Goal: Task Accomplishment & Management: Complete application form

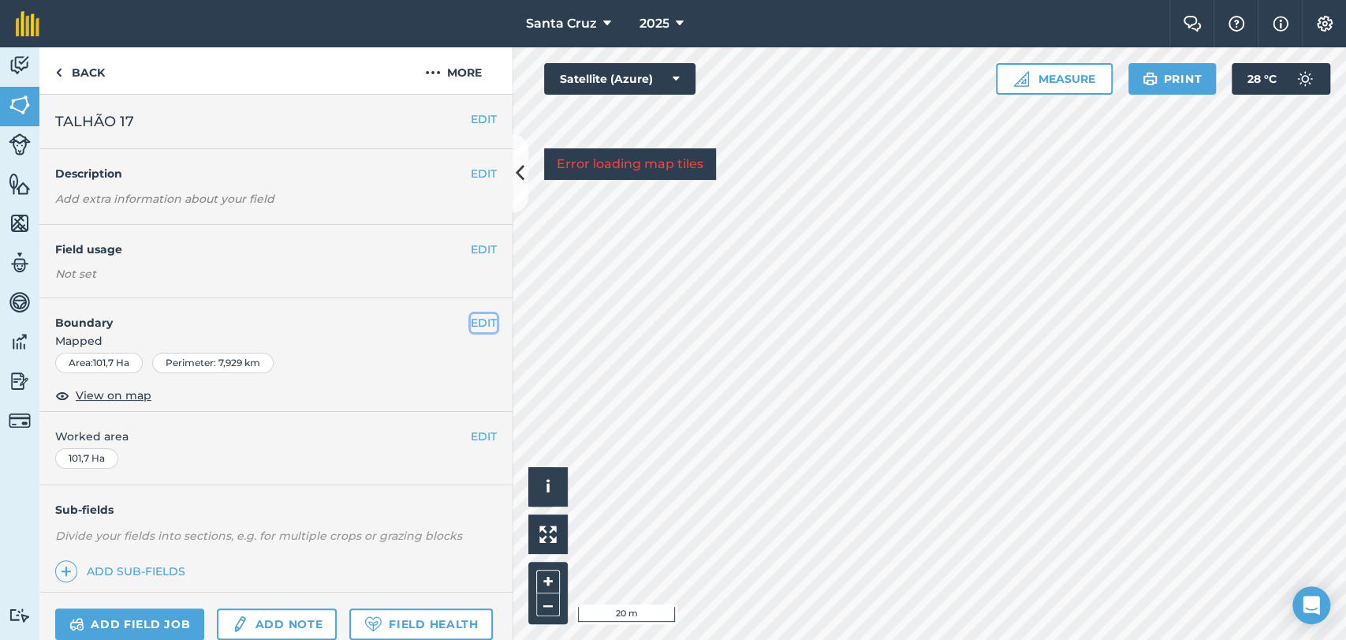
click at [471, 324] on button "EDIT" at bounding box center [484, 322] width 26 height 17
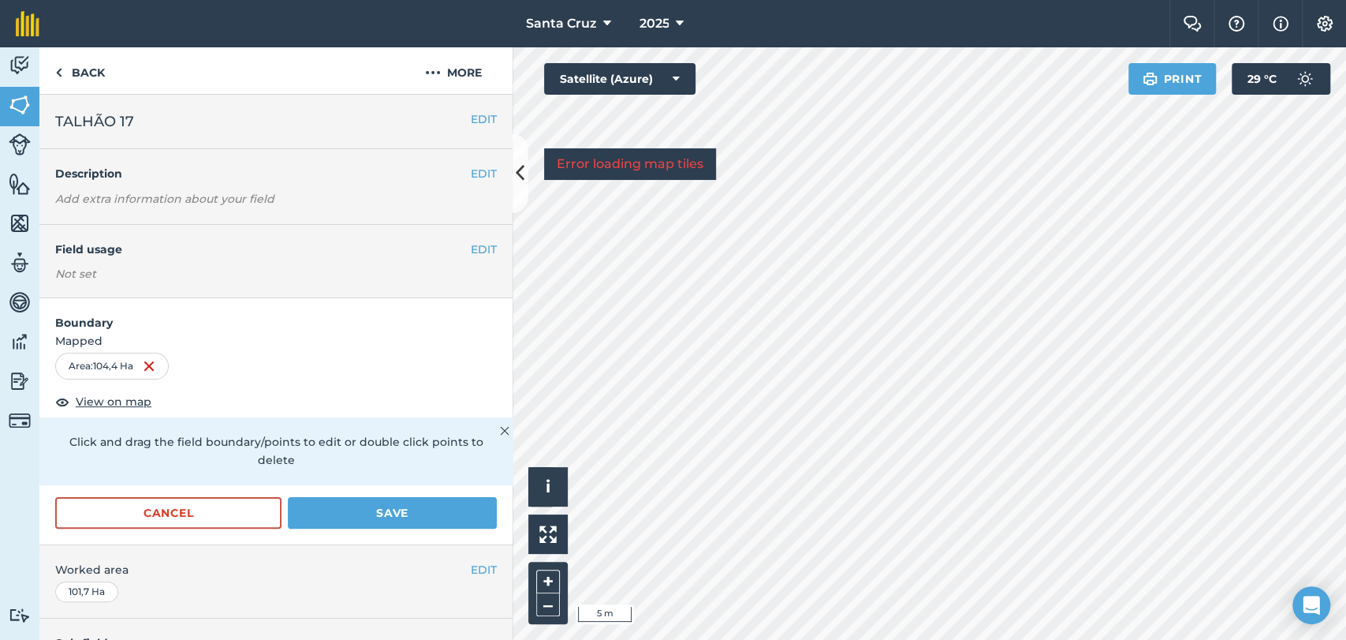
click at [416, 128] on div "Activity Fields Livestock Features Maps Team Vehicles Data Reporting Billing Tu…" at bounding box center [673, 343] width 1346 height 592
click at [735, 0] on div "Santa [PERSON_NAME] 2025 Farm Chat Help Info Settings Santa [PERSON_NAME] - 202…" at bounding box center [673, 320] width 1346 height 640
click at [777, 27] on div "Santa [PERSON_NAME] 2025 Farm Chat Help Info Settings Santa [PERSON_NAME] - 202…" at bounding box center [673, 320] width 1346 height 640
click at [358, 503] on button "Save" at bounding box center [392, 513] width 209 height 32
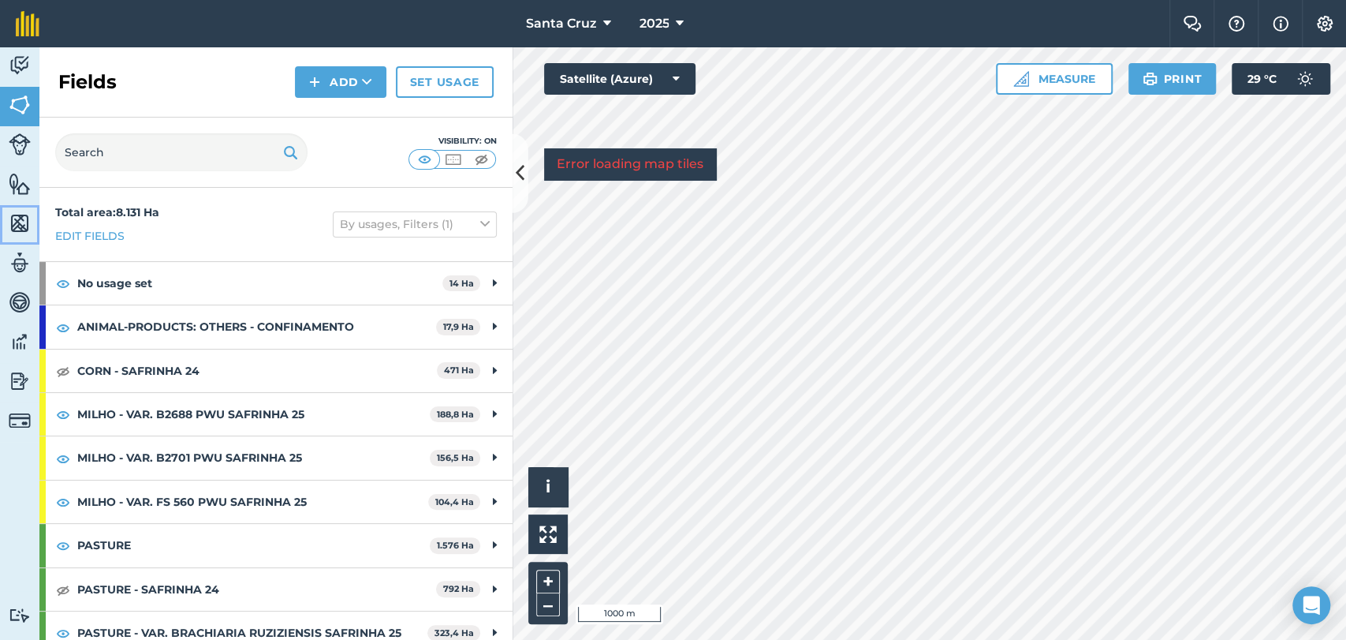
click at [17, 218] on img at bounding box center [20, 223] width 22 height 24
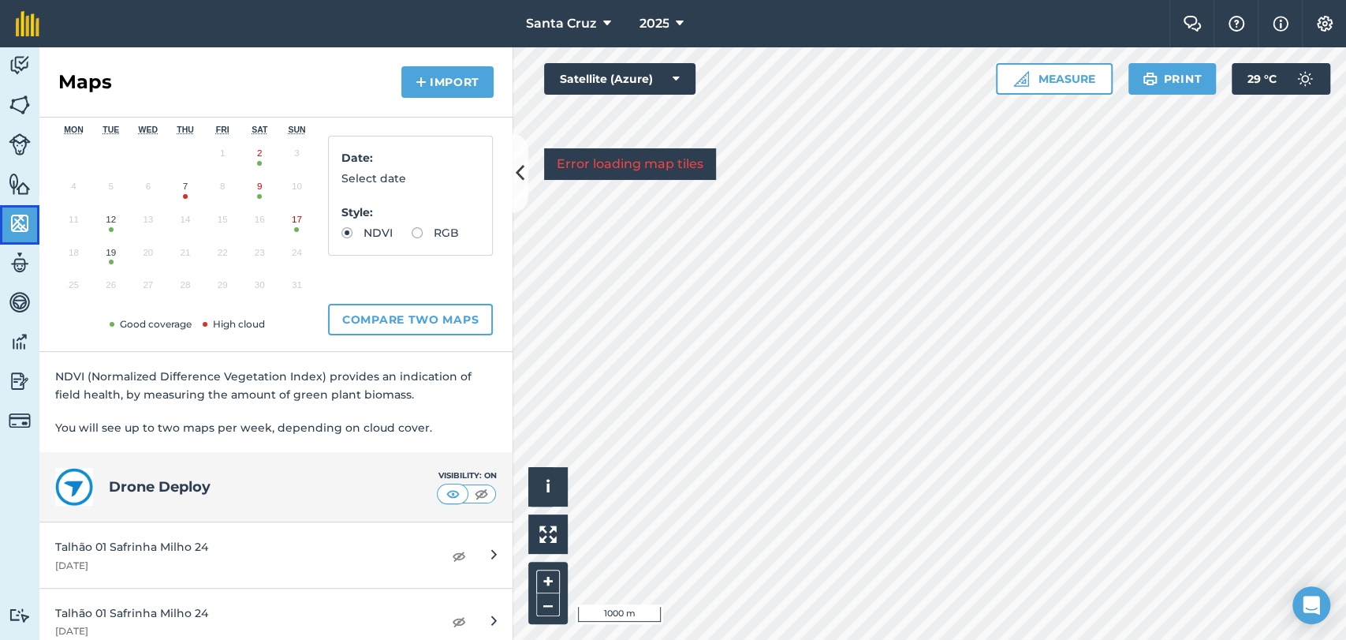
scroll to position [263, 0]
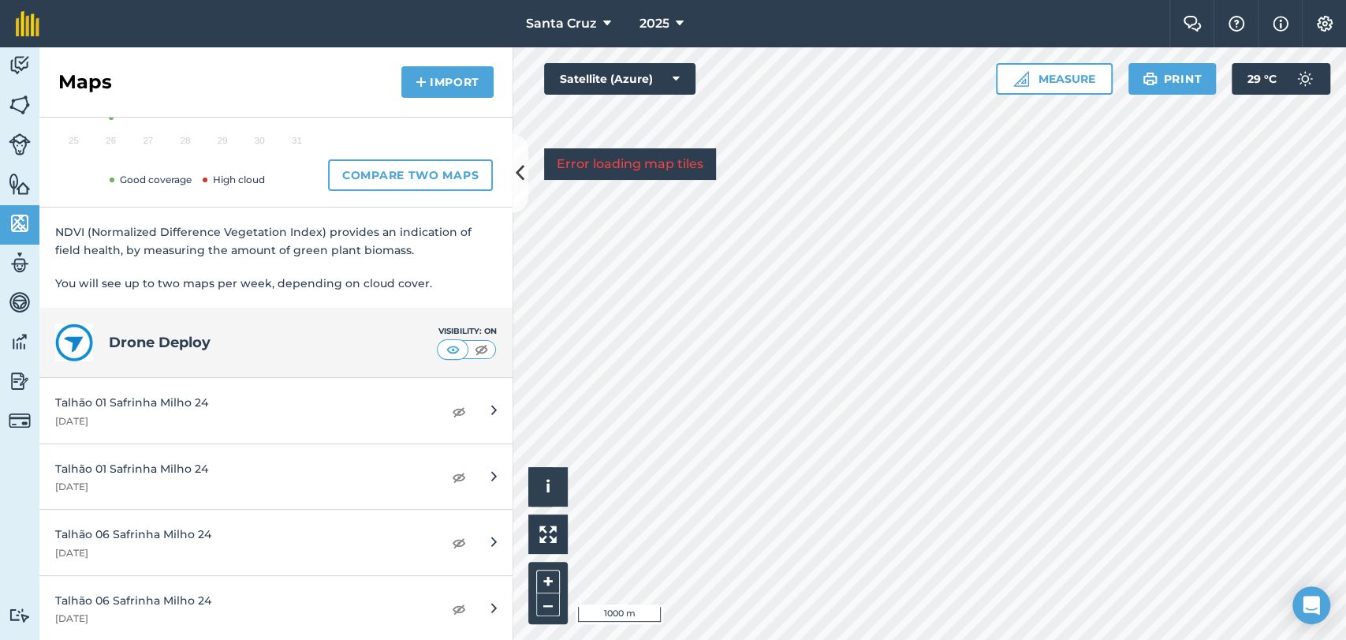
click at [473, 336] on div "Visibility: On" at bounding box center [467, 331] width 60 height 13
click at [472, 345] on img at bounding box center [482, 349] width 20 height 16
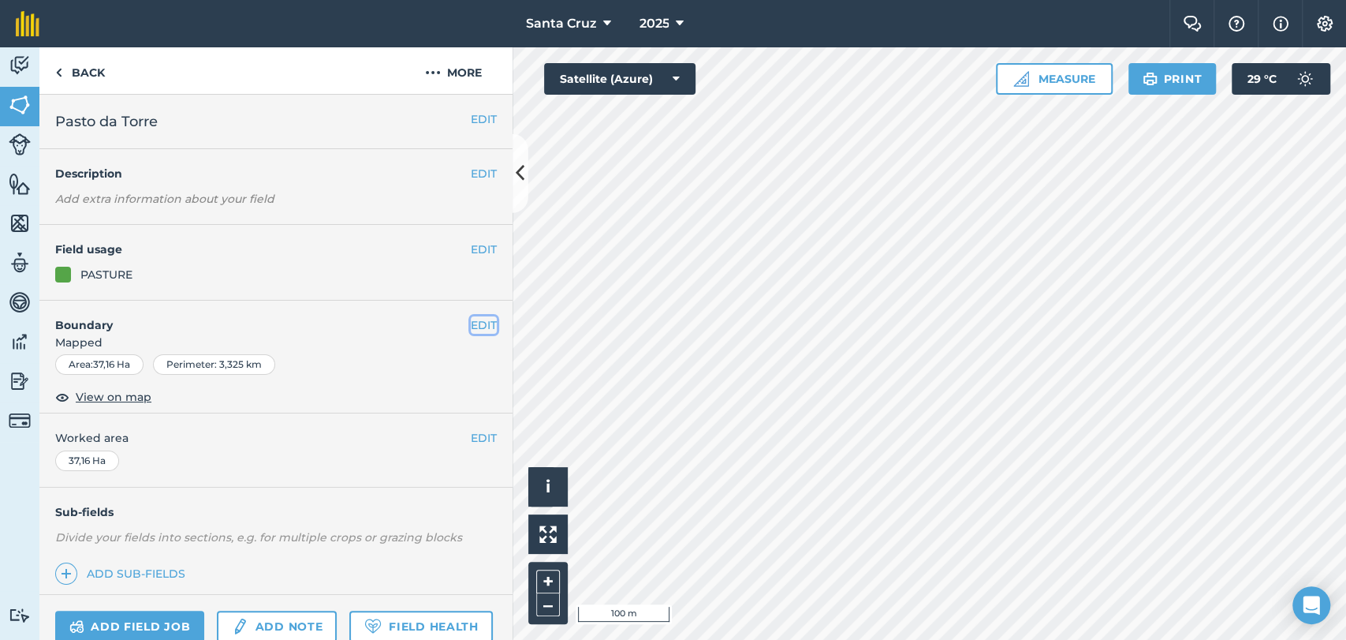
click at [471, 328] on button "EDIT" at bounding box center [484, 324] width 26 height 17
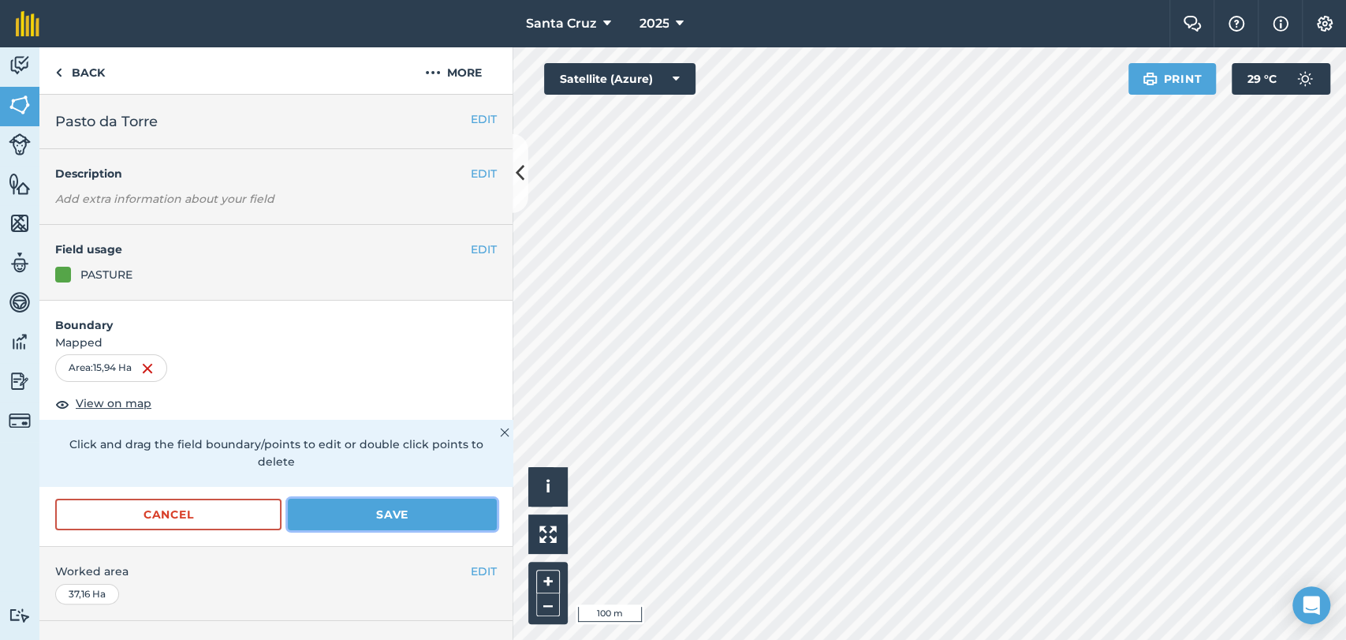
click at [375, 505] on button "Save" at bounding box center [392, 514] width 209 height 32
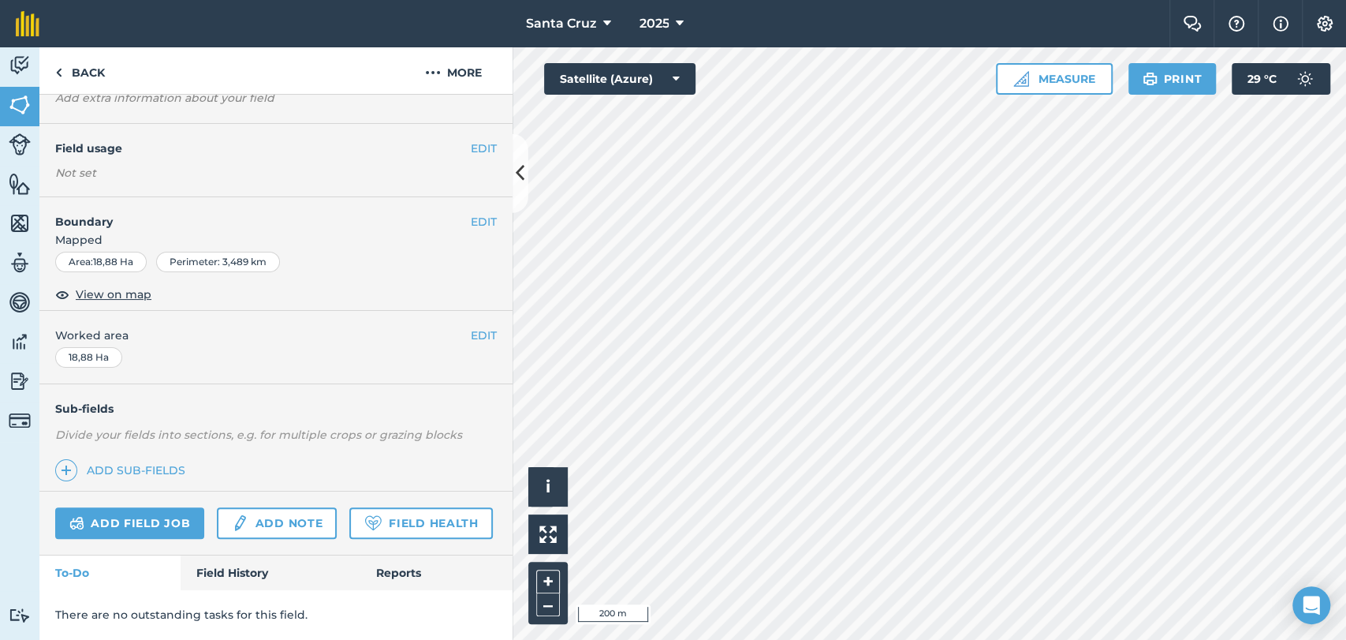
scroll to position [144, 0]
click at [72, 513] on img at bounding box center [76, 522] width 15 height 19
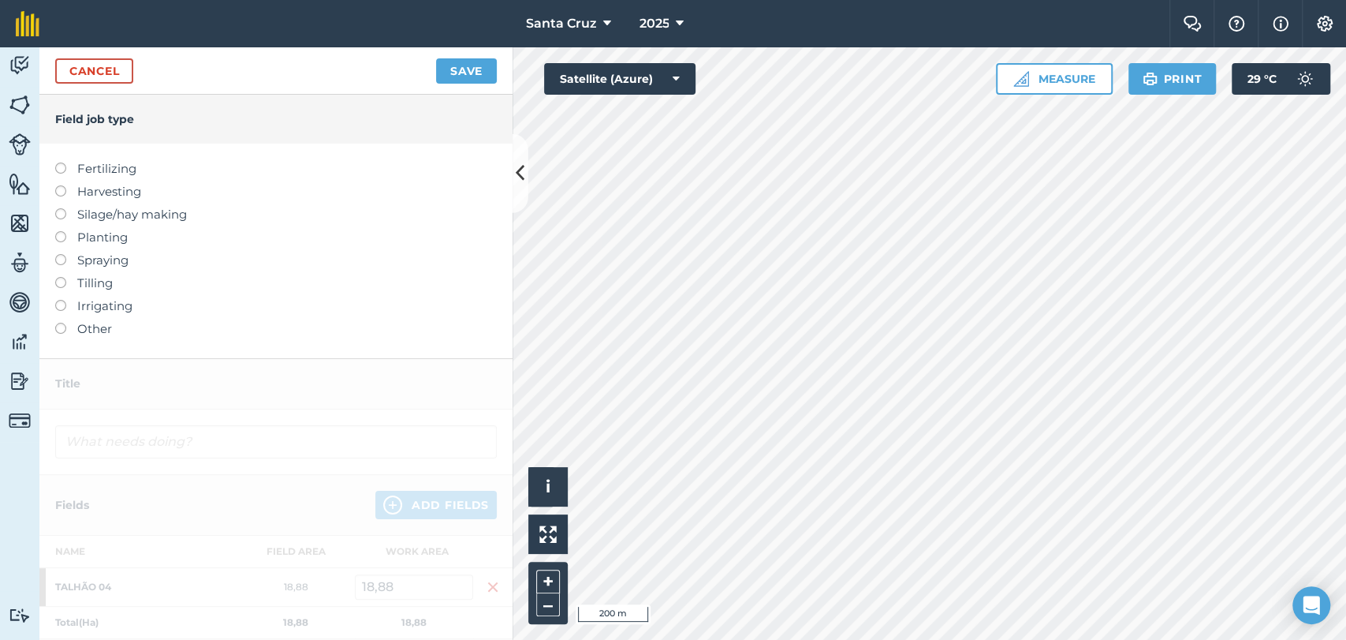
click at [59, 254] on label at bounding box center [66, 254] width 22 height 0
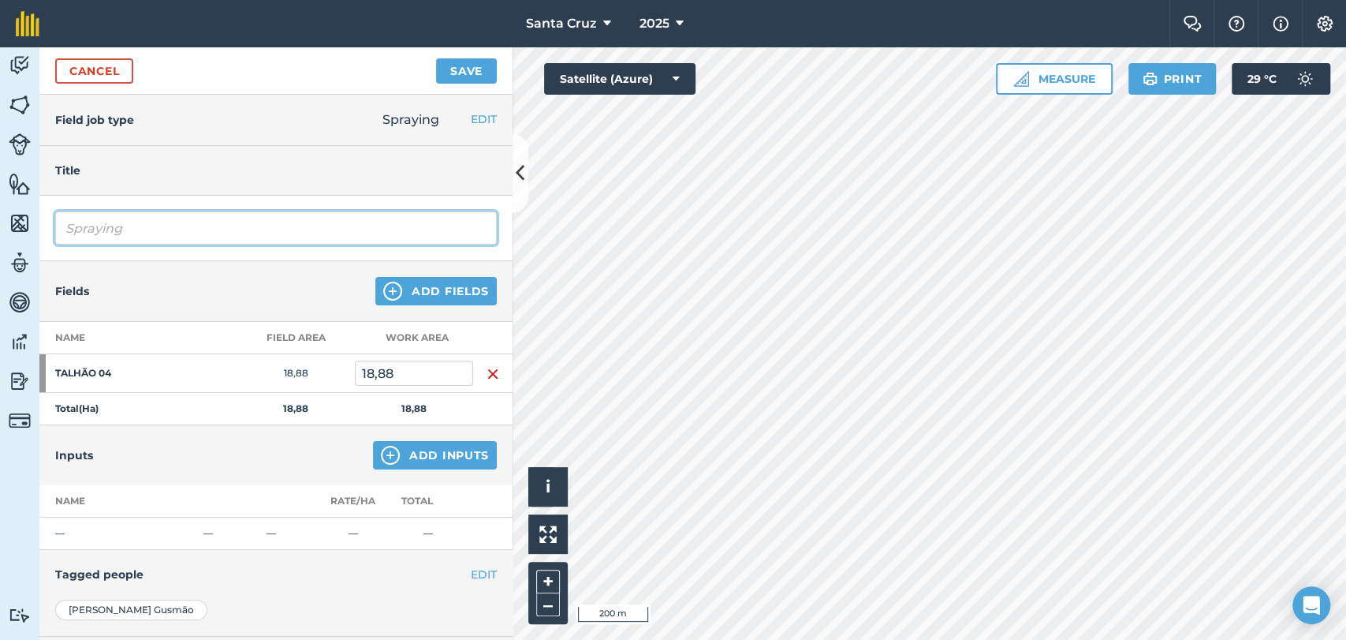
click at [182, 231] on input "Spraying" at bounding box center [276, 227] width 442 height 33
type input "S"
type input "DESSECAÇÃO PRÉ PLANTIO"
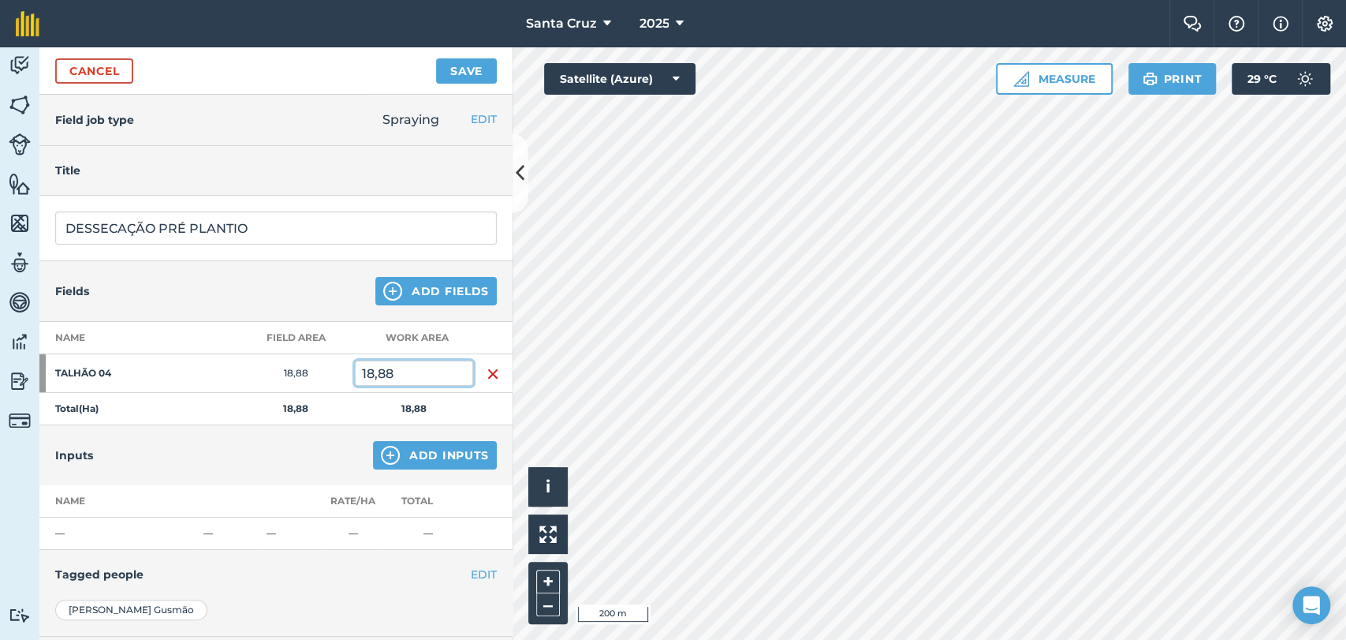
click at [414, 367] on input "18,88" at bounding box center [414, 372] width 118 height 25
type input "12,3"
click at [419, 464] on button "Add Inputs" at bounding box center [435, 455] width 124 height 28
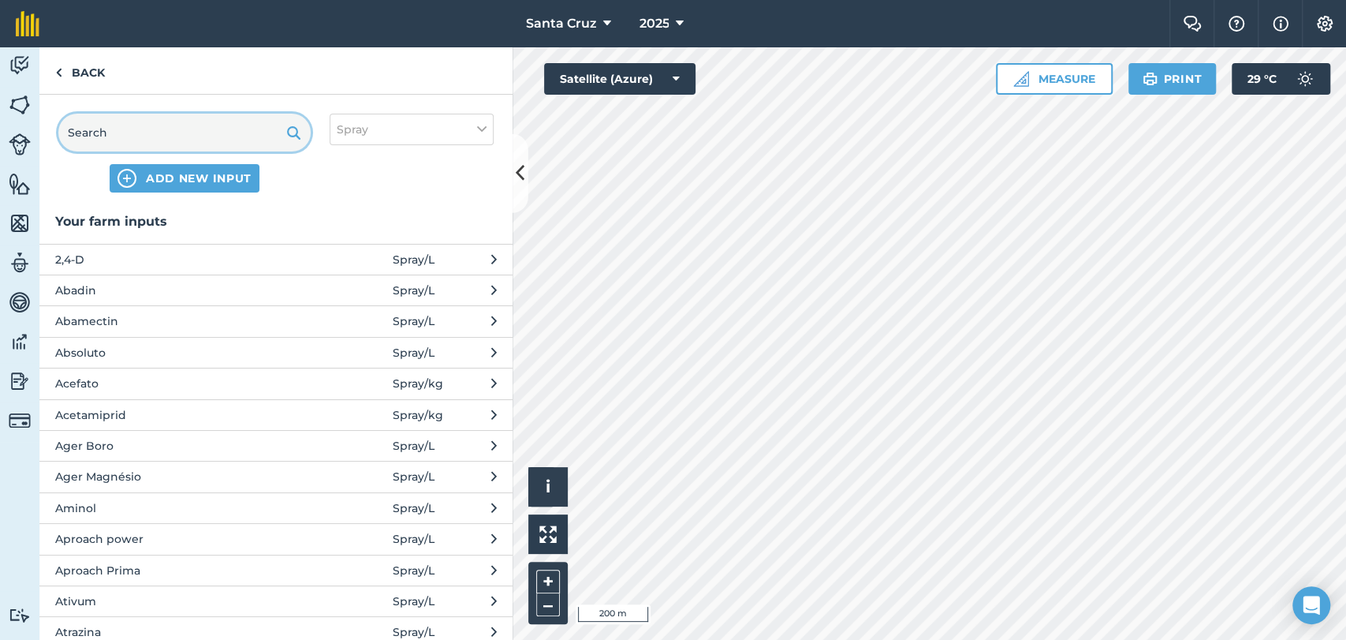
click at [167, 124] on input "text" at bounding box center [184, 133] width 252 height 38
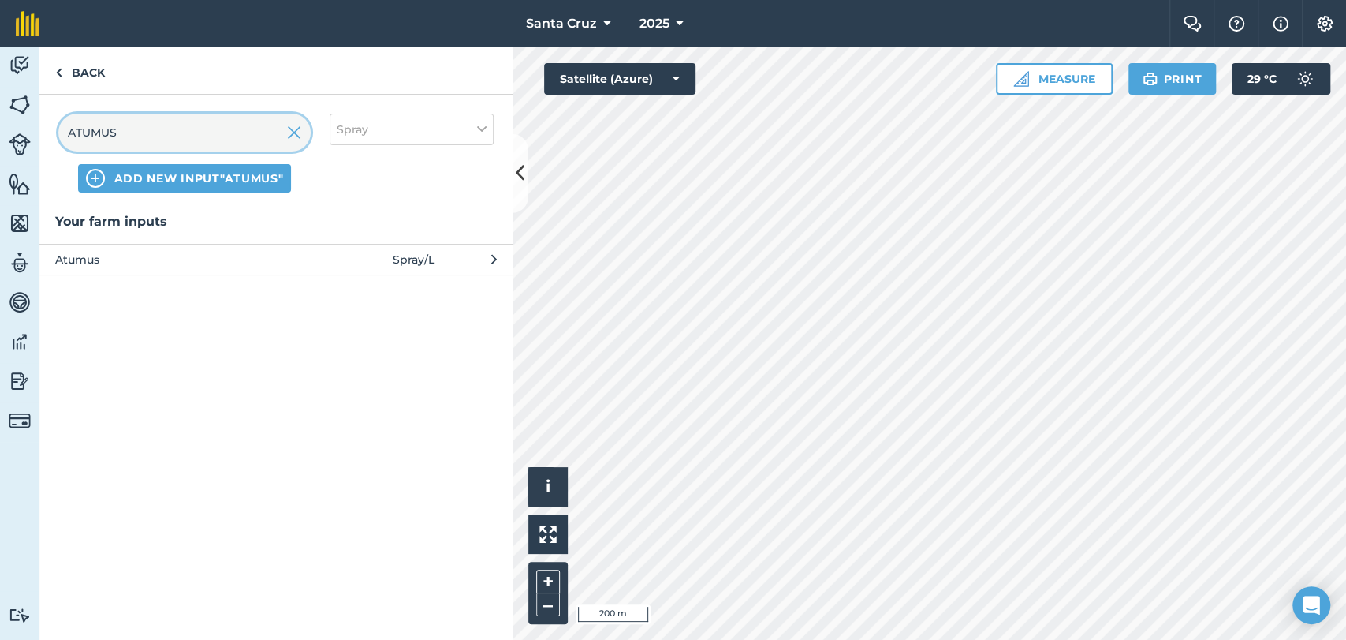
type input "ATUMUS"
click at [184, 255] on span "Atumus" at bounding box center [184, 259] width 258 height 17
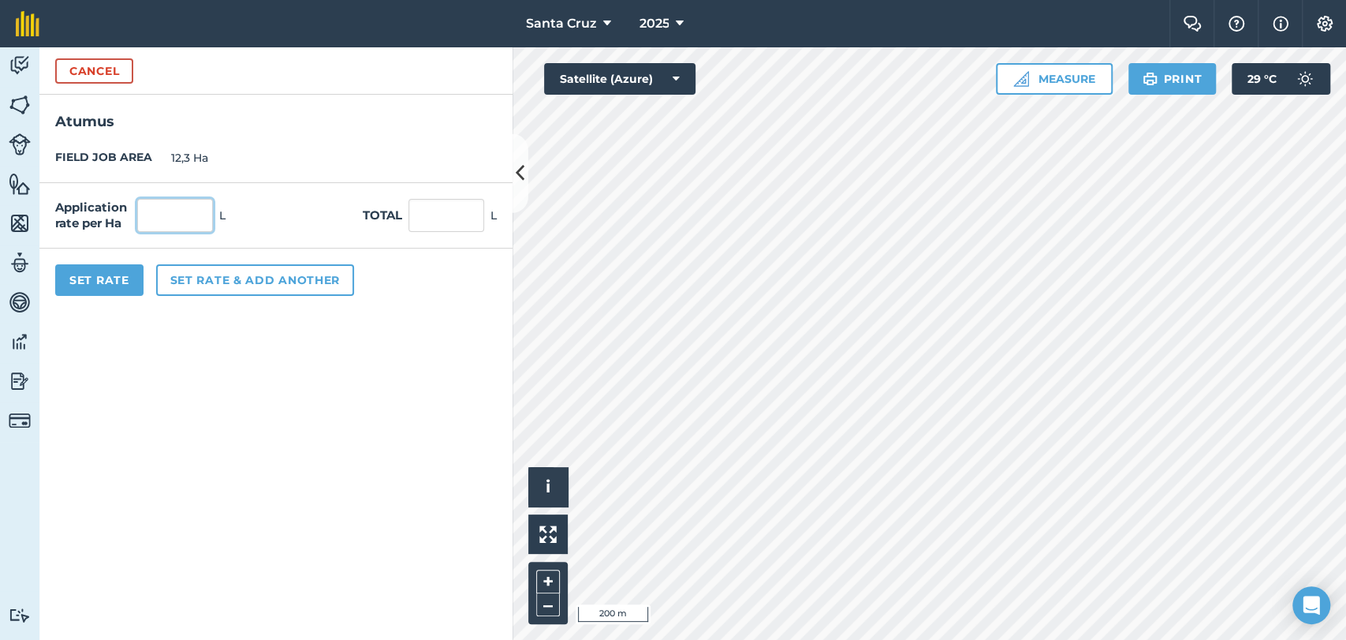
click at [155, 229] on input "text" at bounding box center [175, 215] width 76 height 33
type input "0,05"
type input "0,615"
click at [265, 285] on button "Set rate & add another" at bounding box center [255, 280] width 198 height 32
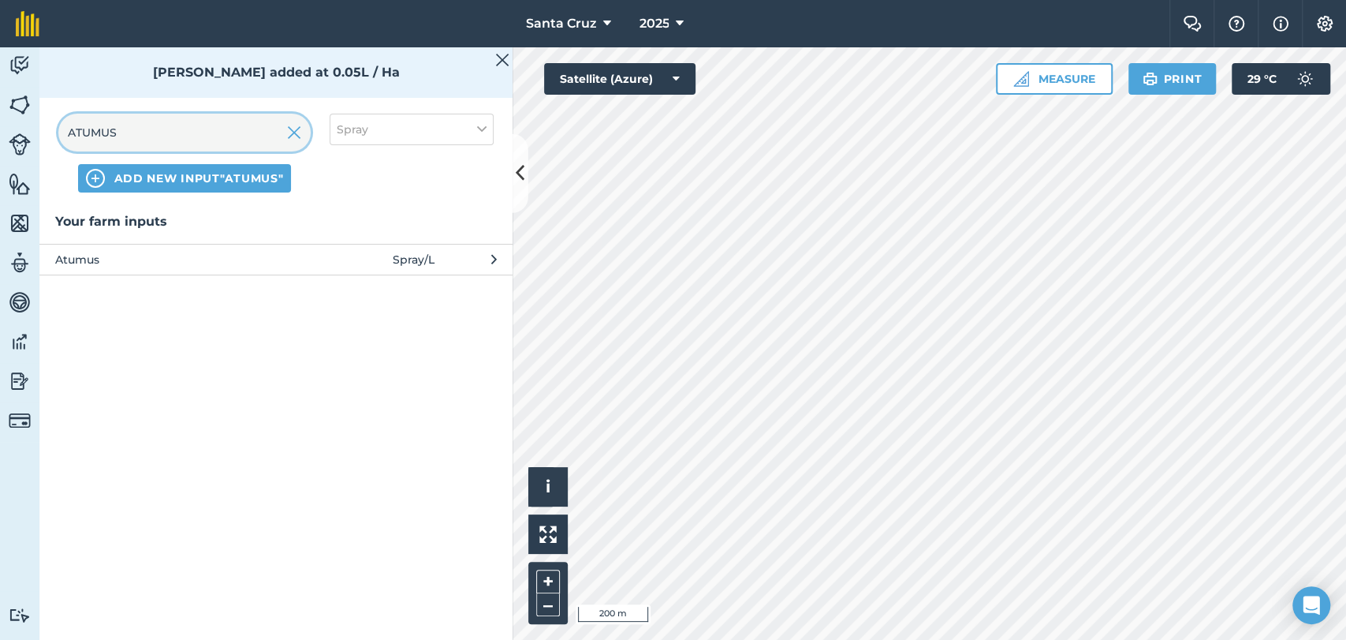
click at [202, 138] on input "ATUMUS" at bounding box center [184, 133] width 252 height 38
click at [296, 139] on img at bounding box center [294, 132] width 14 height 19
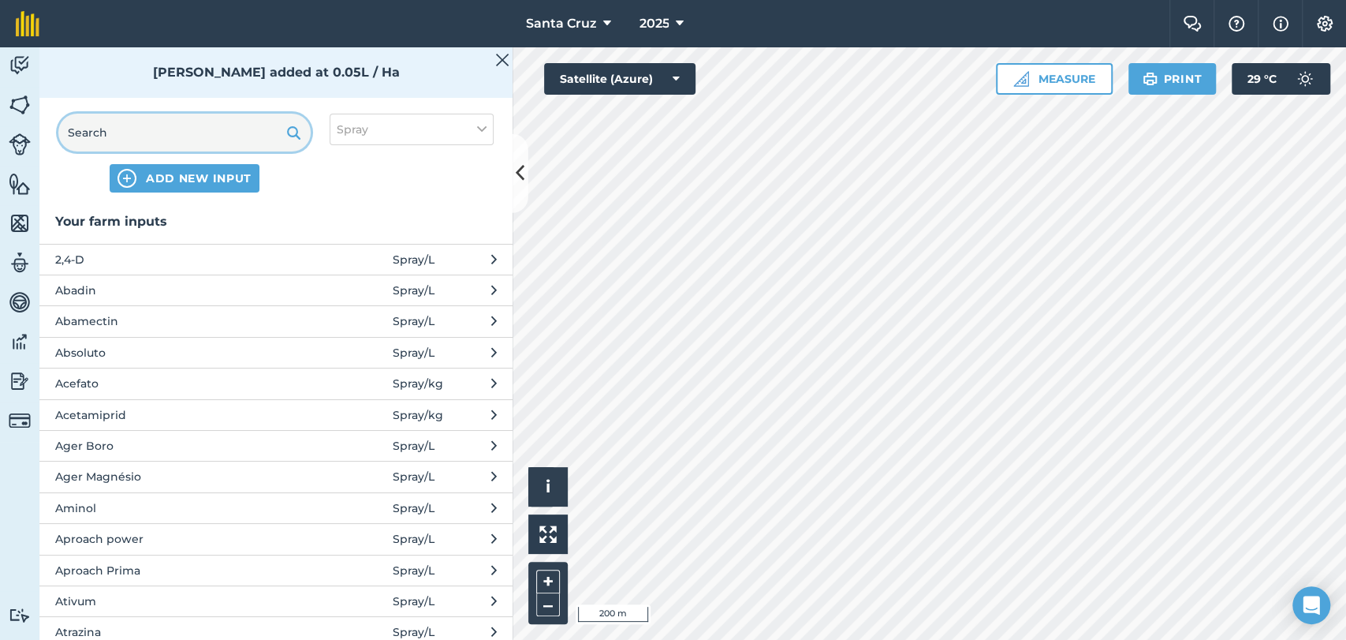
click at [200, 135] on input "text" at bounding box center [184, 133] width 252 height 38
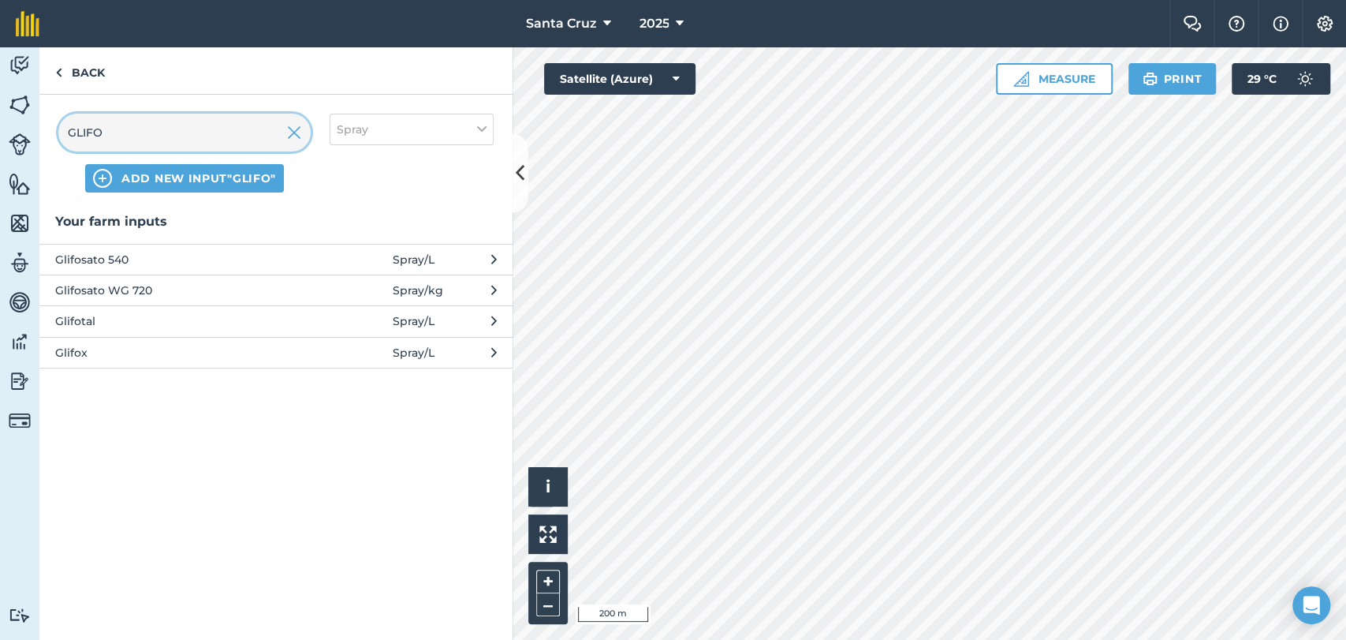
type input "GLIFO"
click at [114, 293] on span "Glifosato WG 720" at bounding box center [184, 290] width 258 height 17
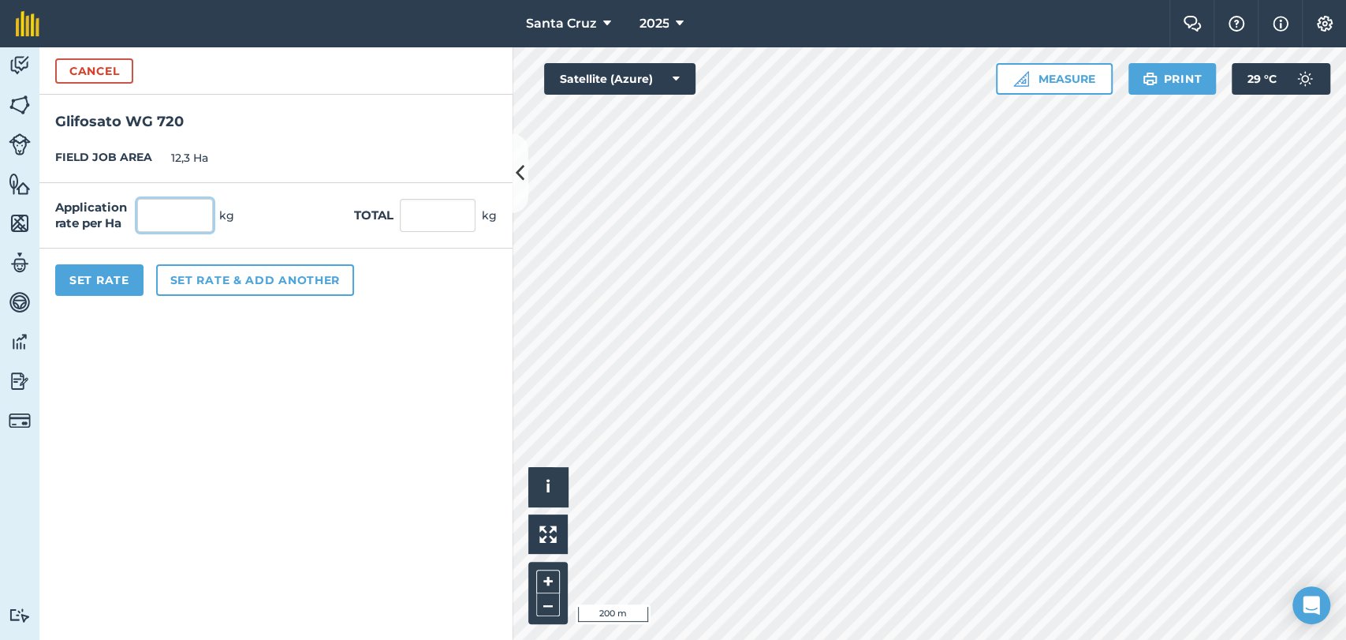
click at [170, 218] on input "text" at bounding box center [175, 215] width 76 height 33
type input "2,5"
type input "30,75"
click at [164, 267] on button "Set rate & add another" at bounding box center [255, 280] width 198 height 32
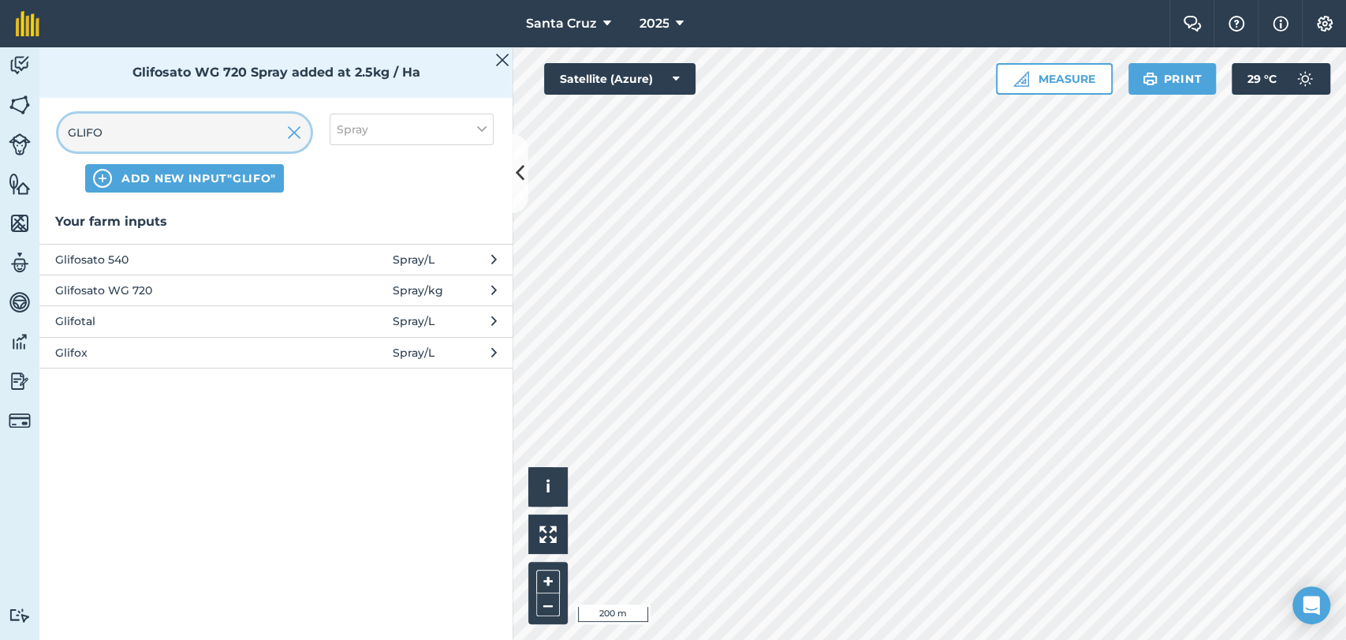
click at [227, 131] on input "GLIFO" at bounding box center [184, 133] width 252 height 38
drag, startPoint x: 289, startPoint y: 132, endPoint x: 259, endPoint y: 132, distance: 30.8
click at [289, 132] on img at bounding box center [294, 132] width 14 height 19
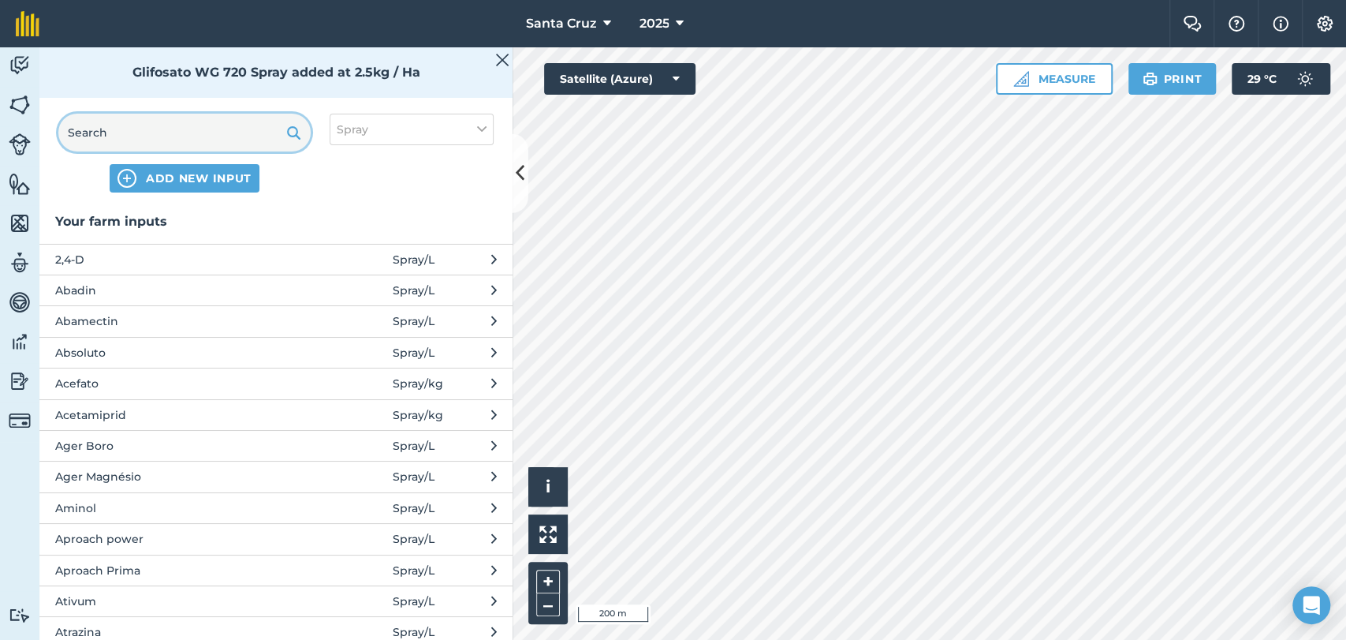
click at [203, 140] on input "text" at bounding box center [184, 133] width 252 height 38
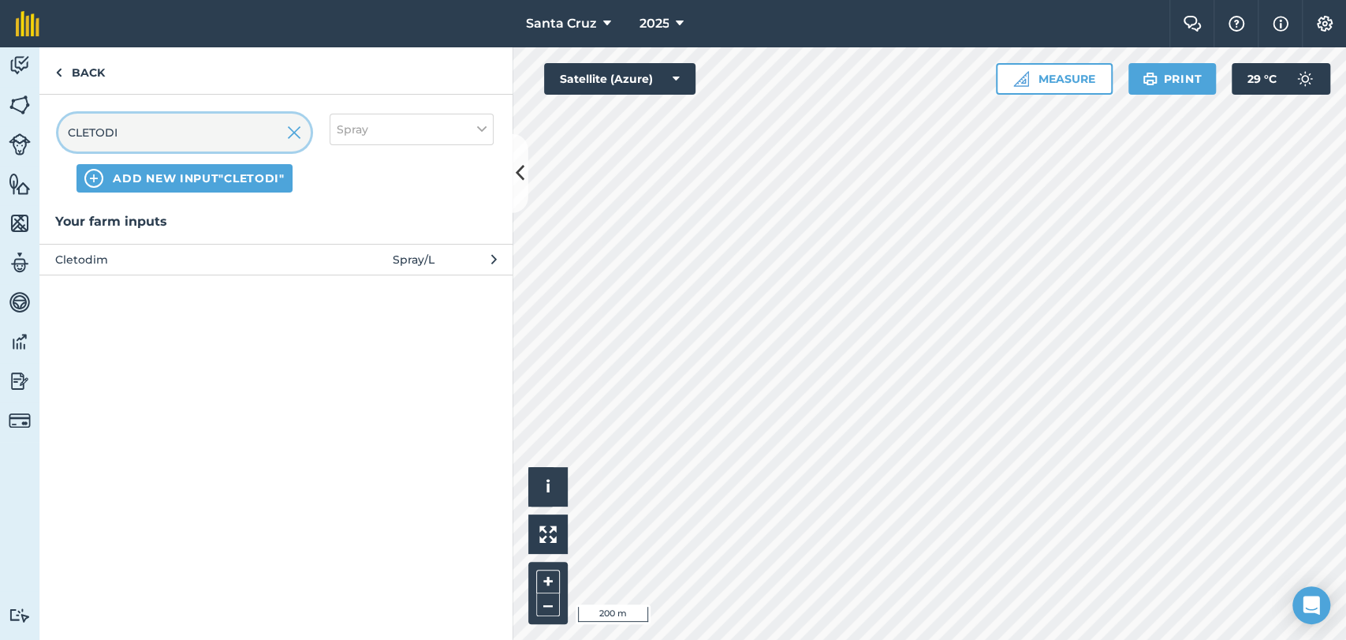
type input "CLETODI"
click at [226, 259] on span "Cletodim" at bounding box center [184, 259] width 258 height 17
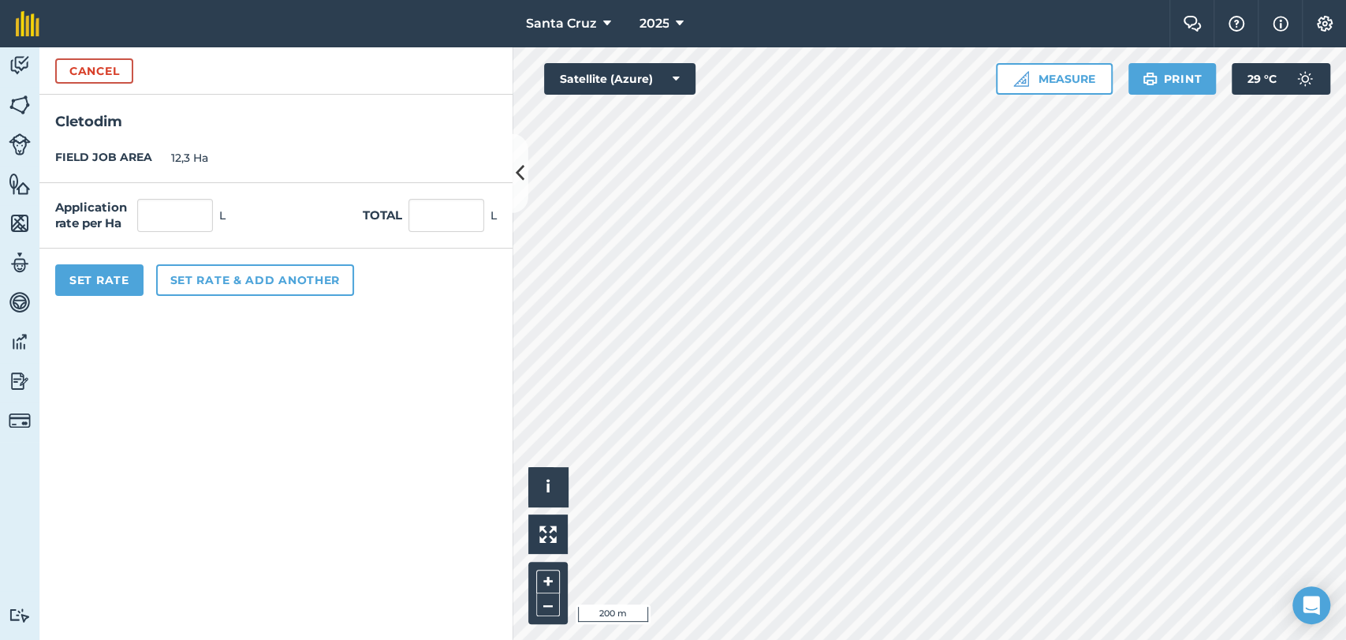
click at [185, 190] on div "Application rate per Ha L Total L" at bounding box center [275, 215] width 473 height 65
click at [182, 208] on input "text" at bounding box center [175, 215] width 76 height 33
type input "1"
type input "12,3"
click at [261, 275] on button "Set rate & add another" at bounding box center [255, 280] width 198 height 32
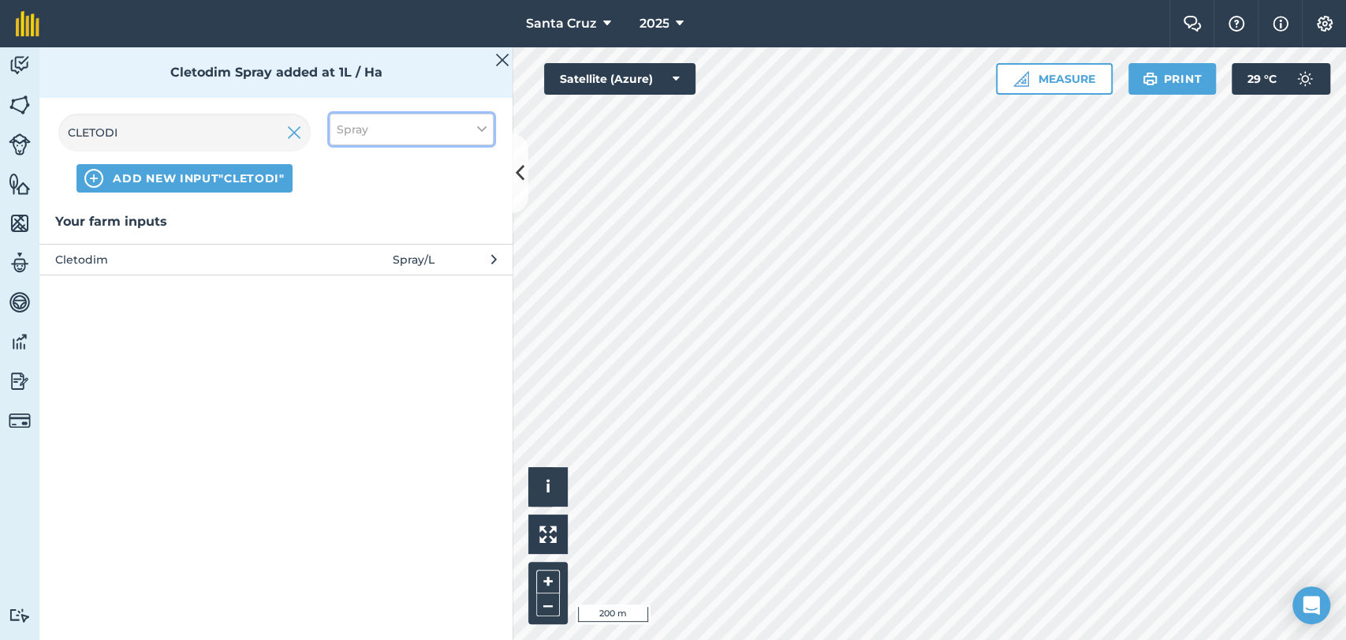
click at [404, 118] on button "Spray" at bounding box center [412, 130] width 164 height 32
click at [338, 278] on label "Other" at bounding box center [412, 280] width 150 height 17
click at [338, 278] on input "Other" at bounding box center [342, 277] width 10 height 10
checkbox input "true"
click at [349, 211] on div "Spray" at bounding box center [411, 221] width 162 height 30
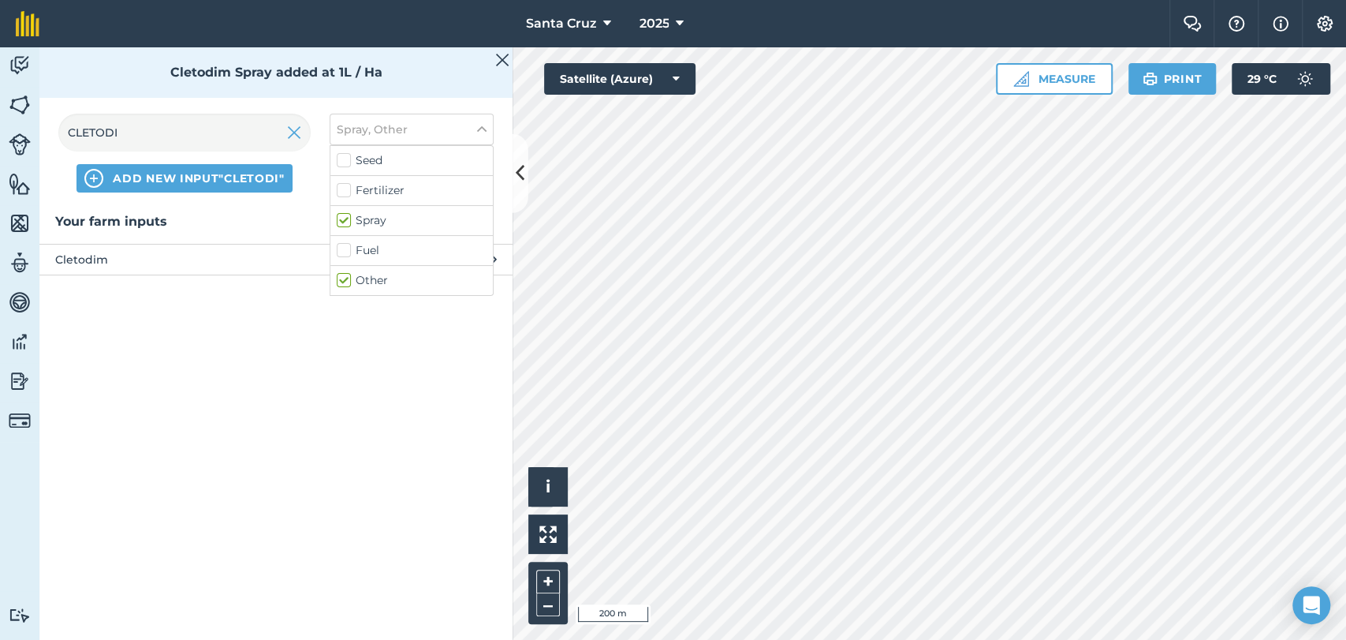
click at [334, 213] on div "Spray" at bounding box center [411, 221] width 162 height 30
click at [335, 216] on div "Spray" at bounding box center [411, 221] width 162 height 30
click at [338, 222] on label "Spray" at bounding box center [412, 220] width 150 height 17
click at [338, 222] on input "Spray" at bounding box center [342, 217] width 10 height 10
checkbox input "false"
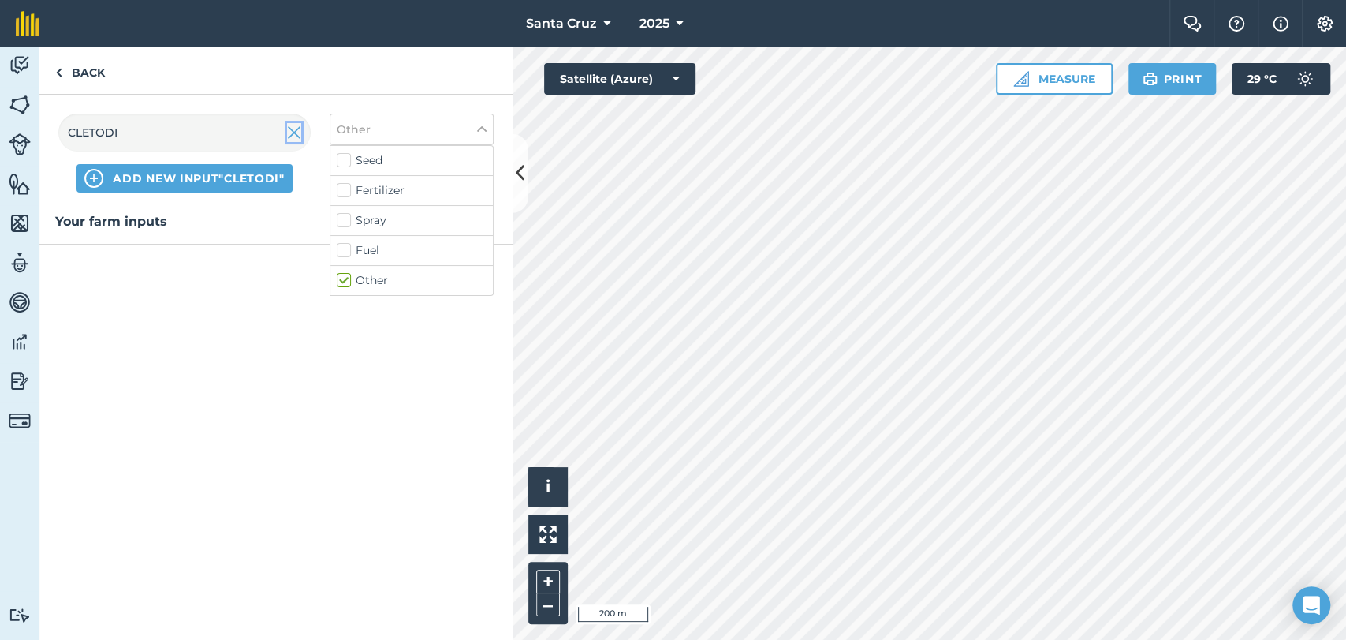
click at [293, 137] on img at bounding box center [294, 132] width 14 height 19
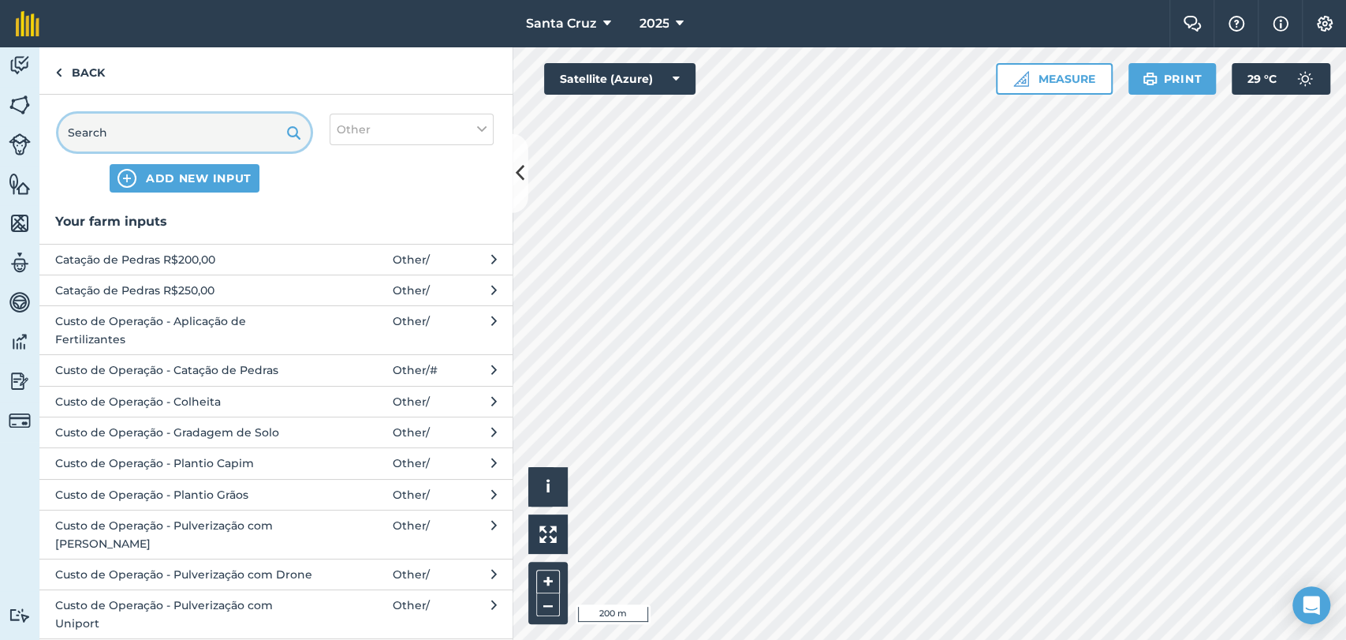
click at [214, 132] on input "text" at bounding box center [184, 133] width 252 height 38
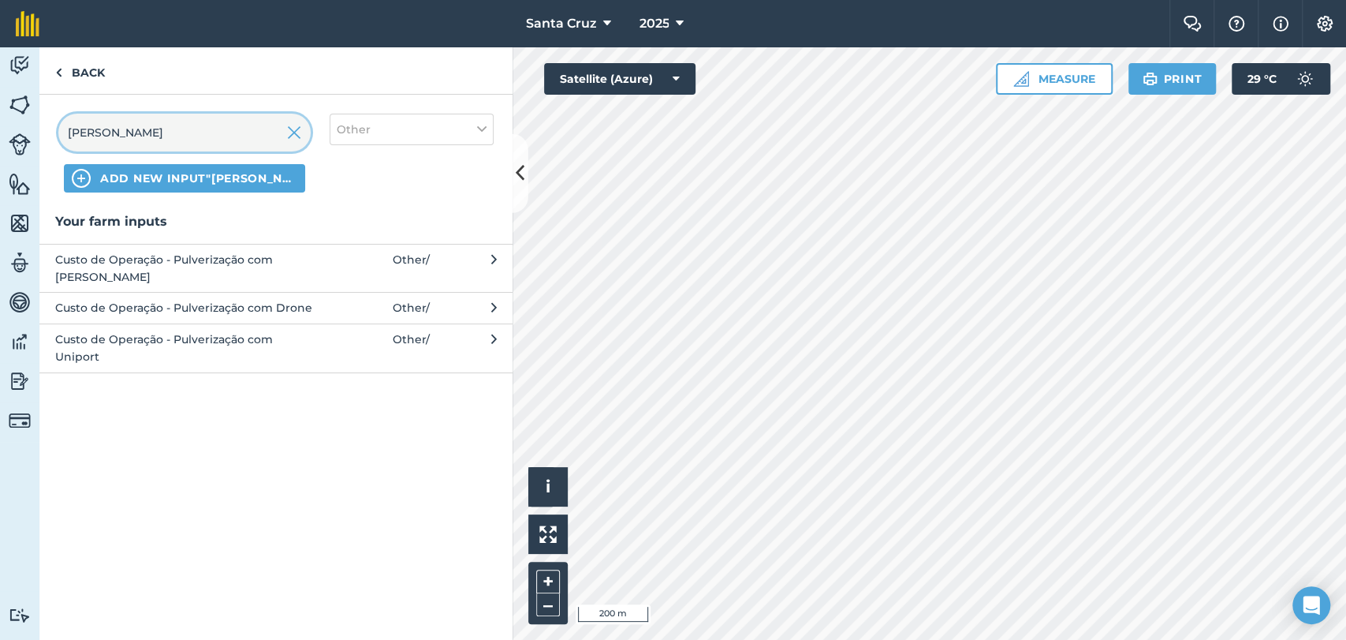
type input "[PERSON_NAME]"
click at [237, 330] on span "Custo de Operação - Pulverização com Uniport" at bounding box center [184, 347] width 258 height 35
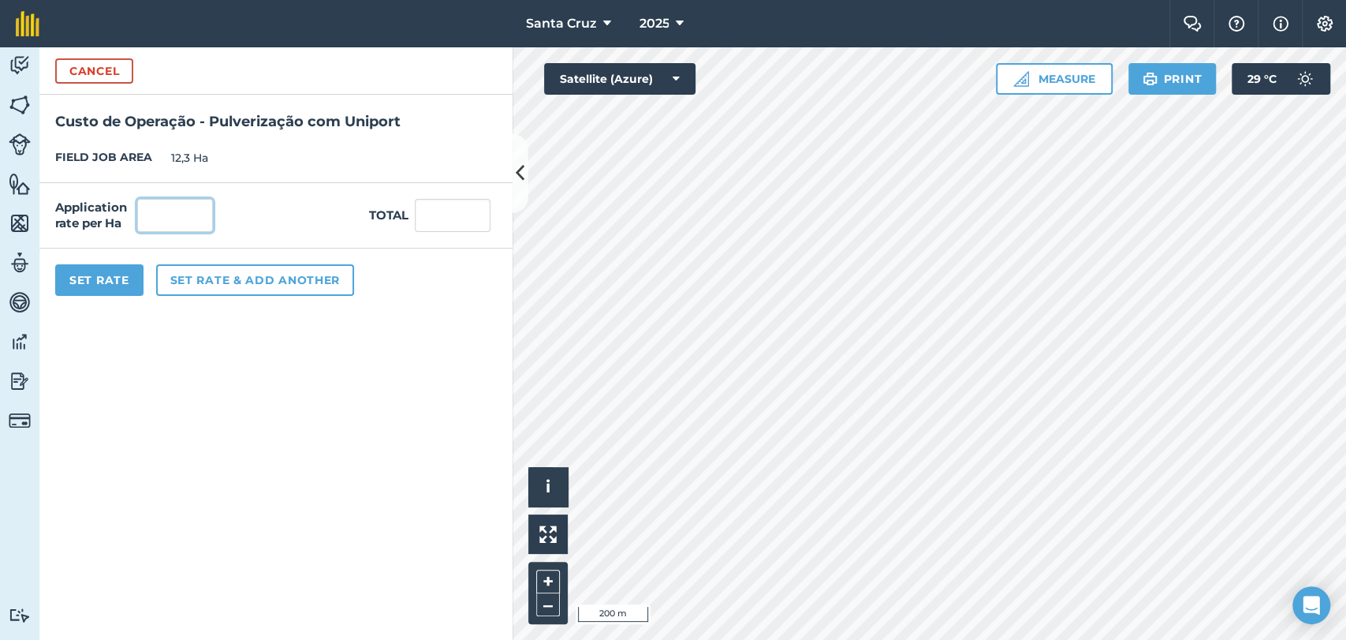
click at [185, 216] on input "text" at bounding box center [175, 215] width 76 height 33
type input "1"
type input "12,3"
click at [91, 259] on div "Set Rate Set rate & add another" at bounding box center [275, 279] width 473 height 63
click at [95, 264] on button "Set Rate" at bounding box center [99, 280] width 88 height 32
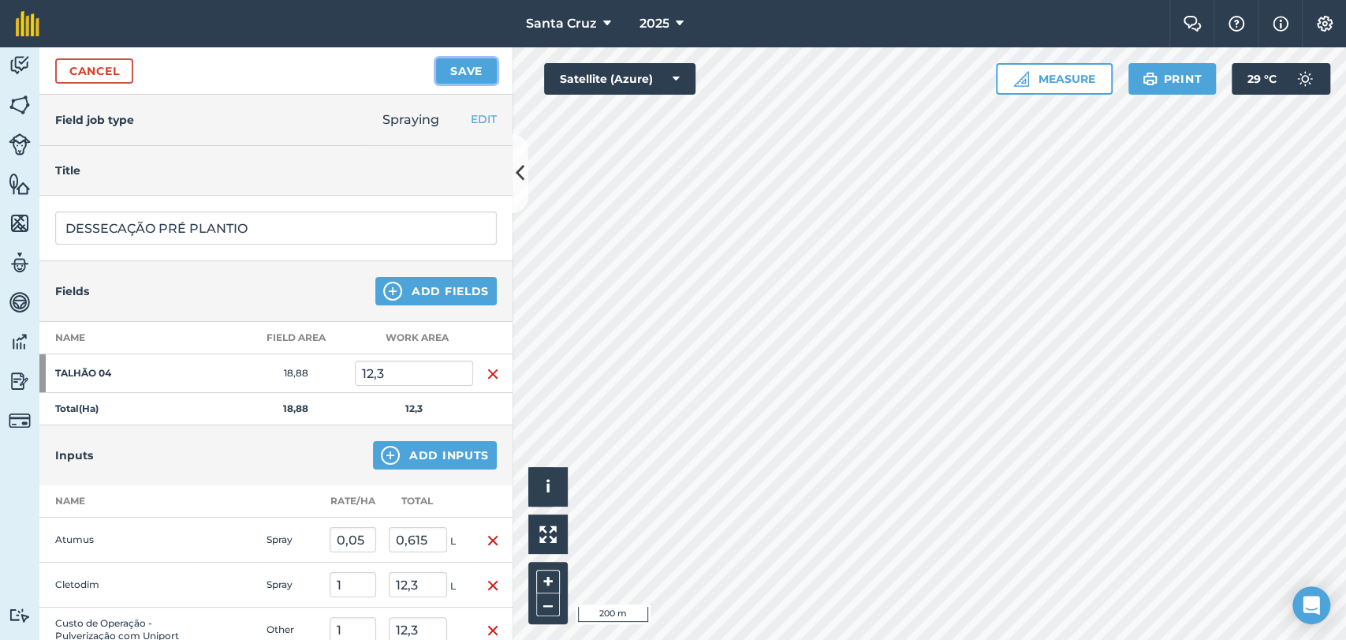
click at [455, 66] on button "Save" at bounding box center [466, 70] width 61 height 25
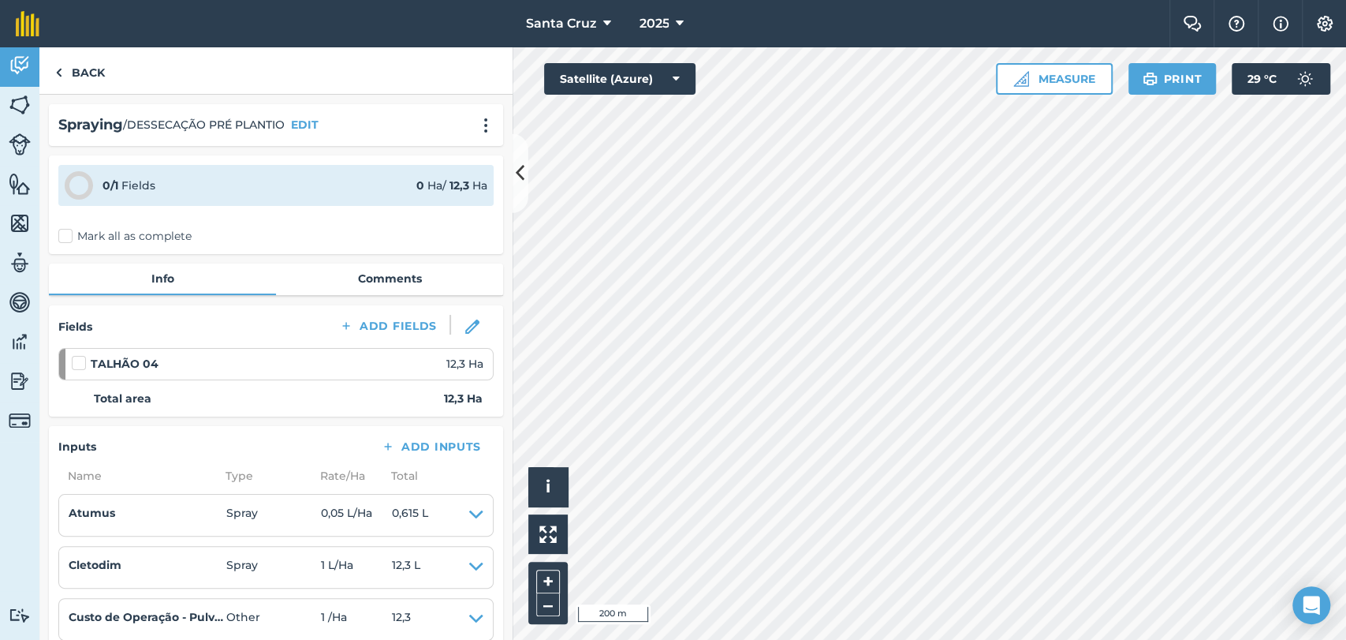
click at [76, 355] on label at bounding box center [81, 355] width 19 height 0
click at [76, 364] on input "checkbox" at bounding box center [77, 360] width 10 height 10
checkbox input "false"
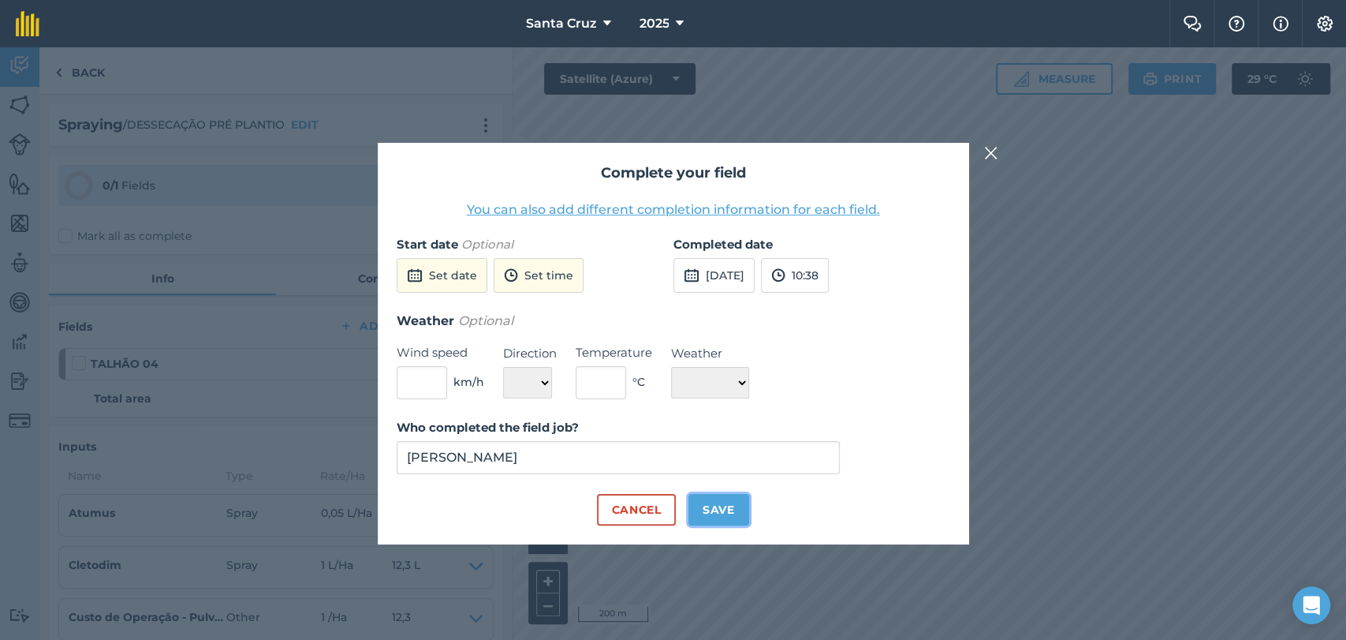
click at [718, 512] on button "Save" at bounding box center [718, 510] width 61 height 32
checkbox input "true"
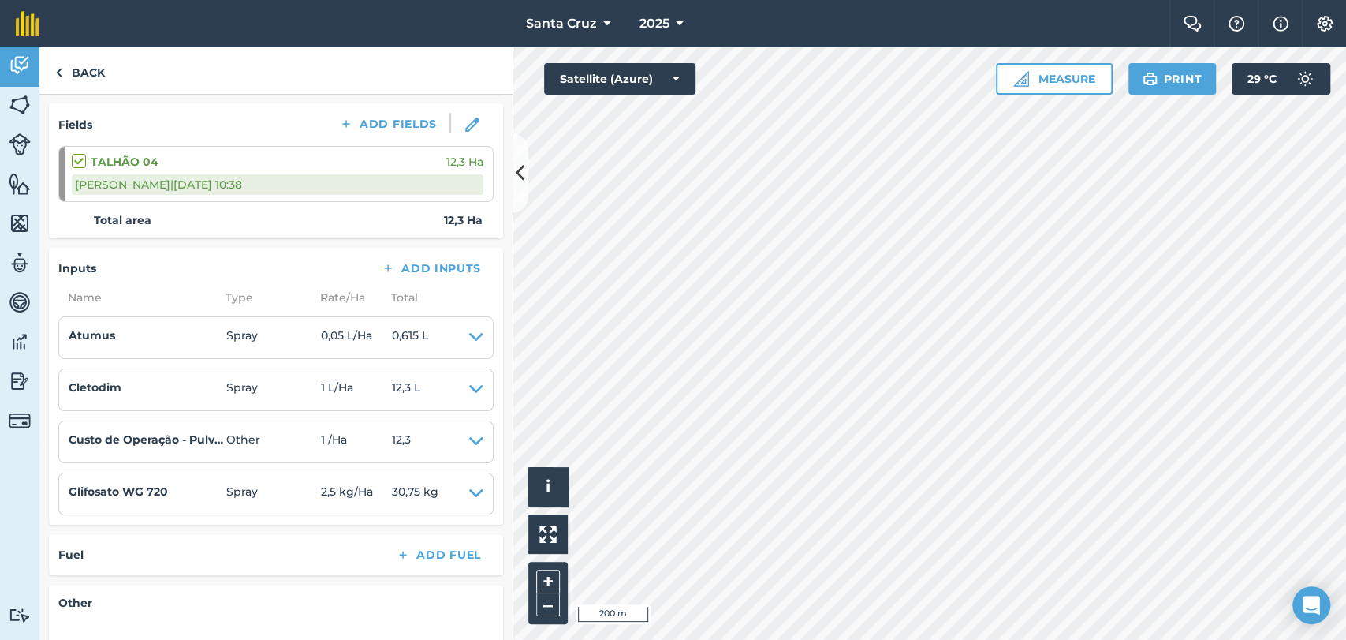
scroll to position [175, 0]
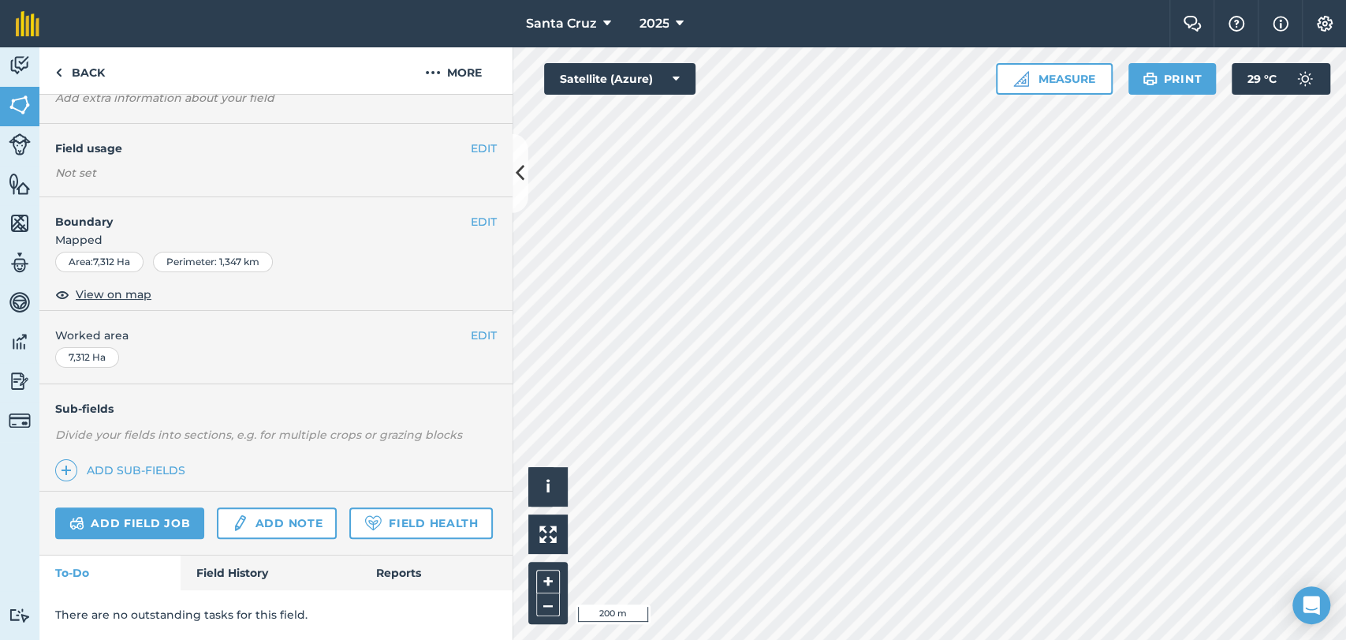
scroll to position [144, 0]
click at [237, 561] on link "Field History" at bounding box center [270, 572] width 179 height 35
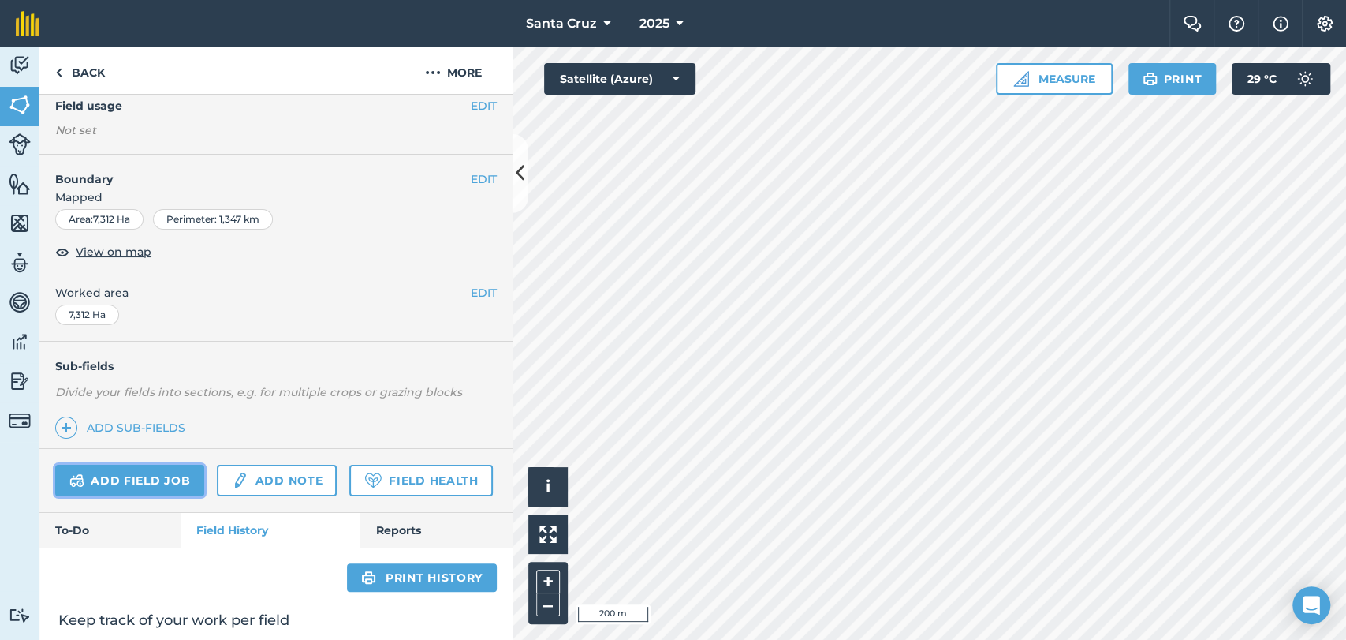
click at [173, 482] on link "Add field job" at bounding box center [129, 480] width 149 height 32
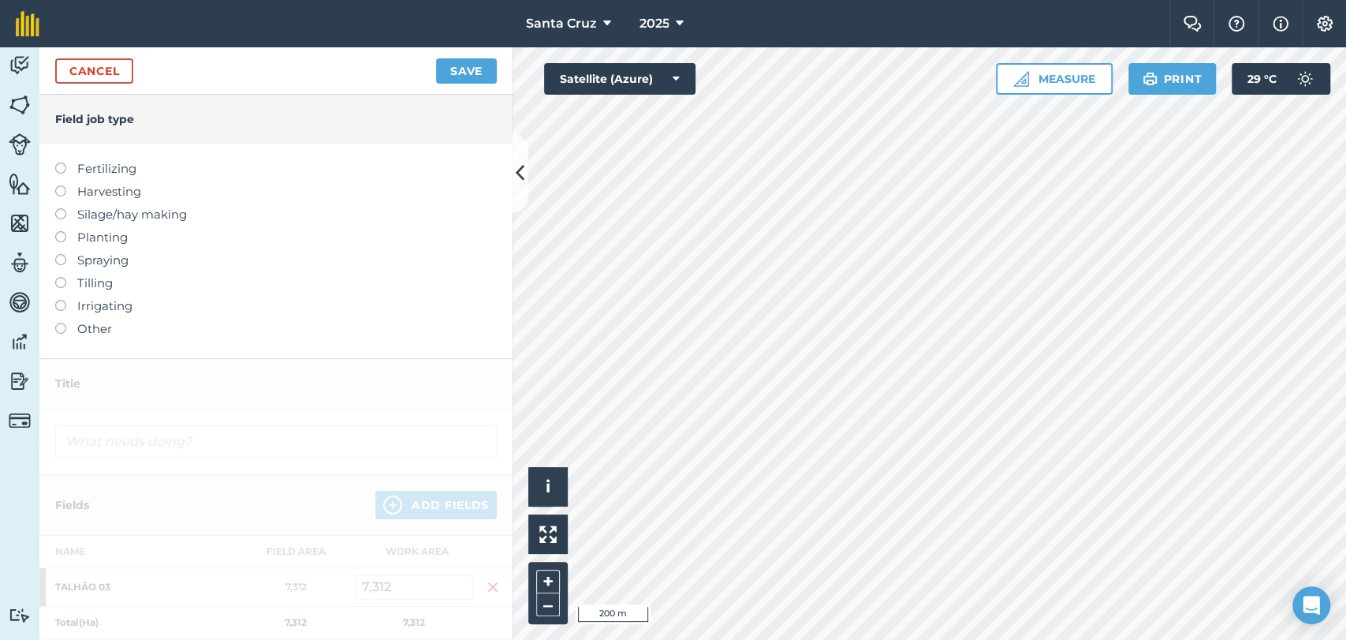
click at [62, 254] on label at bounding box center [66, 254] width 22 height 0
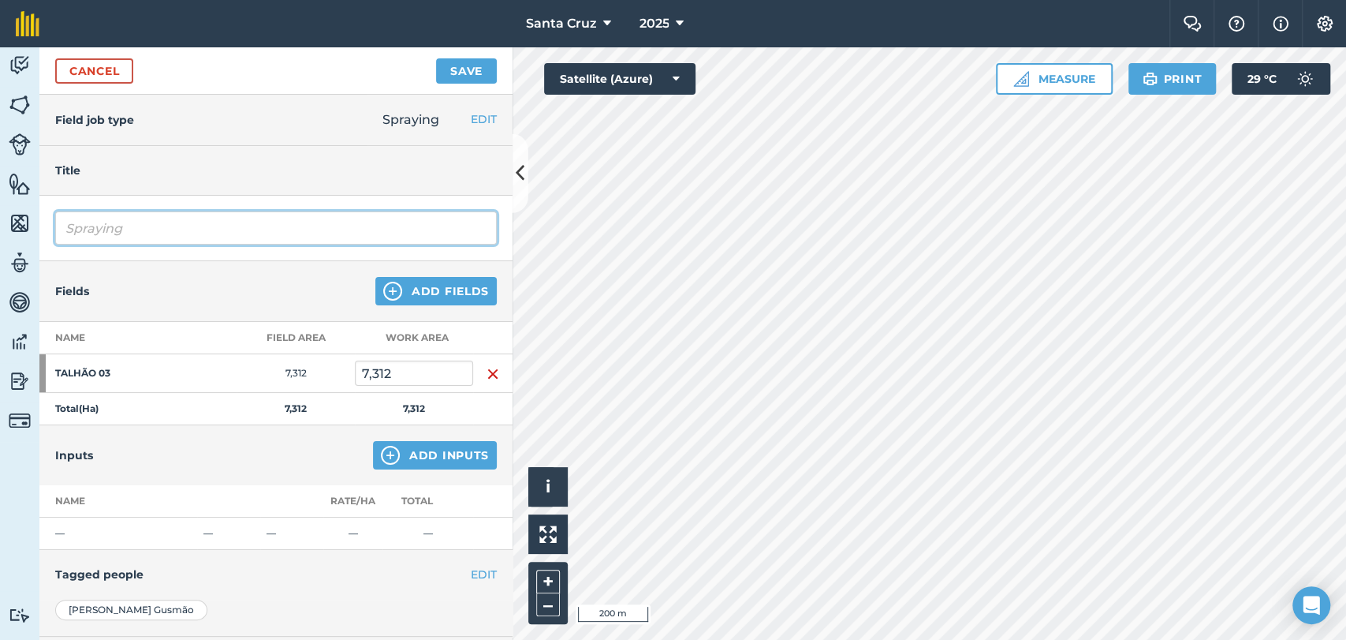
click at [192, 237] on input "Spraying" at bounding box center [276, 227] width 442 height 33
type input "S"
type input "DESSECAÇÃO PRÉ PLANTIO"
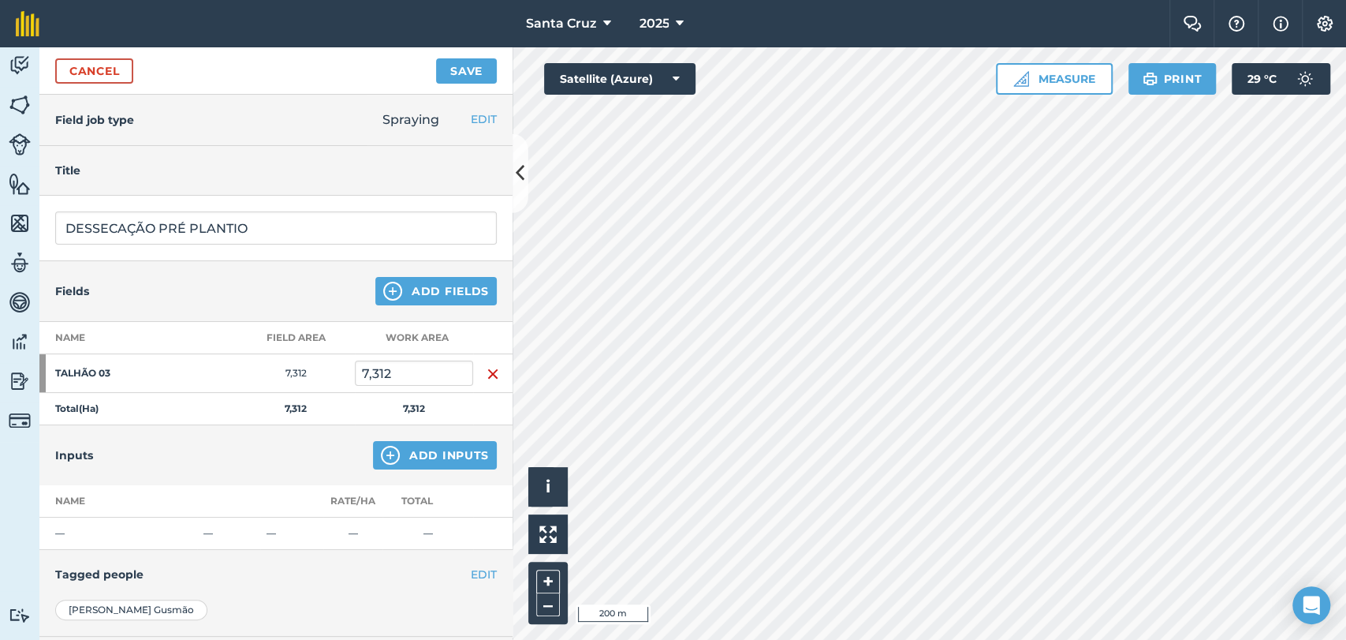
click at [418, 356] on td "7,312" at bounding box center [414, 373] width 118 height 39
click at [429, 380] on input "7,312" at bounding box center [414, 372] width 118 height 25
type input "7"
type input "9,1"
click at [398, 460] on button "Add Inputs" at bounding box center [435, 455] width 124 height 28
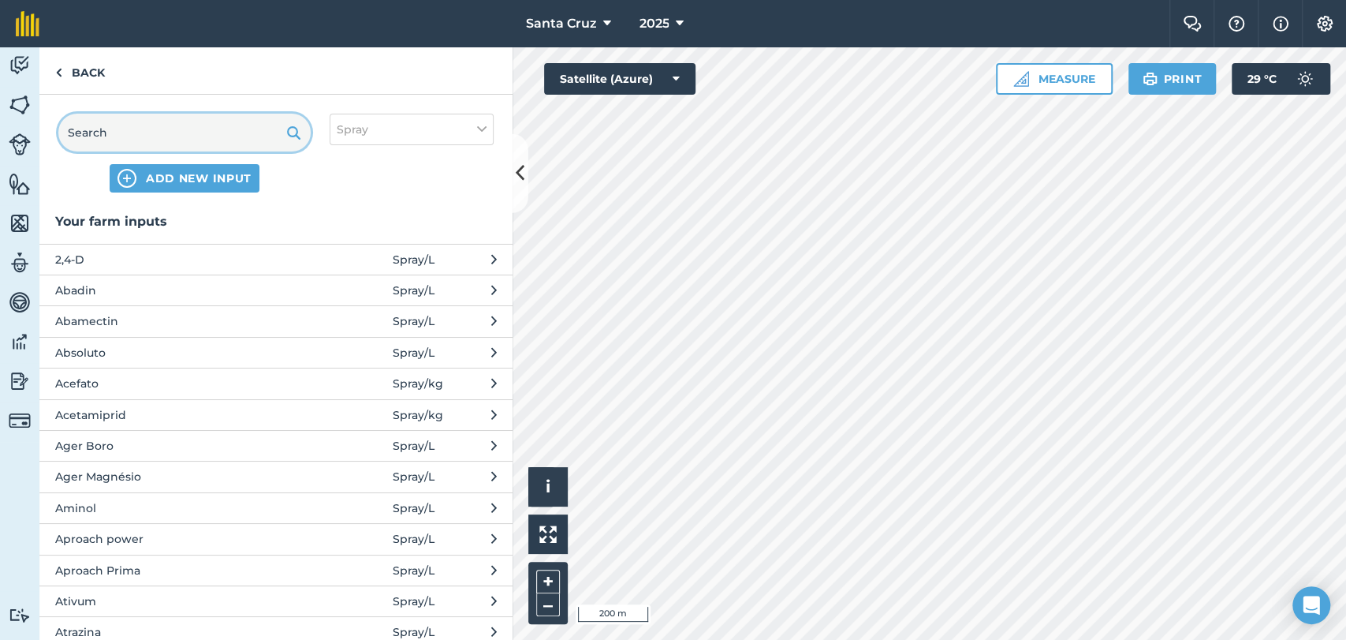
click at [168, 121] on input "text" at bounding box center [184, 133] width 252 height 38
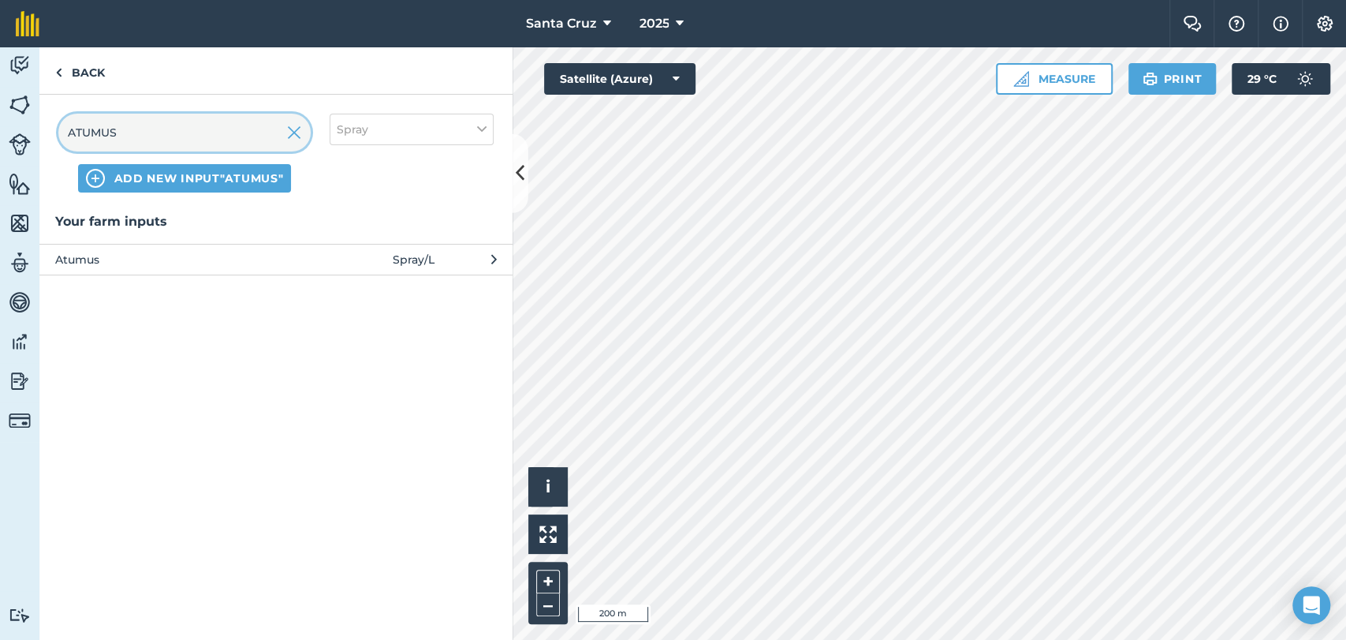
type input "ATUMUS"
click at [177, 263] on span "Atumus" at bounding box center [184, 259] width 258 height 17
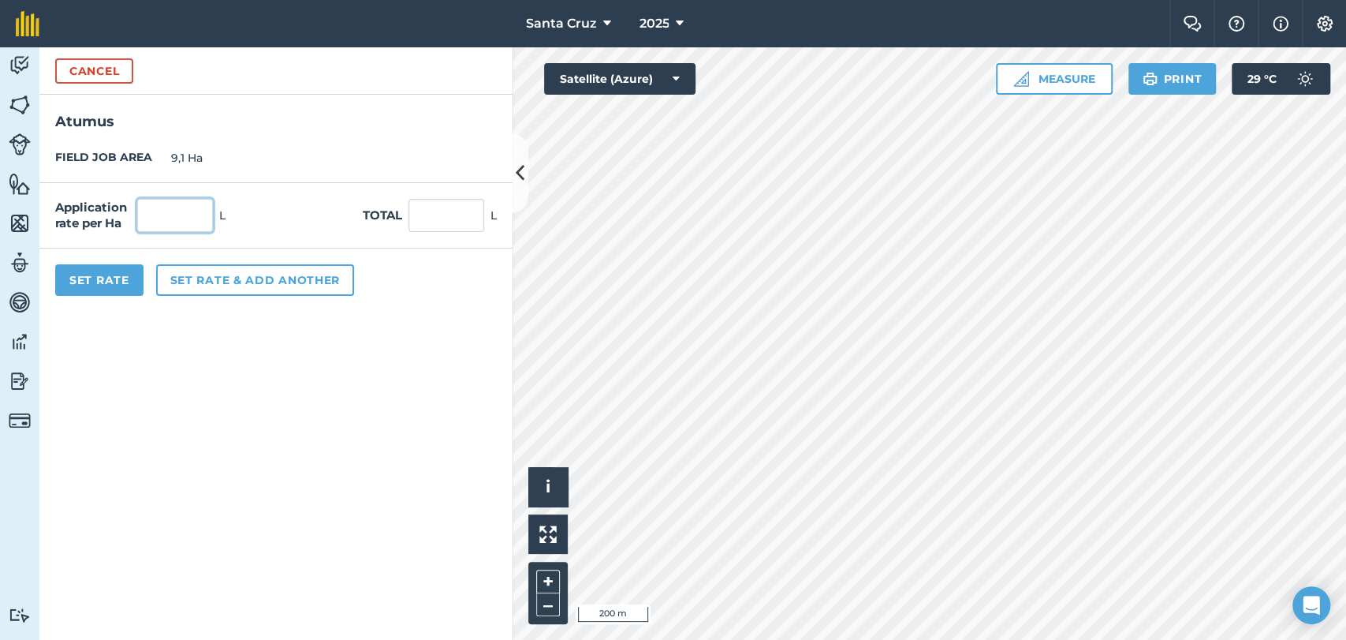
click at [154, 205] on input "text" at bounding box center [175, 215] width 76 height 33
type input "0,05"
type input "0,455"
click at [226, 290] on button "Set rate & add another" at bounding box center [255, 280] width 198 height 32
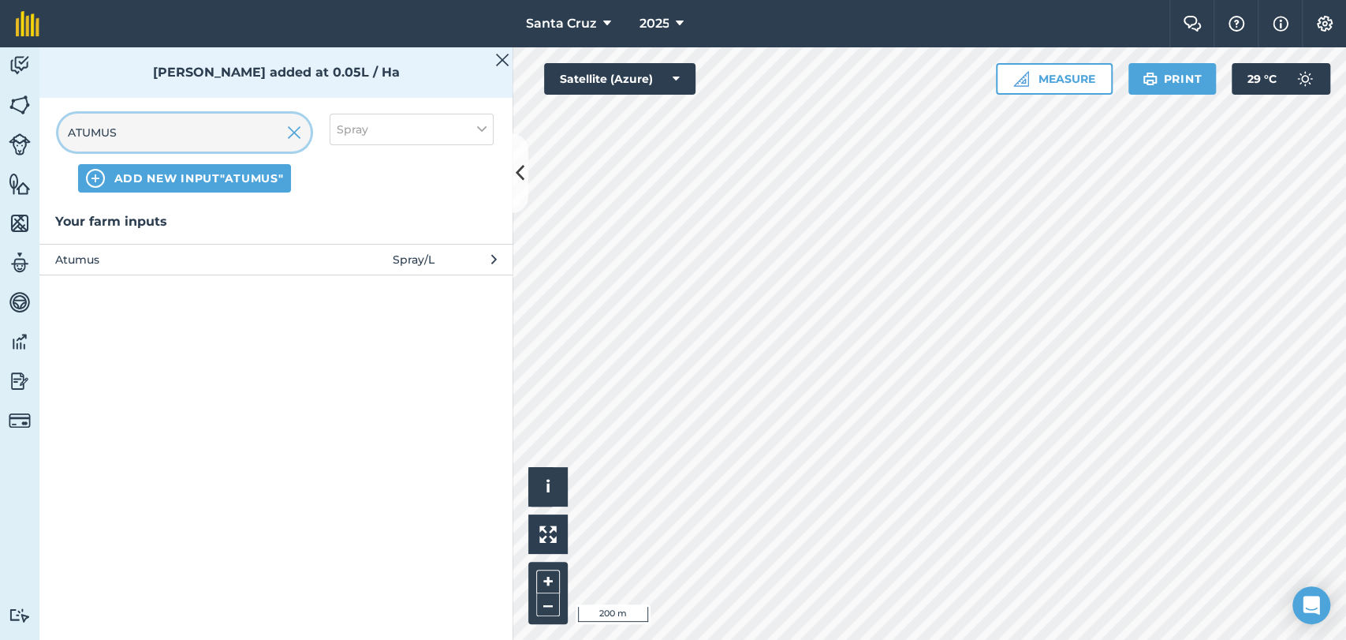
click at [219, 144] on input "ATUMUS" at bounding box center [184, 133] width 252 height 38
click at [313, 127] on div "ATUMUS ADD NEW INPUT "ATUMUS" Spray" at bounding box center [275, 153] width 473 height 117
click at [298, 130] on img at bounding box center [294, 132] width 14 height 19
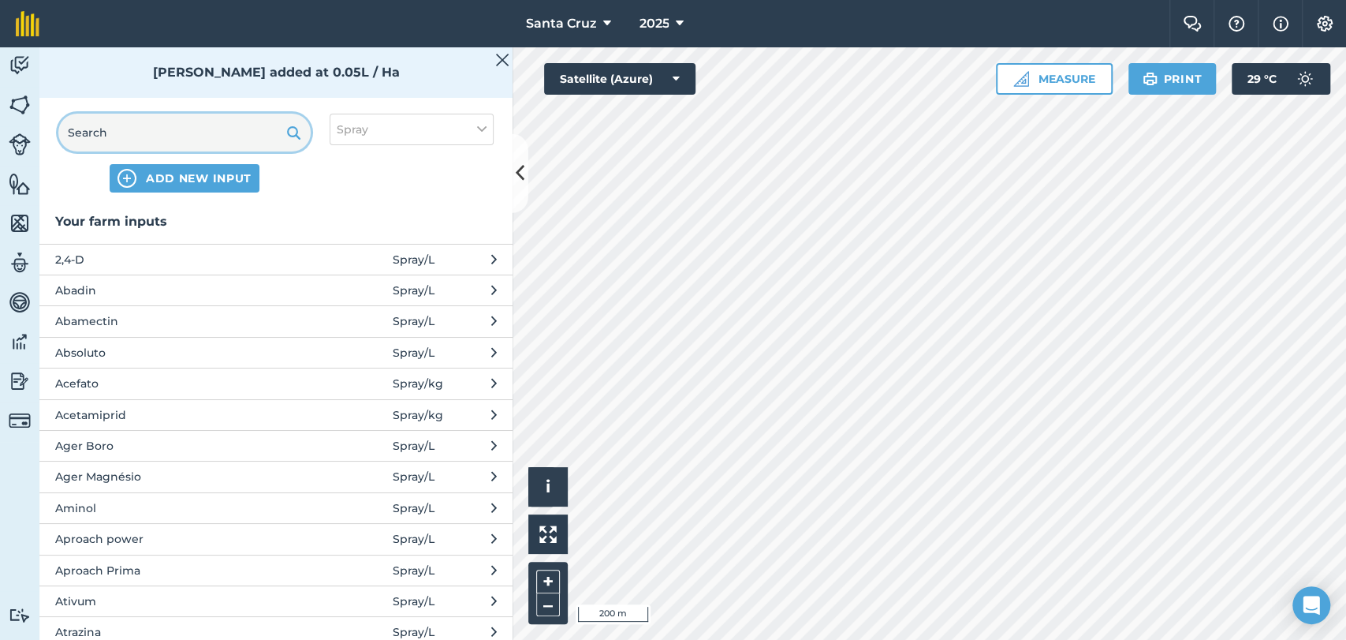
click at [240, 140] on input "text" at bounding box center [184, 133] width 252 height 38
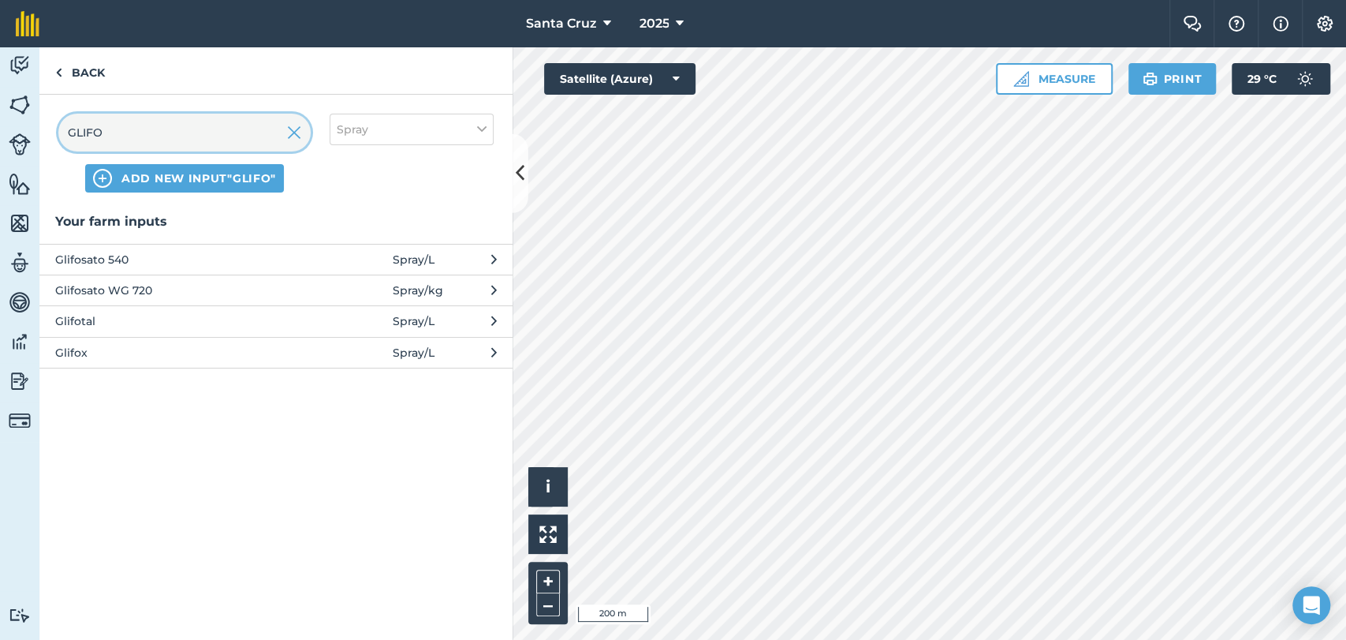
type input "GLIFO"
click at [213, 282] on span "Glifosato WG 720" at bounding box center [184, 290] width 258 height 17
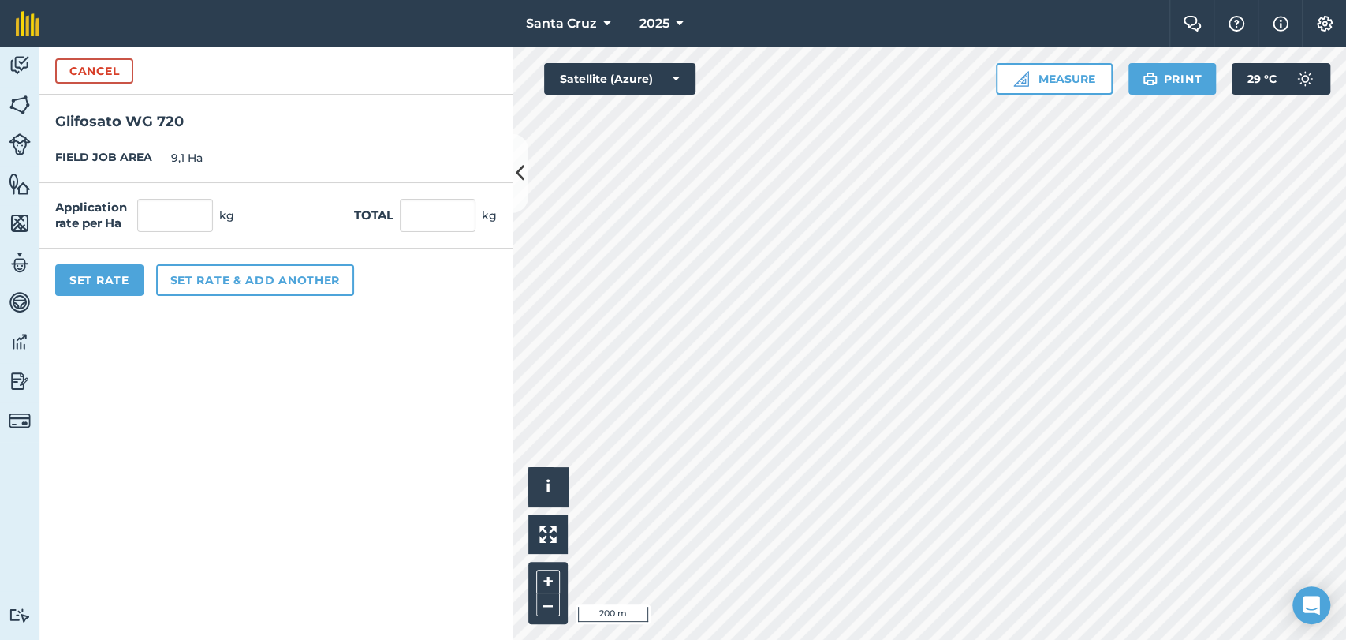
click at [188, 232] on div "Application rate per Ha kg Total kg" at bounding box center [275, 215] width 473 height 65
click at [188, 215] on input "text" at bounding box center [175, 215] width 76 height 33
type input "2,5"
type input "22,75"
click at [295, 285] on button "Set rate & add another" at bounding box center [255, 280] width 198 height 32
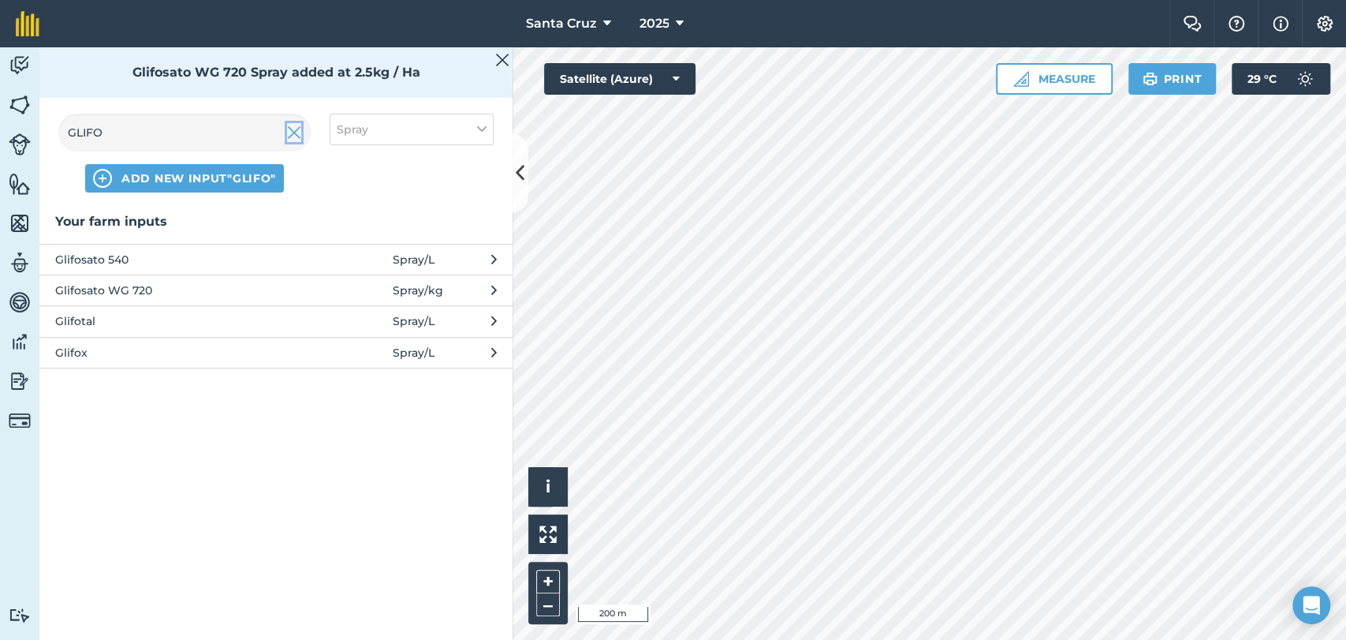
drag, startPoint x: 297, startPoint y: 137, endPoint x: 120, endPoint y: 134, distance: 177.5
click at [297, 138] on img at bounding box center [294, 132] width 14 height 19
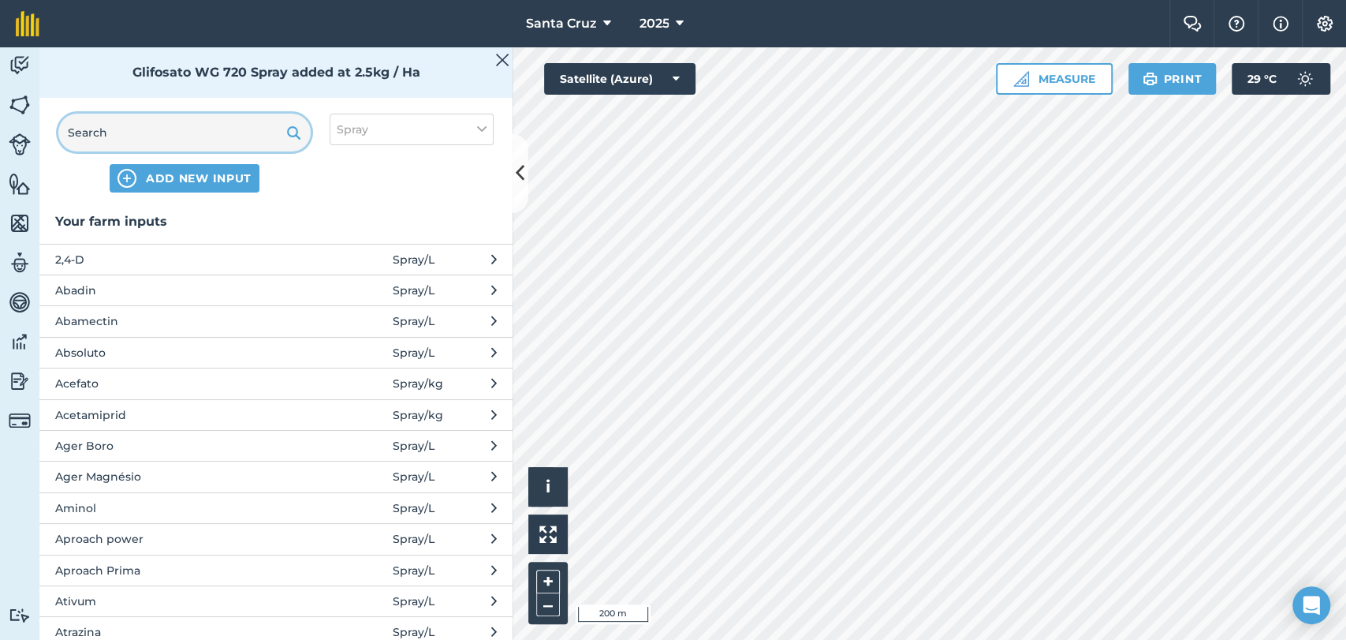
click at [120, 133] on input "text" at bounding box center [184, 133] width 252 height 38
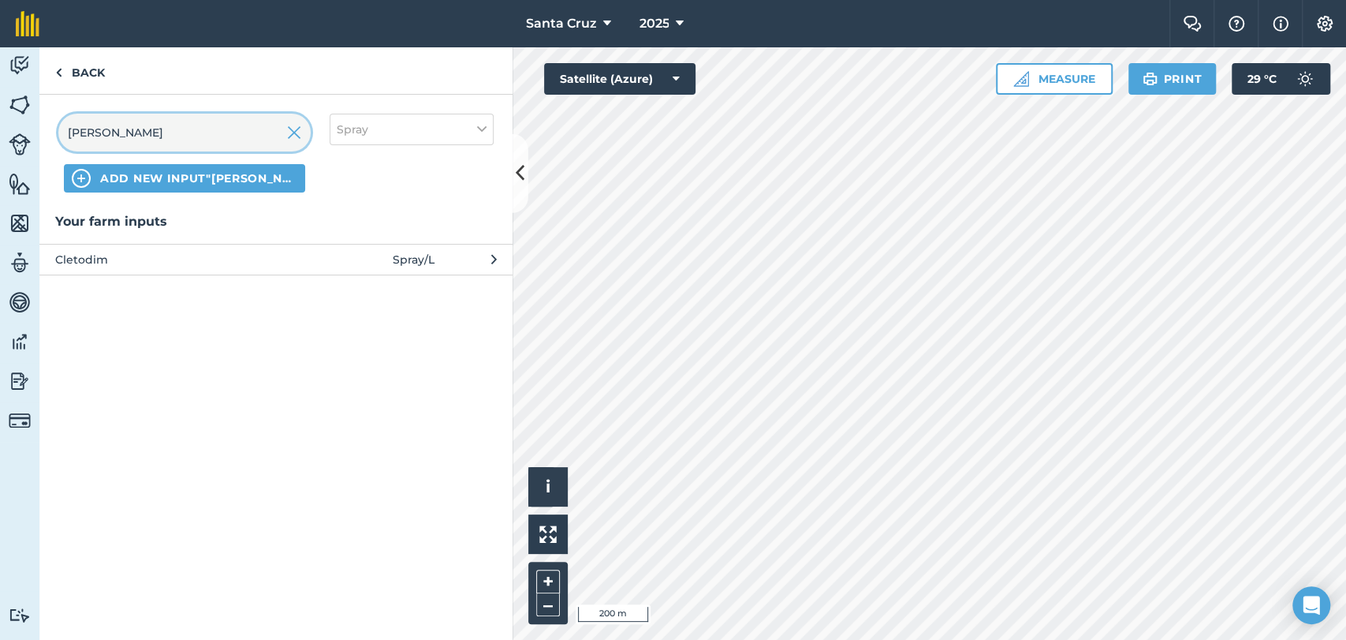
type input "[PERSON_NAME]"
click at [233, 275] on div "Your farm inputs Cletodim Spray / L" at bounding box center [275, 425] width 473 height 428
click at [197, 273] on button "Cletodim Spray / L" at bounding box center [275, 259] width 473 height 31
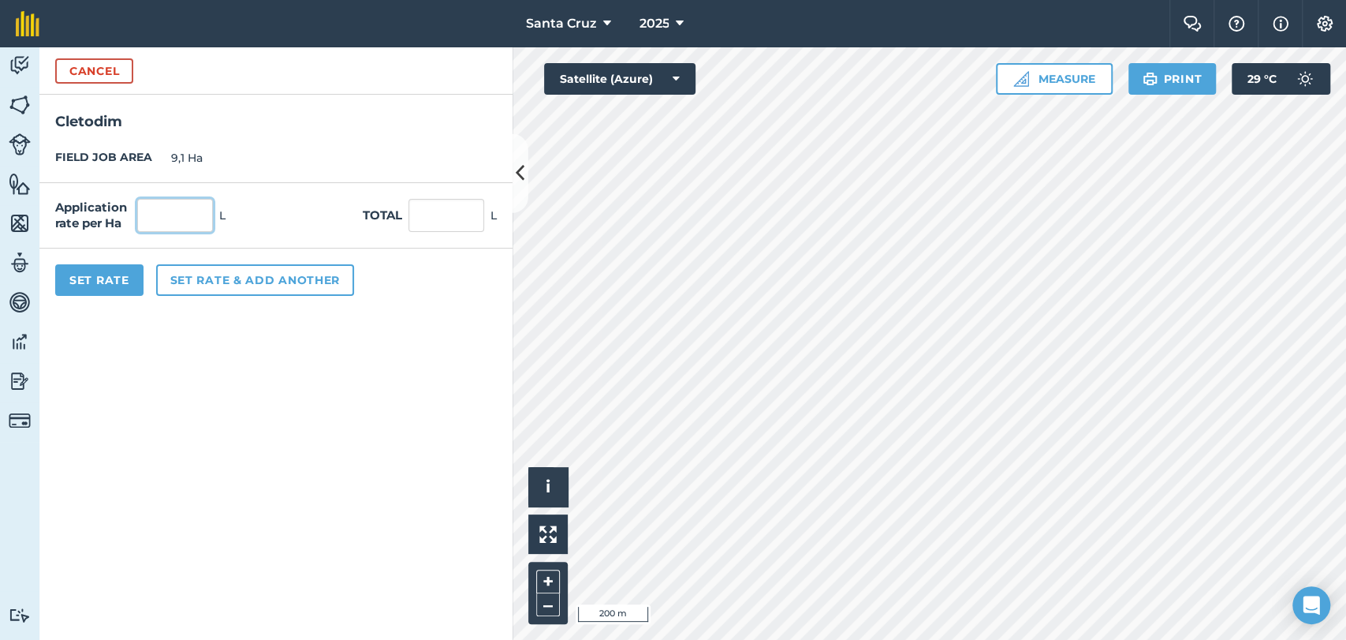
click at [197, 214] on input "text" at bounding box center [175, 215] width 76 height 33
type input "1"
type input "9,1"
click at [270, 278] on button "Set rate & add another" at bounding box center [255, 280] width 198 height 32
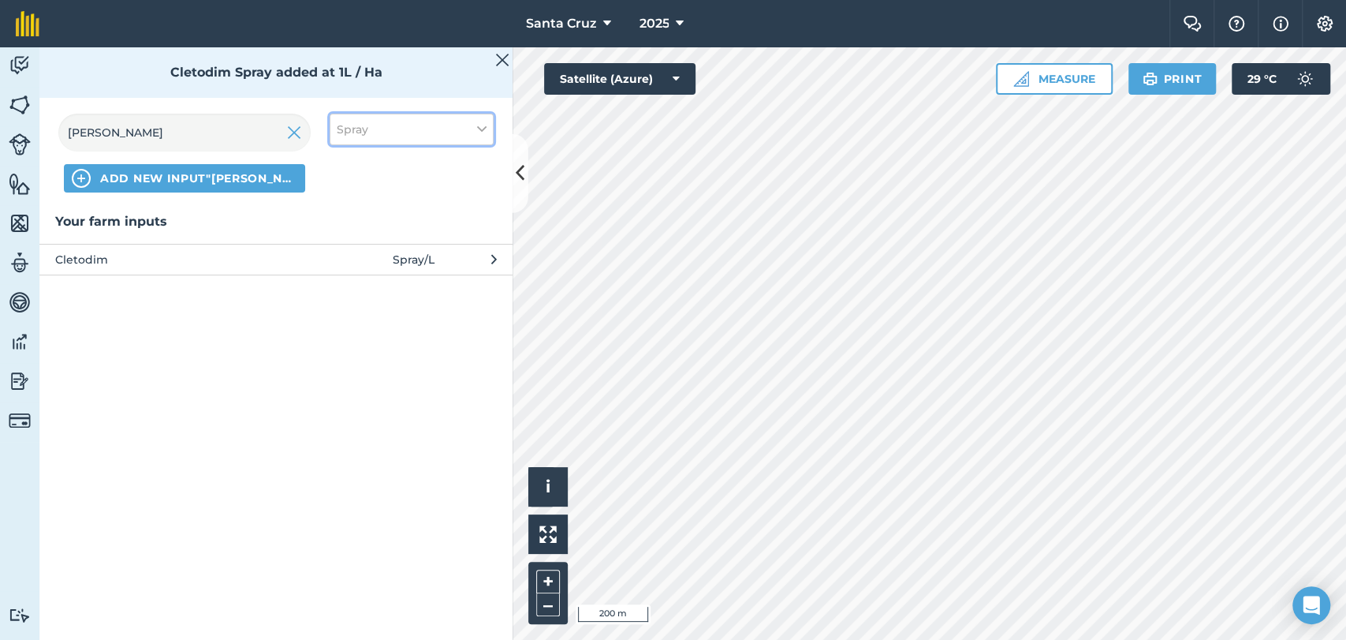
click at [435, 129] on button "Spray" at bounding box center [412, 130] width 164 height 32
click at [352, 285] on label "Other" at bounding box center [412, 280] width 150 height 17
click at [347, 282] on input "Other" at bounding box center [342, 277] width 10 height 10
checkbox input "true"
click at [354, 219] on label "Spray" at bounding box center [412, 220] width 150 height 17
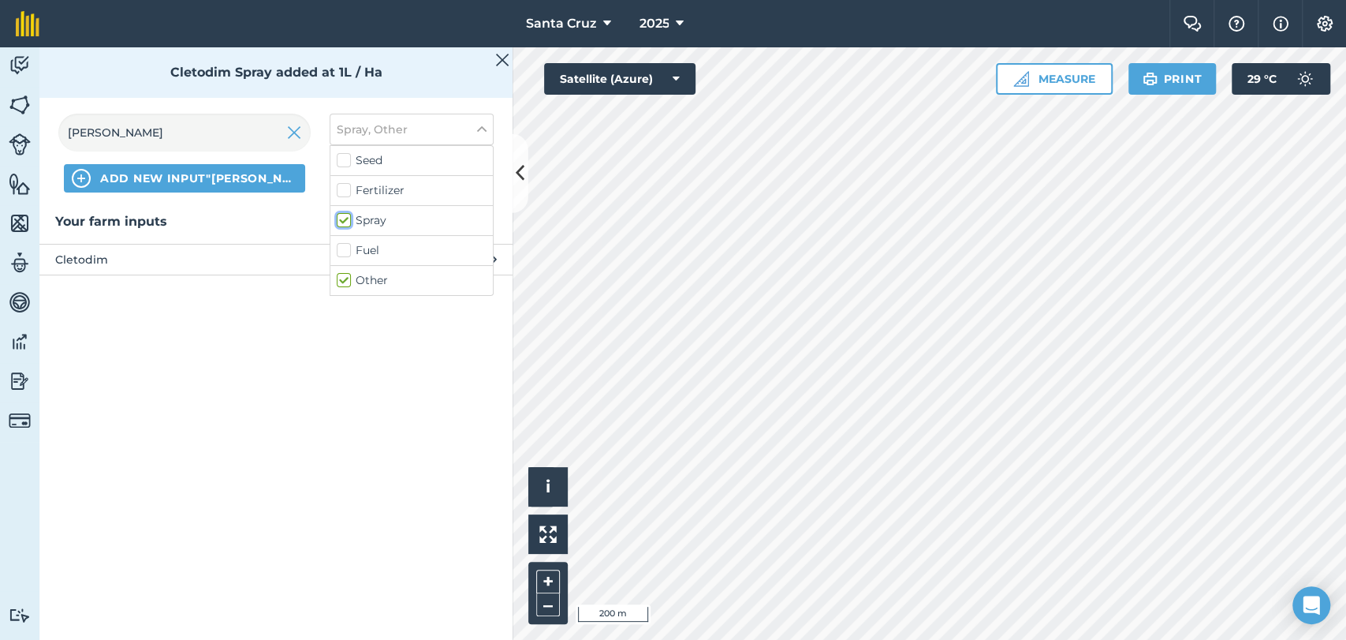
click at [347, 219] on input "Spray" at bounding box center [342, 217] width 10 height 10
checkbox input "false"
click at [299, 138] on img at bounding box center [294, 132] width 14 height 19
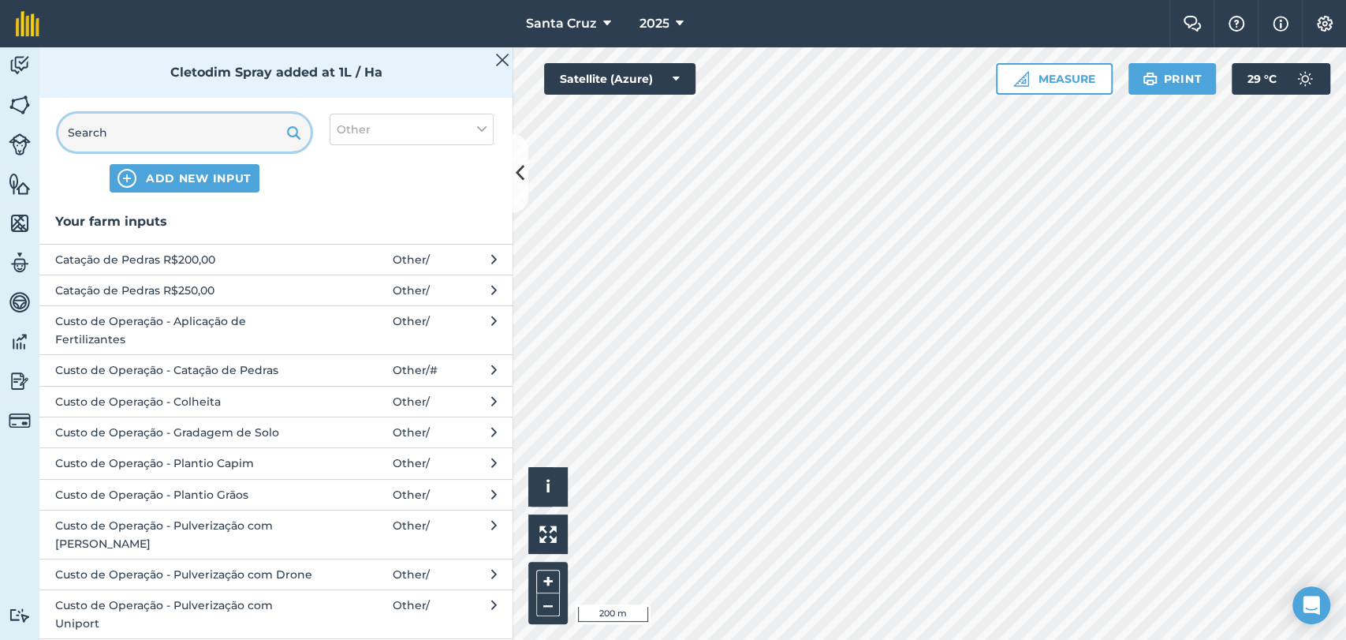
click at [232, 126] on input "text" at bounding box center [184, 133] width 252 height 38
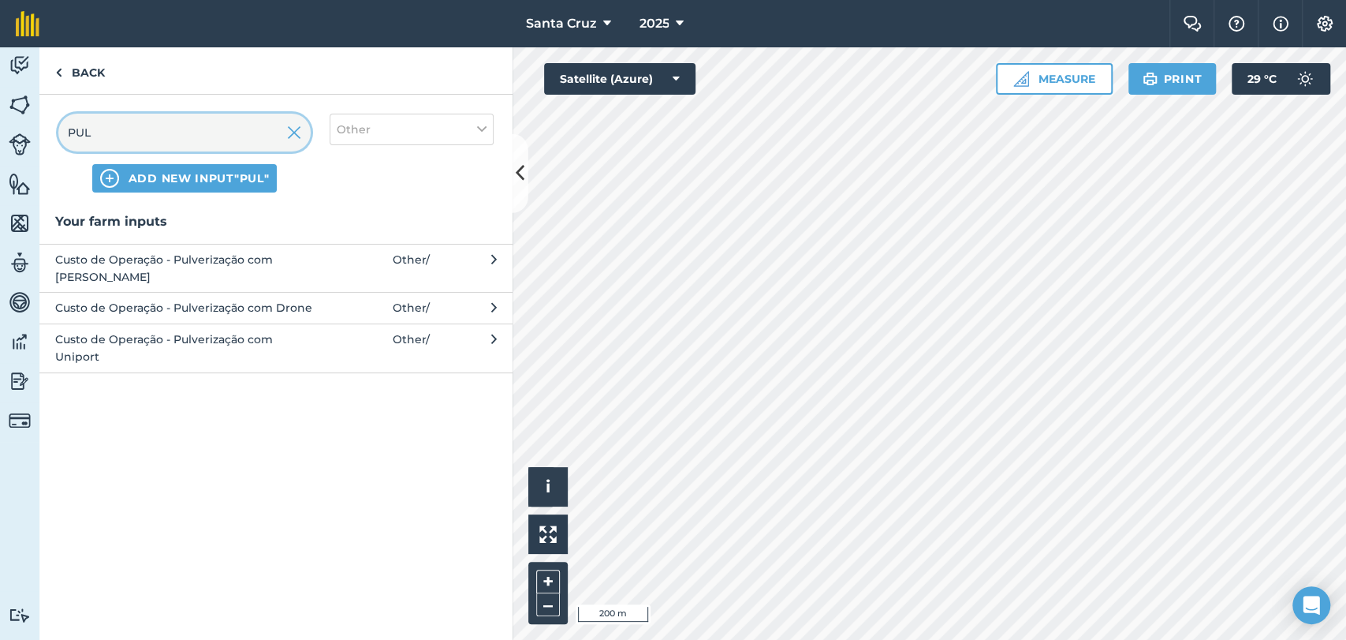
type input "PUL"
click at [200, 349] on button "Custo de Operação - Pulverização com Uniport Other /" at bounding box center [275, 347] width 473 height 49
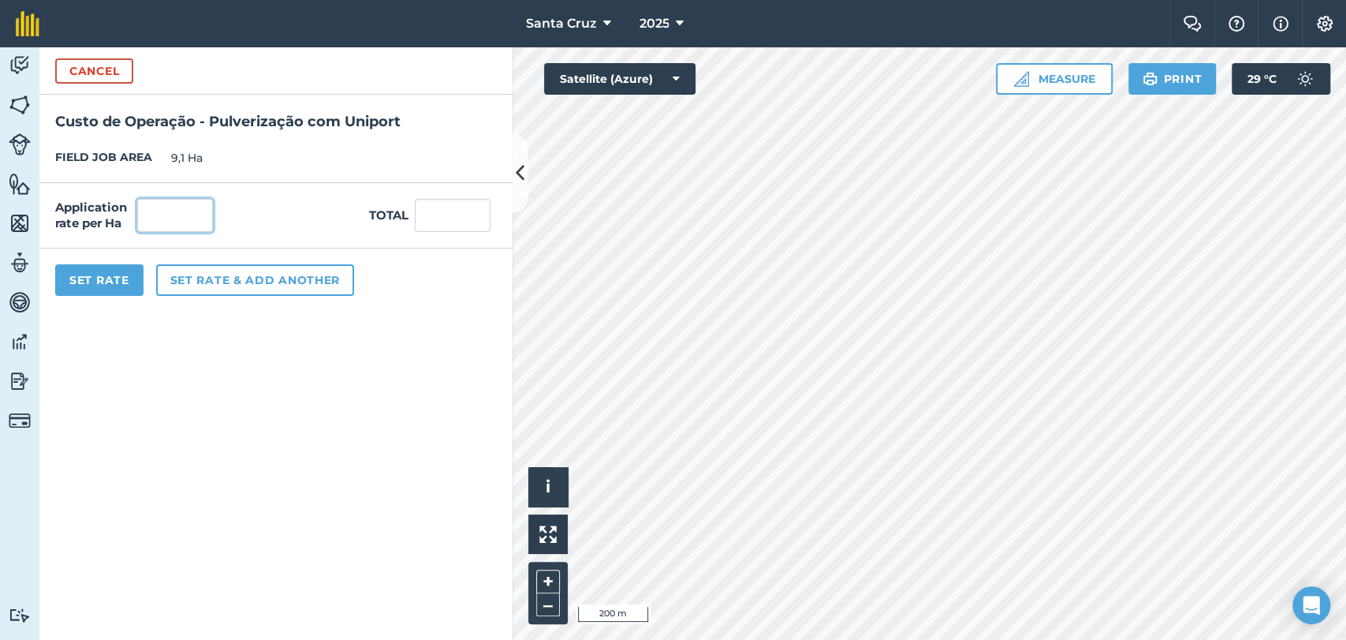
click at [178, 218] on input "text" at bounding box center [175, 215] width 76 height 33
type input "1"
type input "9,1"
click at [107, 279] on button "Set Rate" at bounding box center [99, 280] width 88 height 32
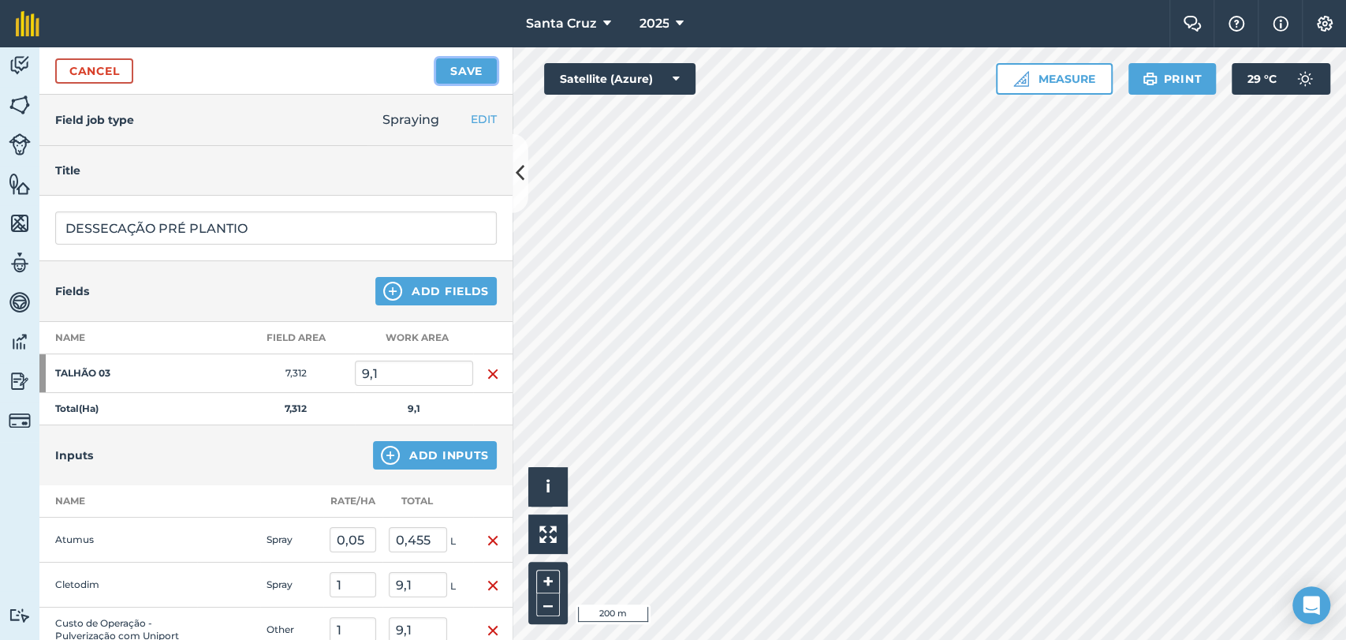
click at [449, 59] on button "Save" at bounding box center [466, 70] width 61 height 25
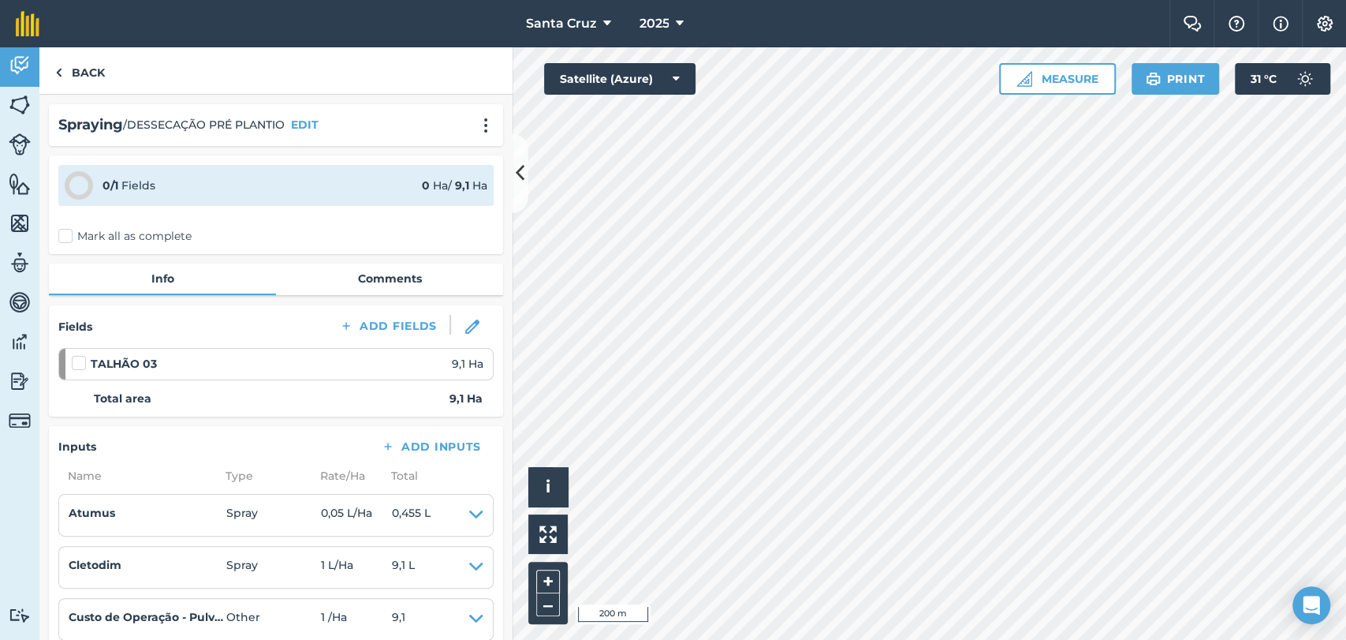
click at [69, 233] on label "Mark all as complete" at bounding box center [124, 236] width 133 height 17
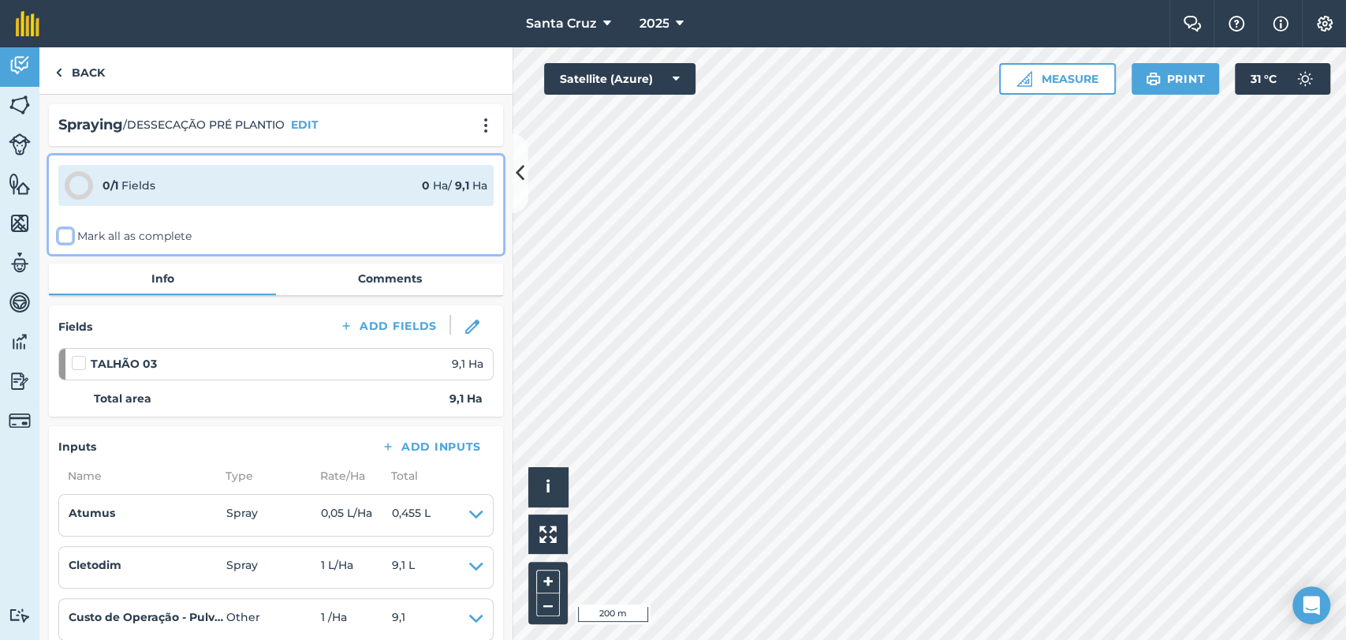
click at [69, 233] on input "Mark all as complete" at bounding box center [63, 233] width 10 height 10
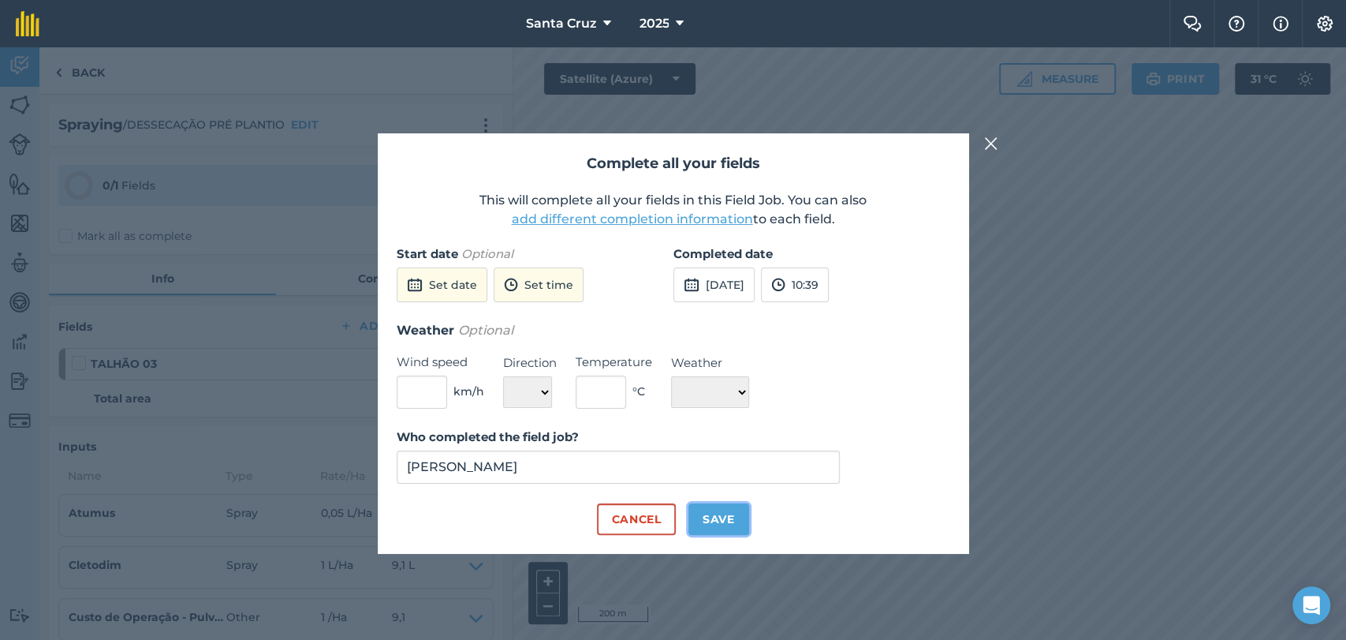
click at [732, 521] on button "Save" at bounding box center [718, 519] width 61 height 32
checkbox input "true"
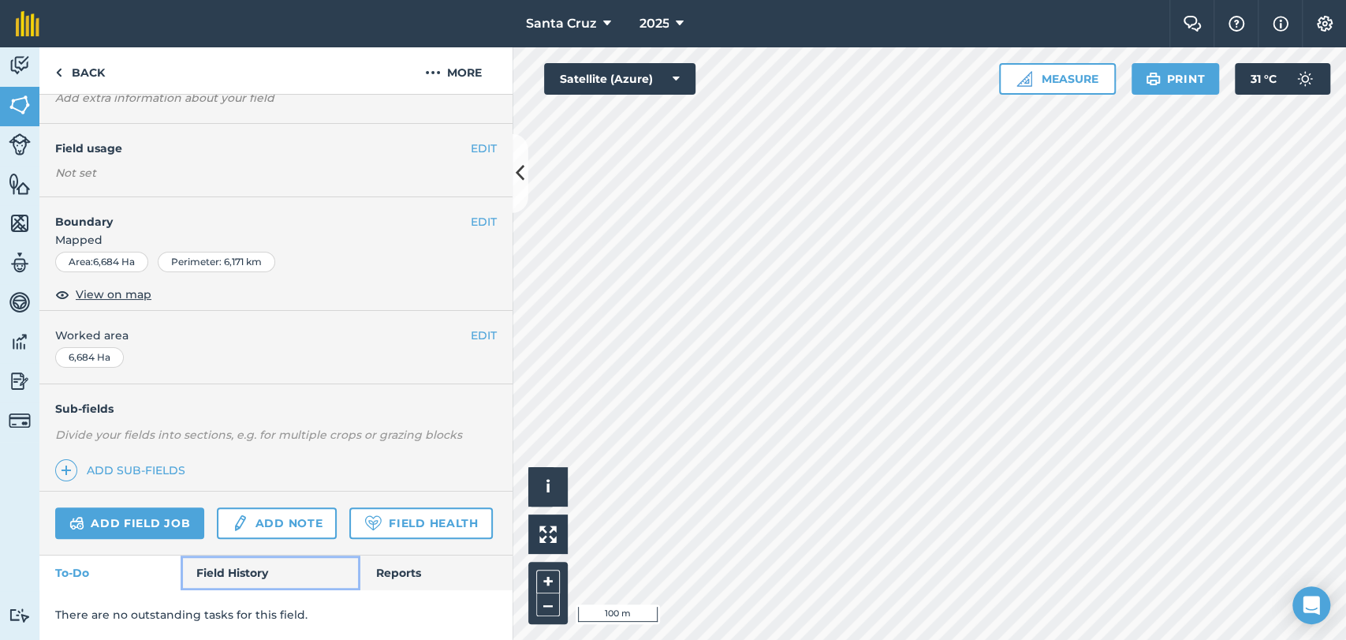
click at [215, 572] on link "Field History" at bounding box center [270, 572] width 179 height 35
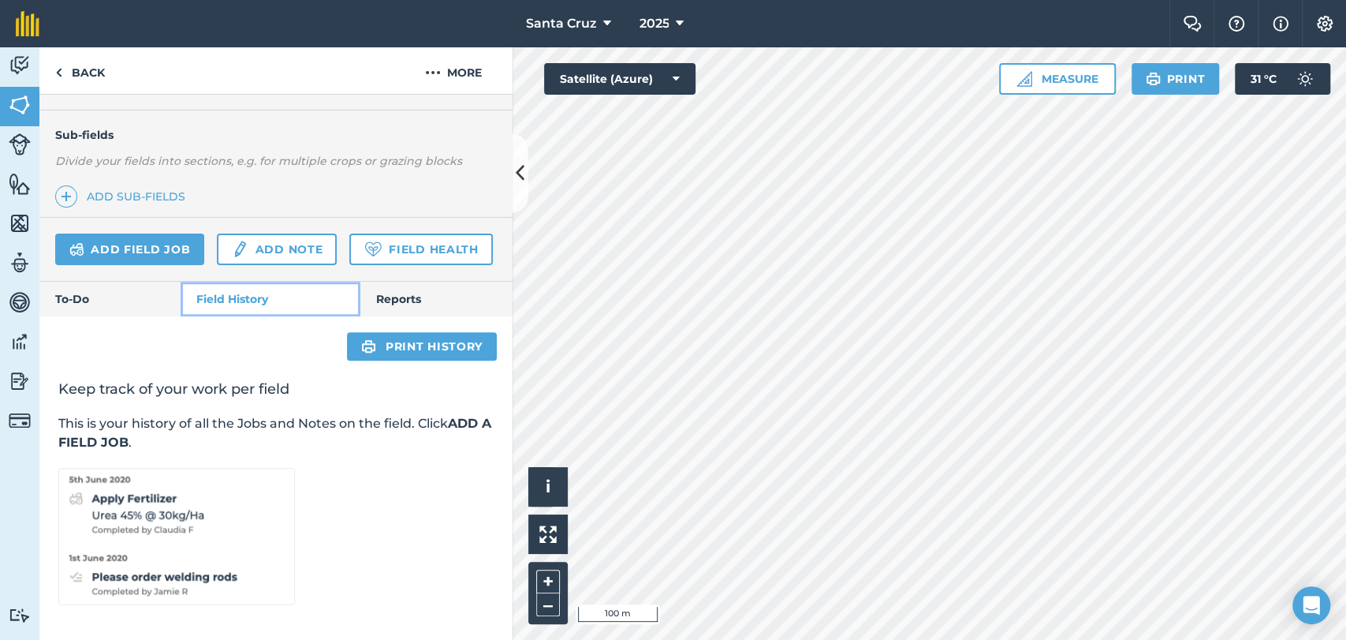
scroll to position [406, 0]
click at [124, 233] on link "Add field job" at bounding box center [129, 249] width 149 height 32
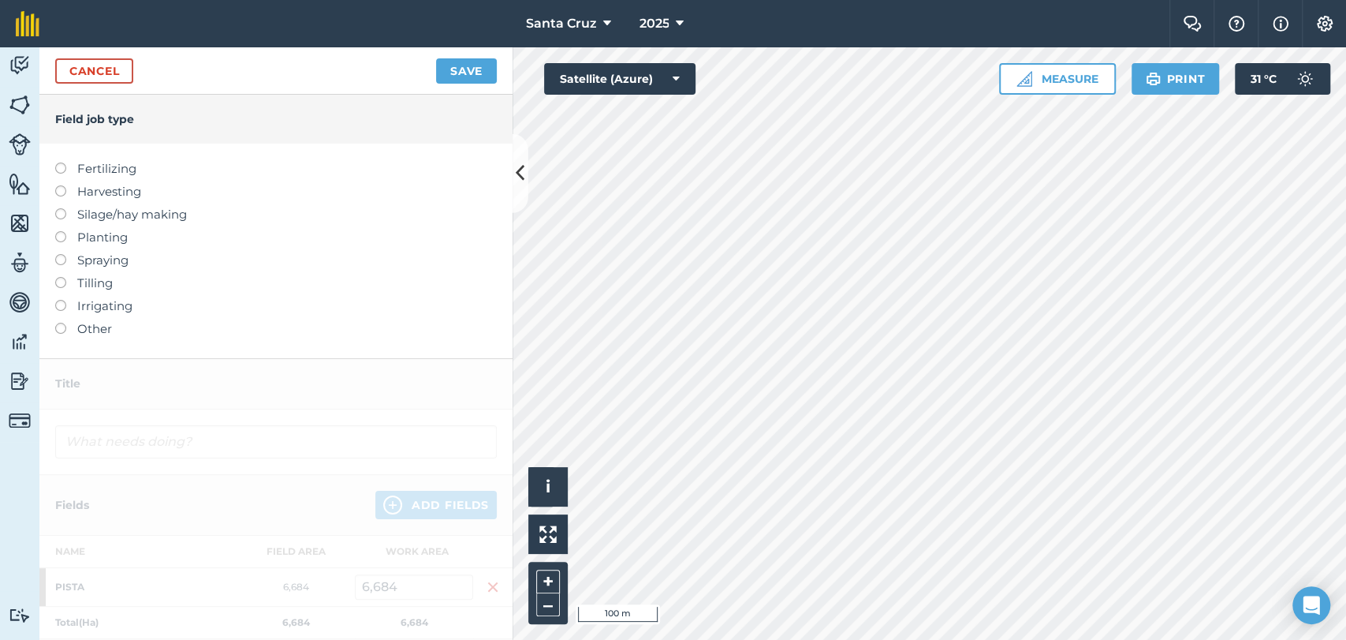
click at [56, 254] on label at bounding box center [66, 254] width 22 height 0
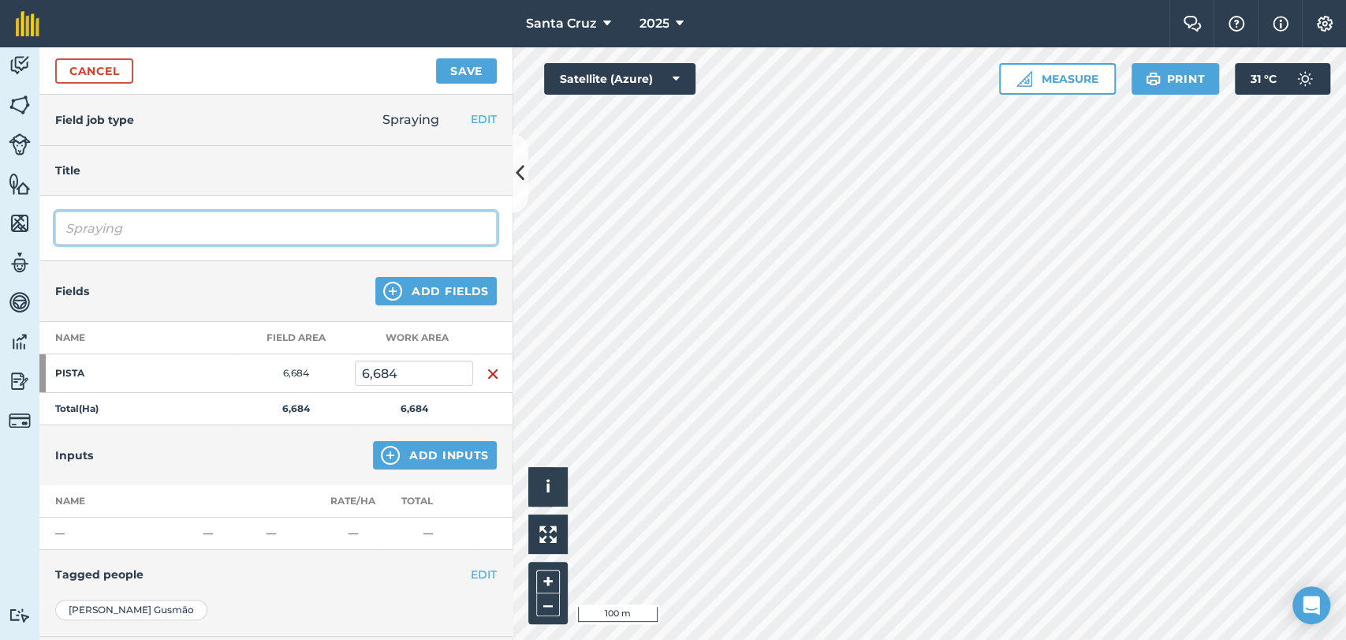
click at [189, 228] on input "Spraying" at bounding box center [276, 227] width 442 height 33
type input "S"
type input "DESSECAÇÃO PRÉ PLANTIO"
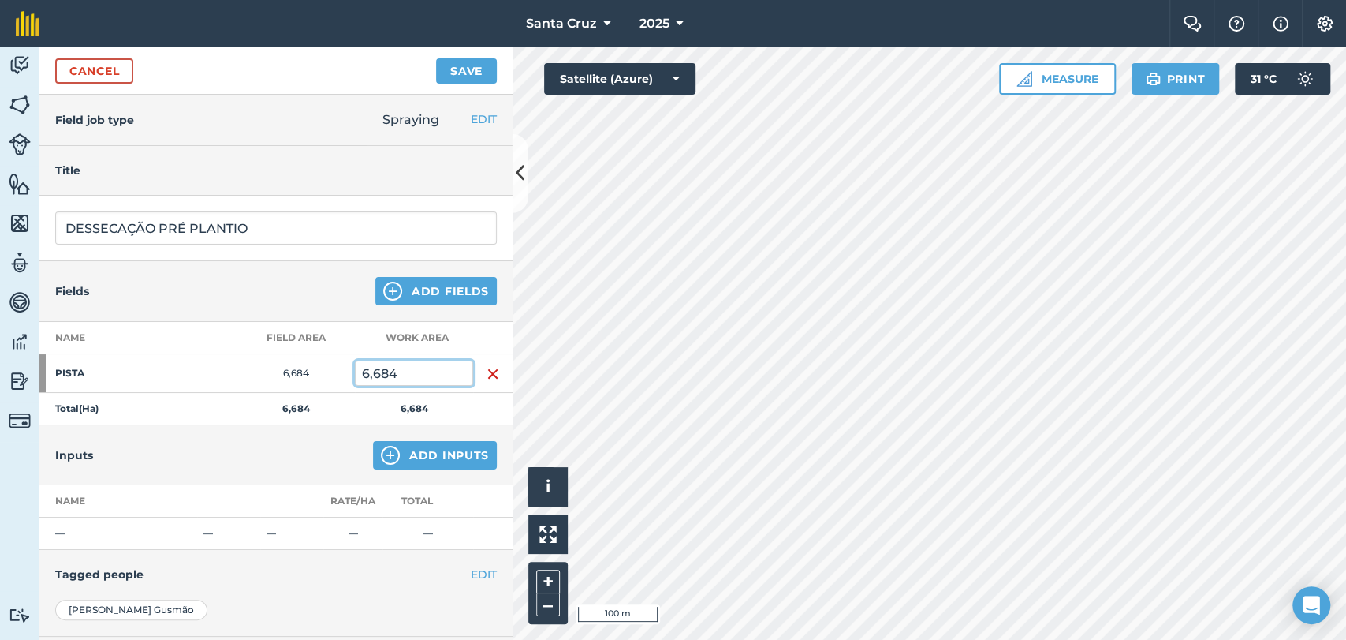
click at [384, 367] on input "6,684" at bounding box center [414, 372] width 118 height 25
click at [410, 372] on input "6,684" at bounding box center [414, 372] width 118 height 25
type input "6"
type input "8,1"
click at [91, 69] on link "Cancel" at bounding box center [94, 70] width 78 height 25
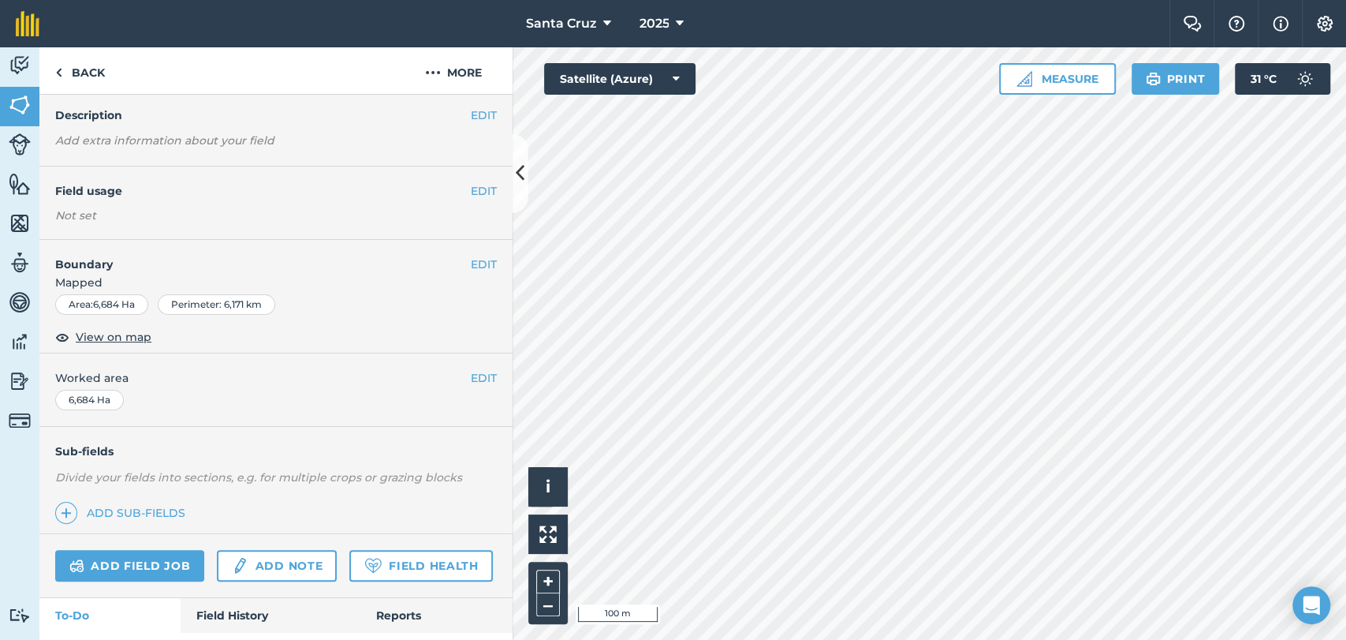
scroll to position [144, 0]
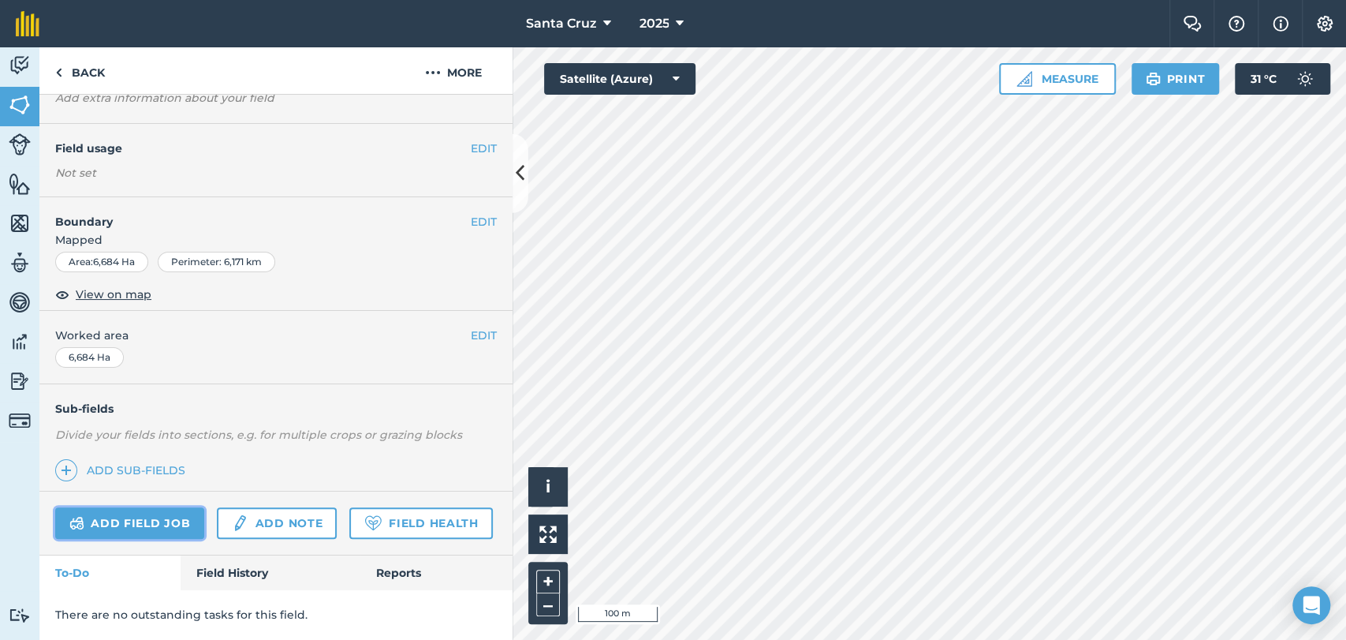
click at [166, 507] on link "Add field job" at bounding box center [129, 523] width 149 height 32
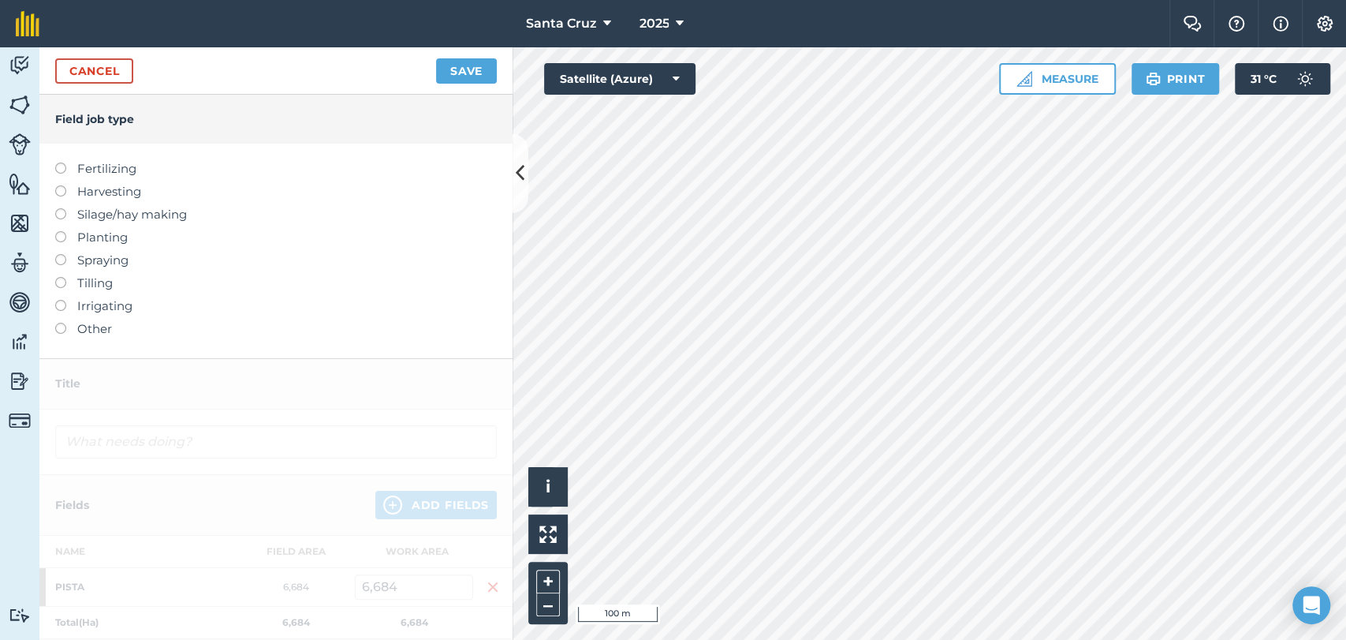
click at [59, 254] on label at bounding box center [66, 254] width 22 height 0
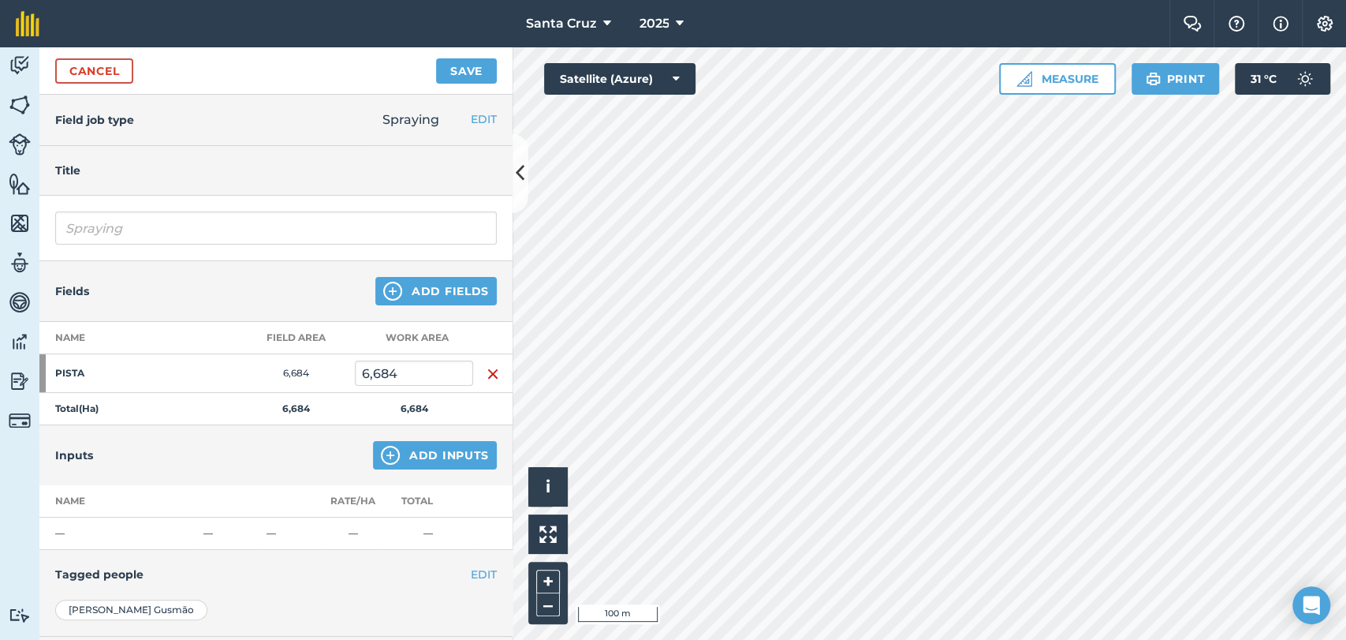
click at [214, 207] on div "Spraying" at bounding box center [275, 228] width 473 height 65
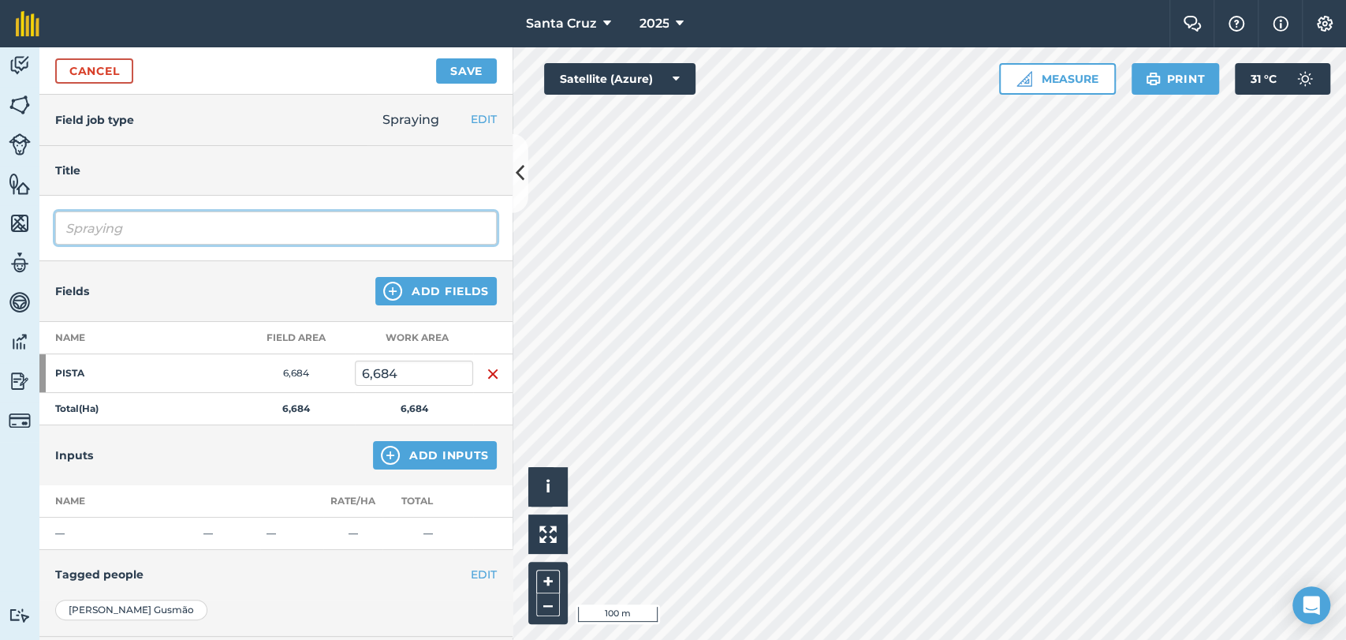
click at [212, 223] on input "Spraying" at bounding box center [276, 227] width 442 height 33
type input "S"
type input "DESSECAÇÃO PRÉ PLNTIO"
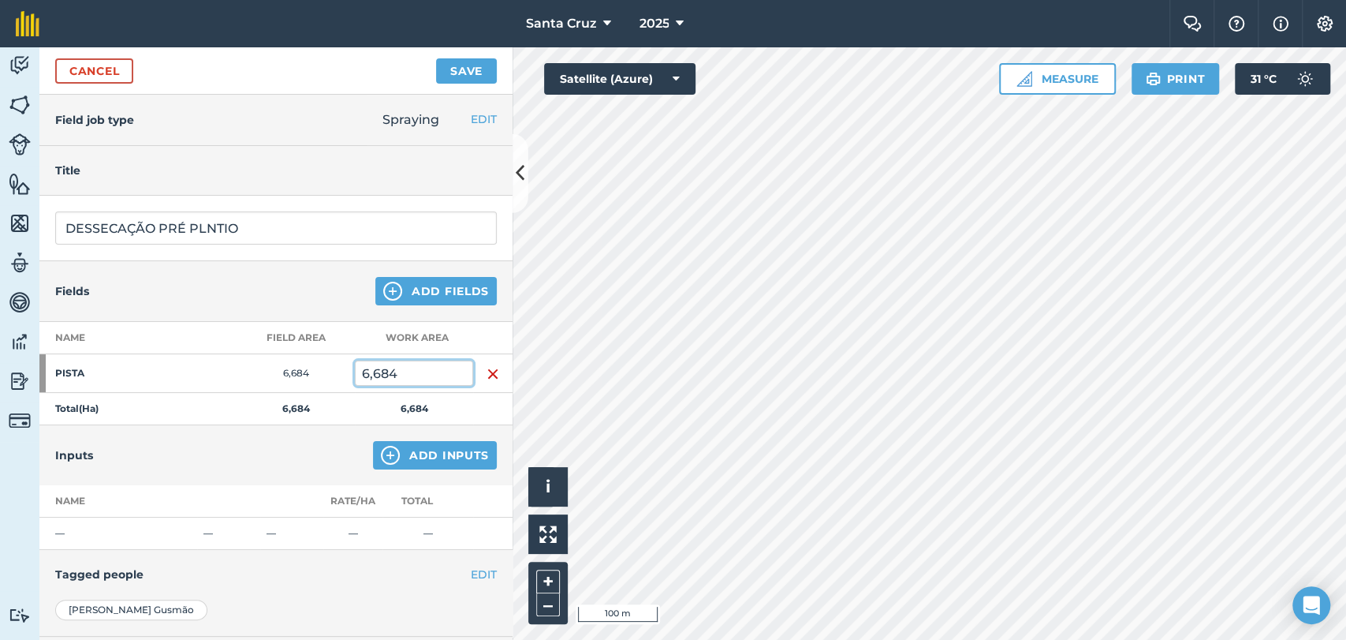
click at [428, 372] on input "6,684" at bounding box center [414, 372] width 118 height 25
type input "6"
type input "8,1"
click at [442, 457] on button "Add Inputs" at bounding box center [435, 455] width 124 height 28
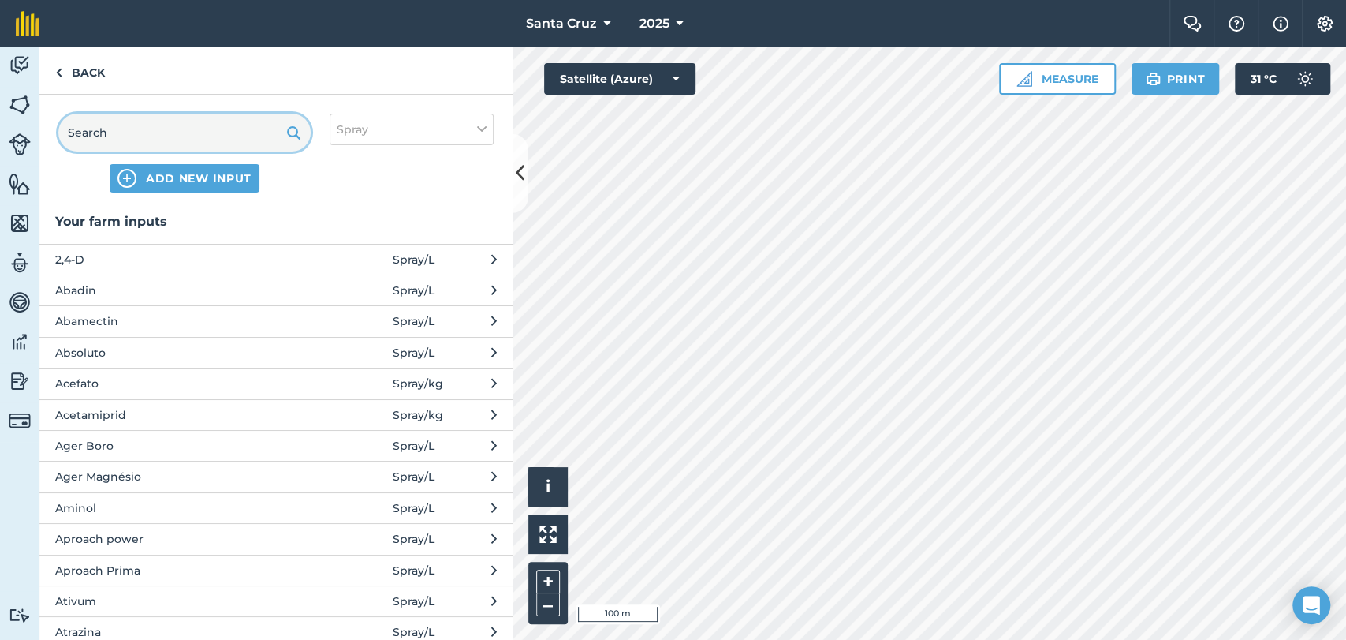
click at [177, 142] on input "text" at bounding box center [184, 133] width 252 height 38
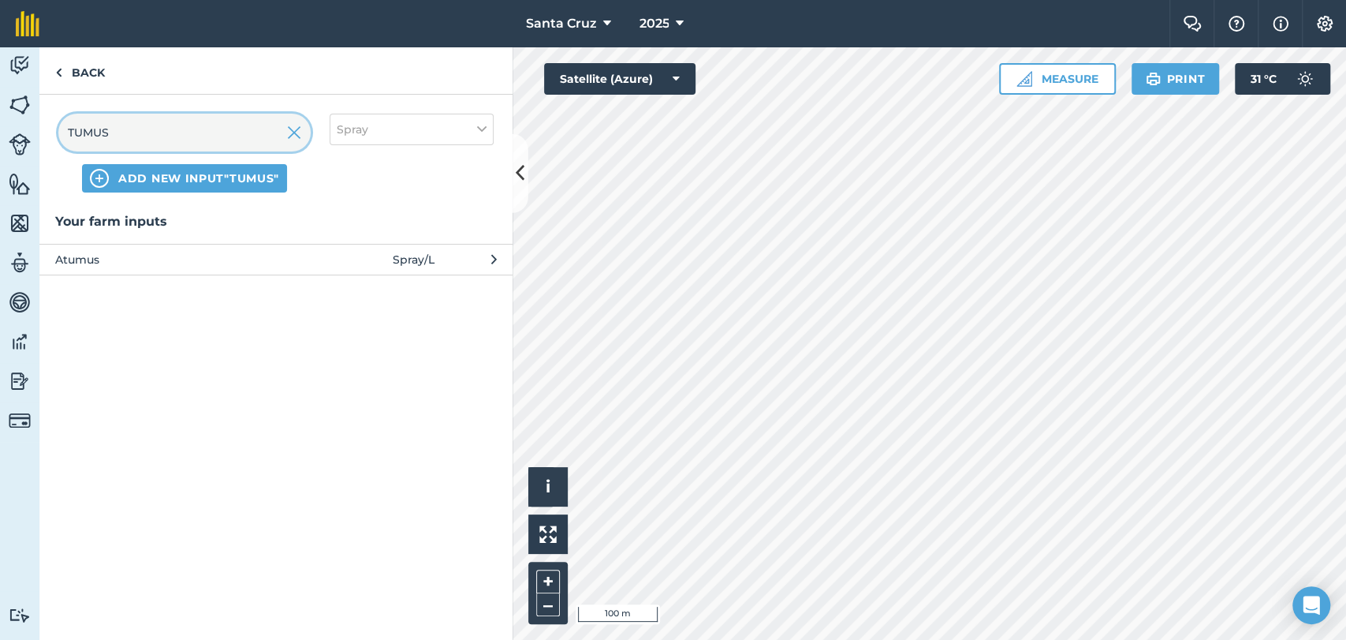
type input "TUMUS"
click at [87, 260] on span "Atumus" at bounding box center [184, 259] width 258 height 17
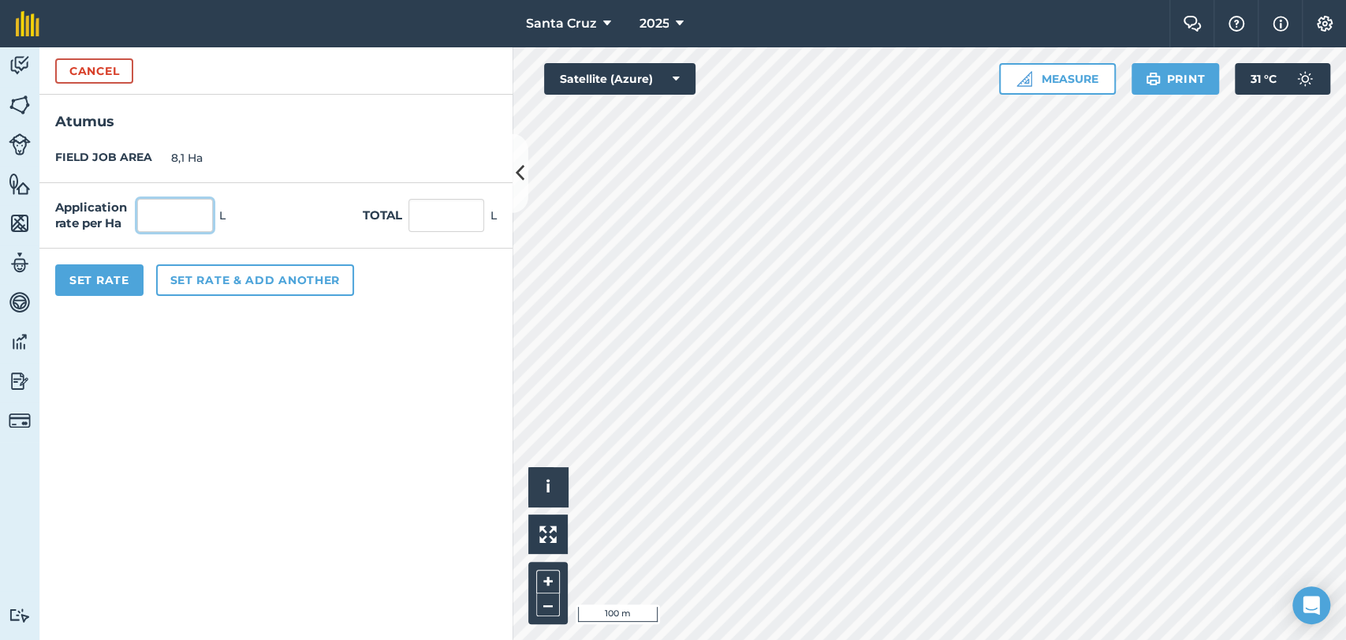
click at [145, 210] on input "text" at bounding box center [175, 215] width 76 height 33
type input "0,05"
type input "0,405"
click at [257, 274] on button "Set rate & add another" at bounding box center [255, 280] width 198 height 32
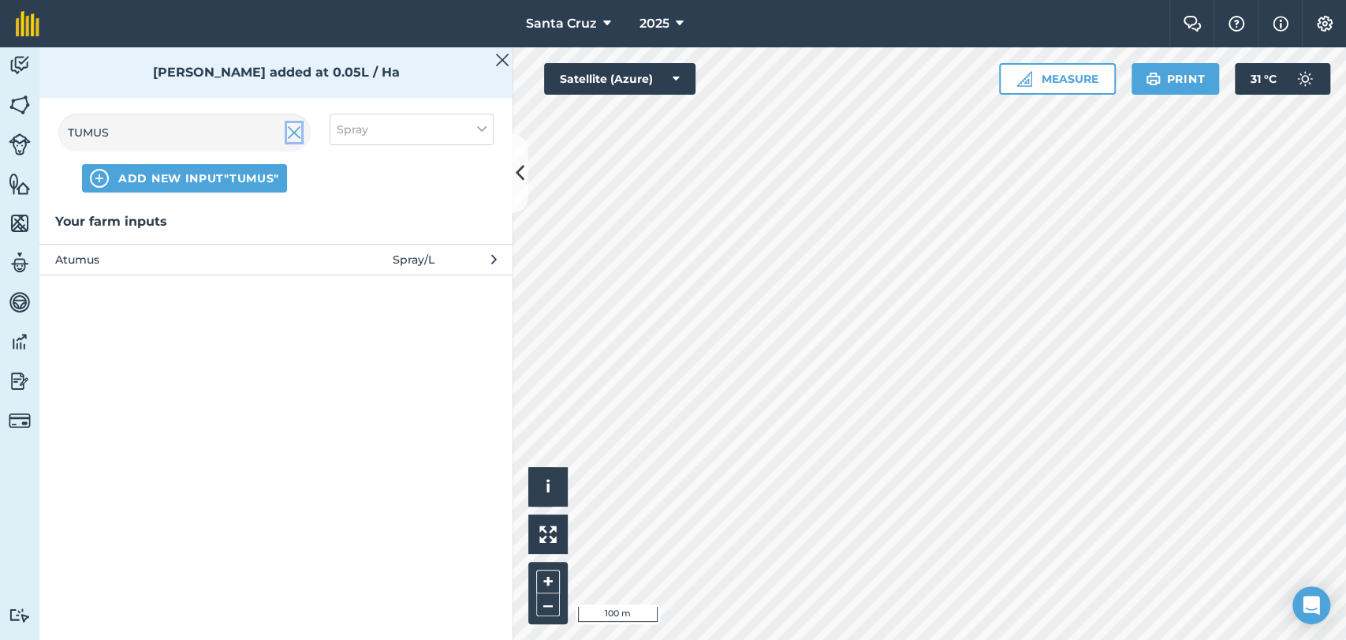
click at [299, 130] on img at bounding box center [294, 132] width 14 height 19
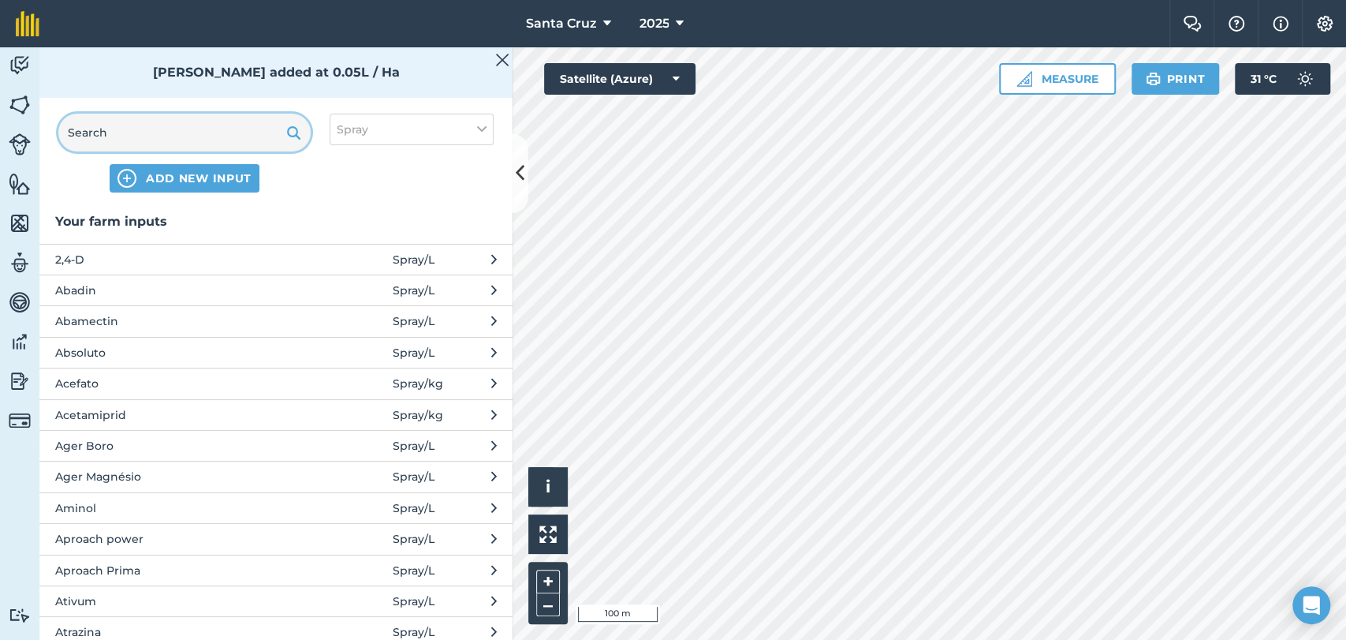
click at [198, 129] on input "text" at bounding box center [184, 133] width 252 height 38
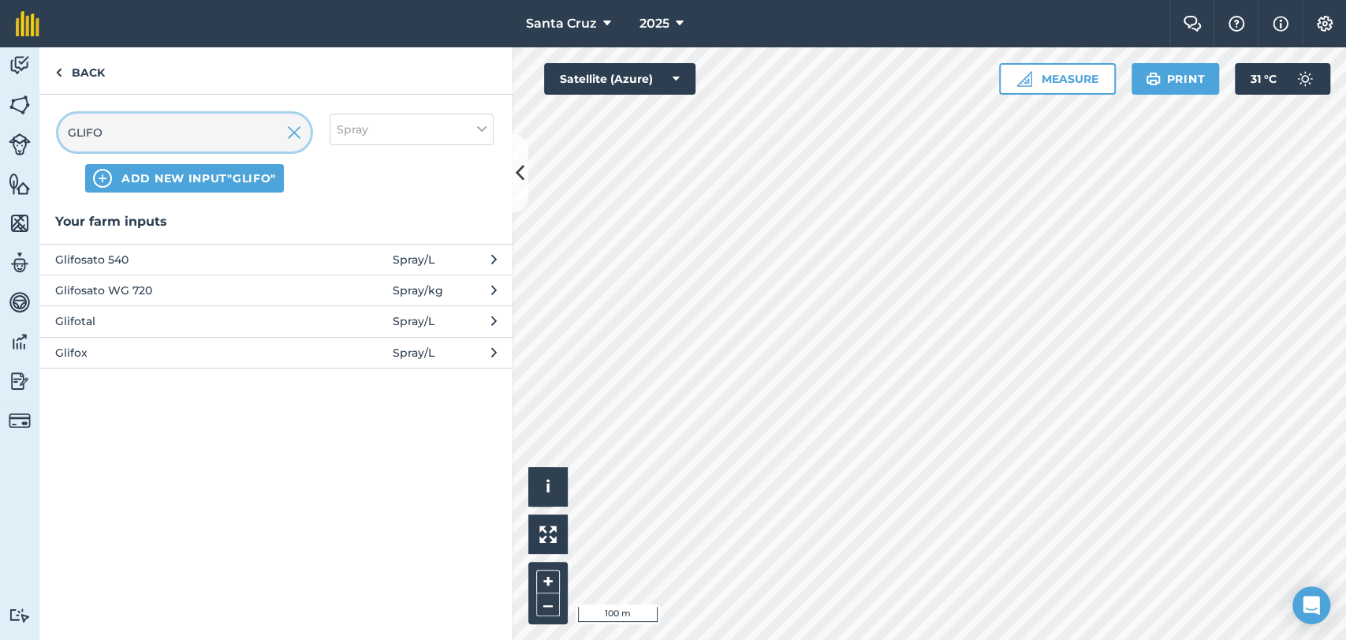
type input "GLIFO"
click at [139, 287] on span "Glifosato WG 720" at bounding box center [184, 290] width 258 height 17
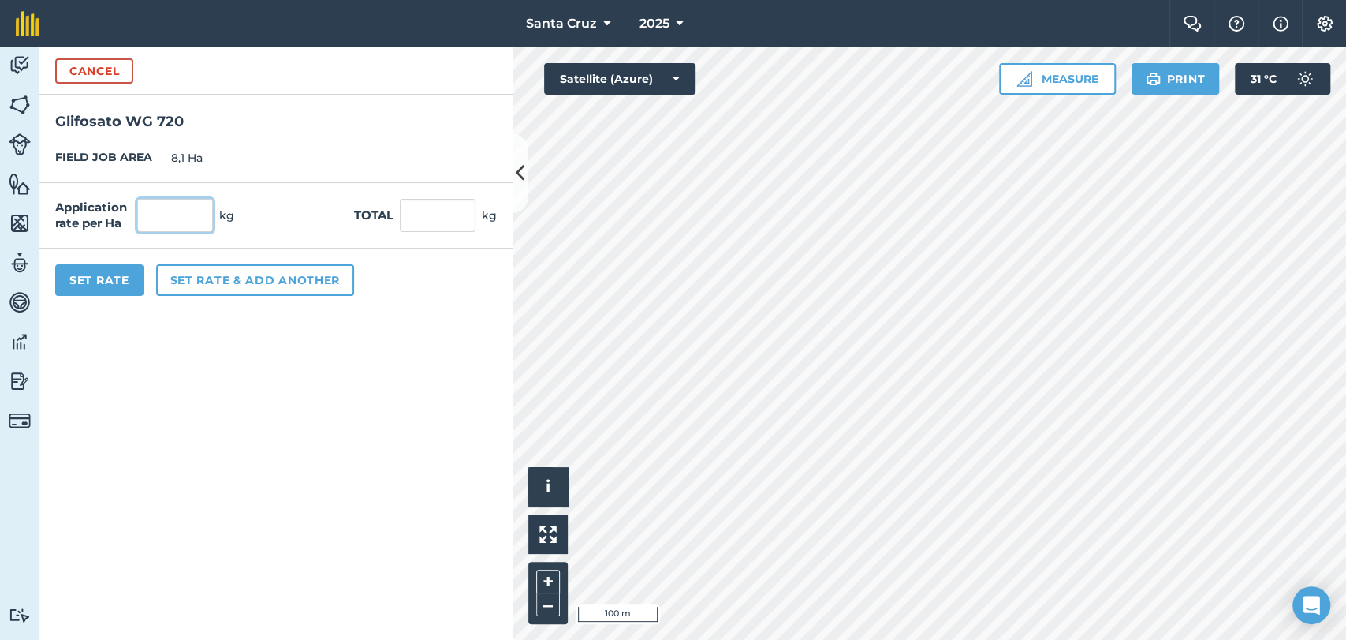
click at [164, 230] on input "text" at bounding box center [175, 215] width 76 height 33
type input "2,5"
type input "20,25"
click at [245, 278] on button "Set rate & add another" at bounding box center [255, 280] width 198 height 32
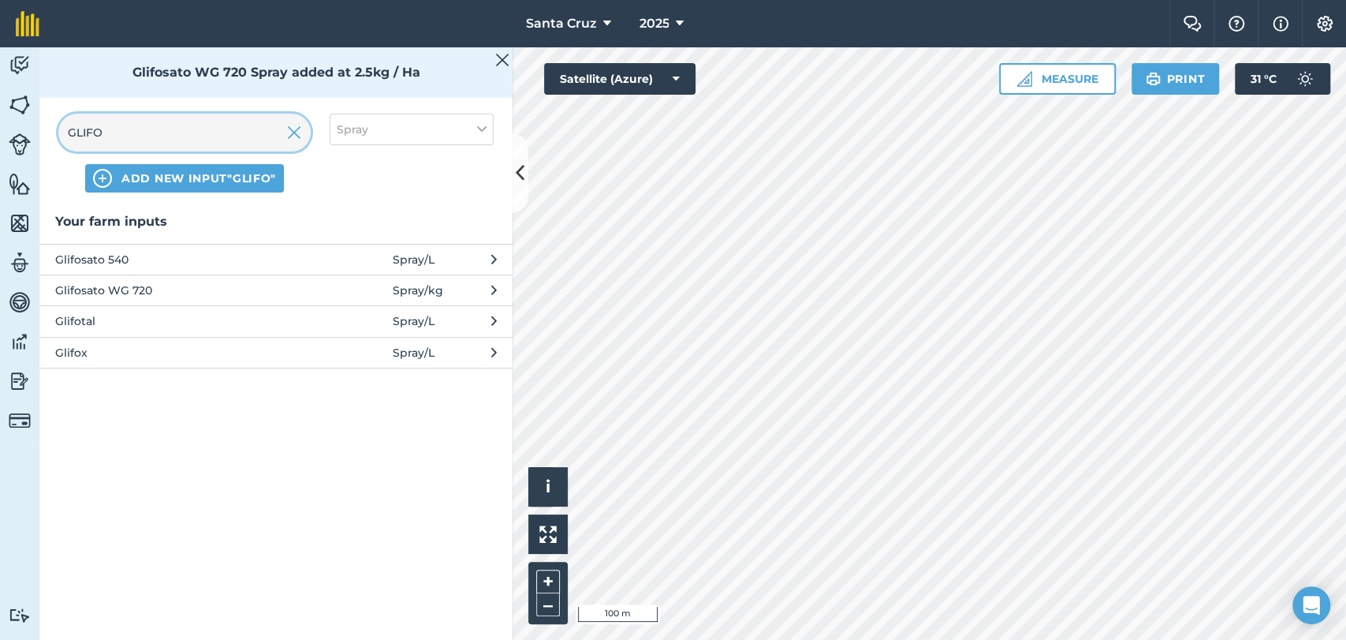
drag, startPoint x: 218, startPoint y: 147, endPoint x: 234, endPoint y: 141, distance: 17.0
click at [218, 147] on input "GLIFO" at bounding box center [184, 133] width 252 height 38
click at [300, 135] on img at bounding box center [294, 132] width 14 height 19
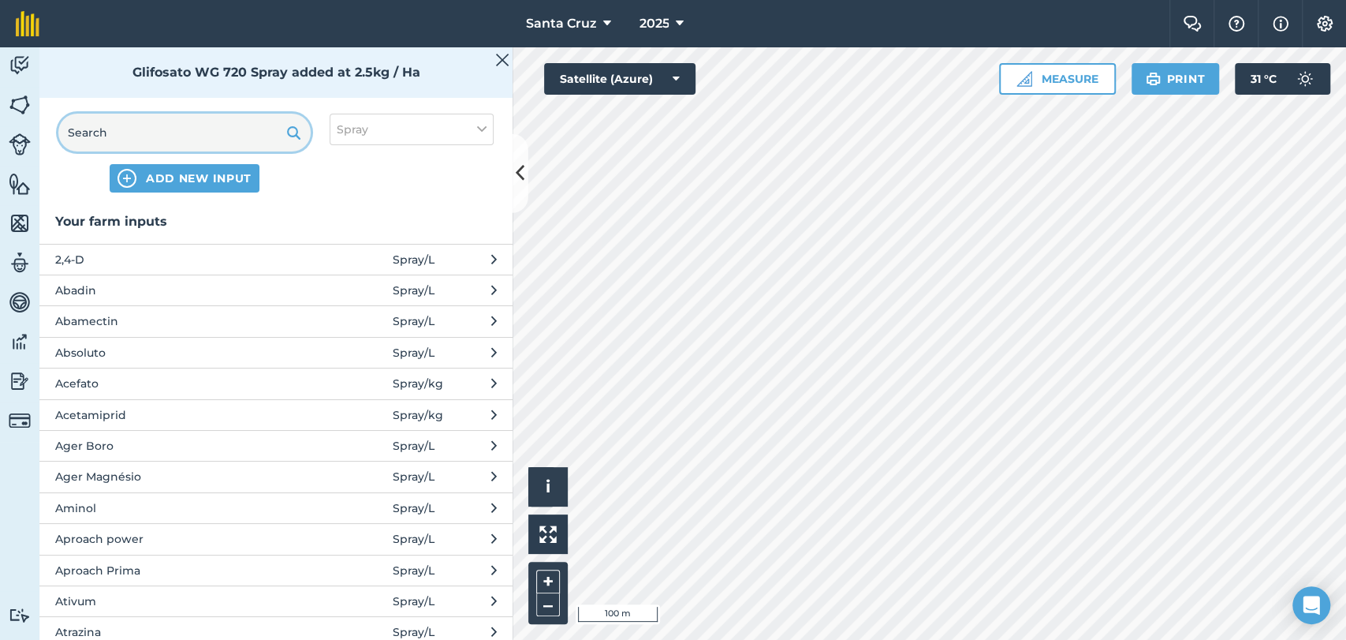
click at [222, 135] on input "text" at bounding box center [184, 133] width 252 height 38
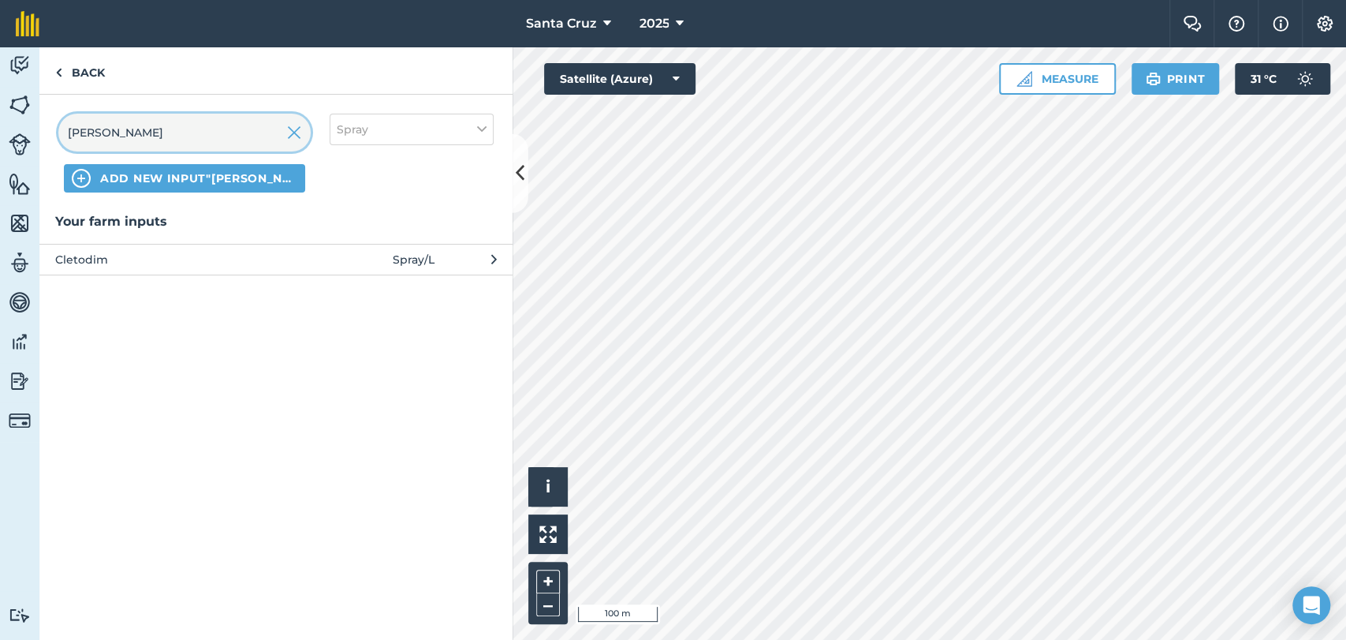
type input "[PERSON_NAME]"
click at [169, 276] on div "Your farm inputs Cletodim Spray / L" at bounding box center [275, 425] width 473 height 428
click at [168, 253] on span "Cletodim" at bounding box center [184, 259] width 258 height 17
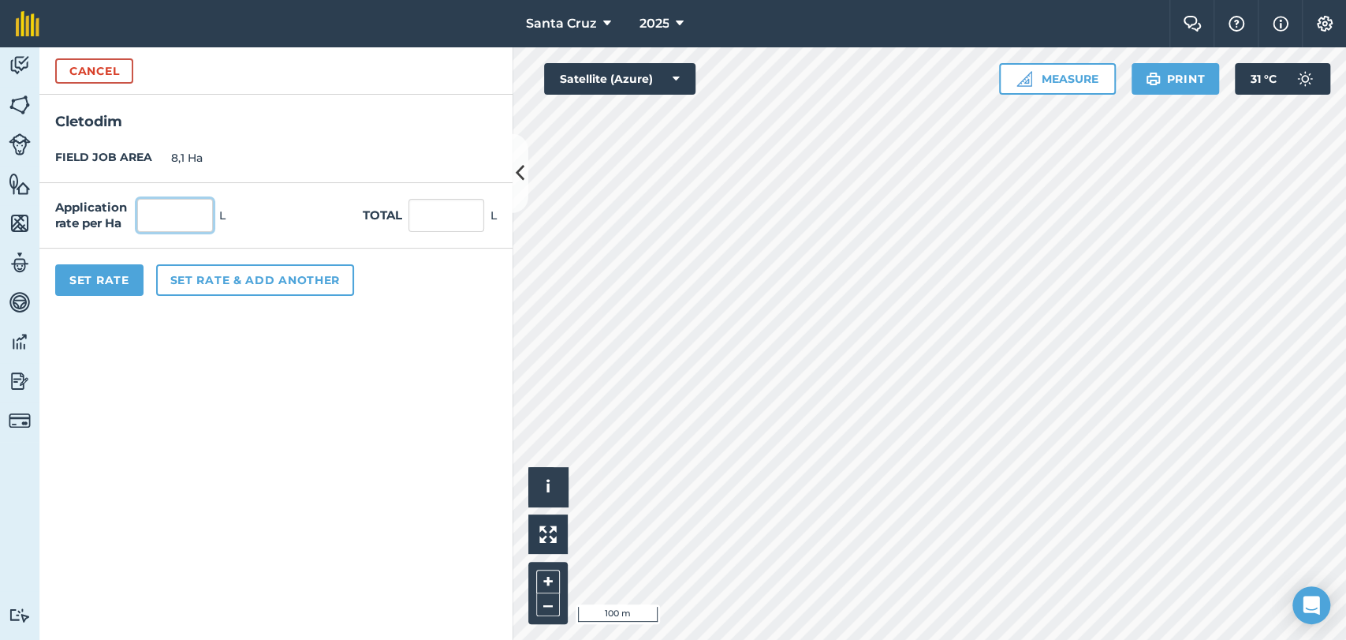
click at [168, 218] on input "text" at bounding box center [175, 215] width 76 height 33
type input "1"
type input "8,1"
click at [221, 285] on button "Set rate & add another" at bounding box center [255, 280] width 198 height 32
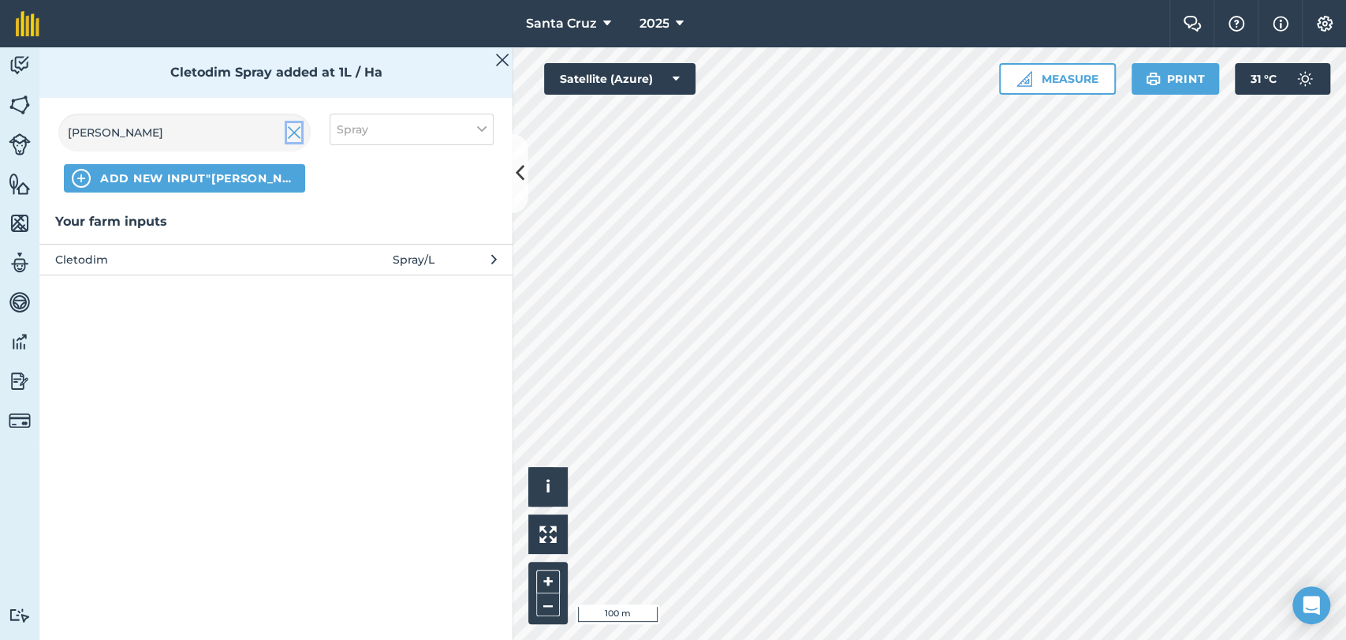
click at [294, 128] on img at bounding box center [294, 132] width 14 height 19
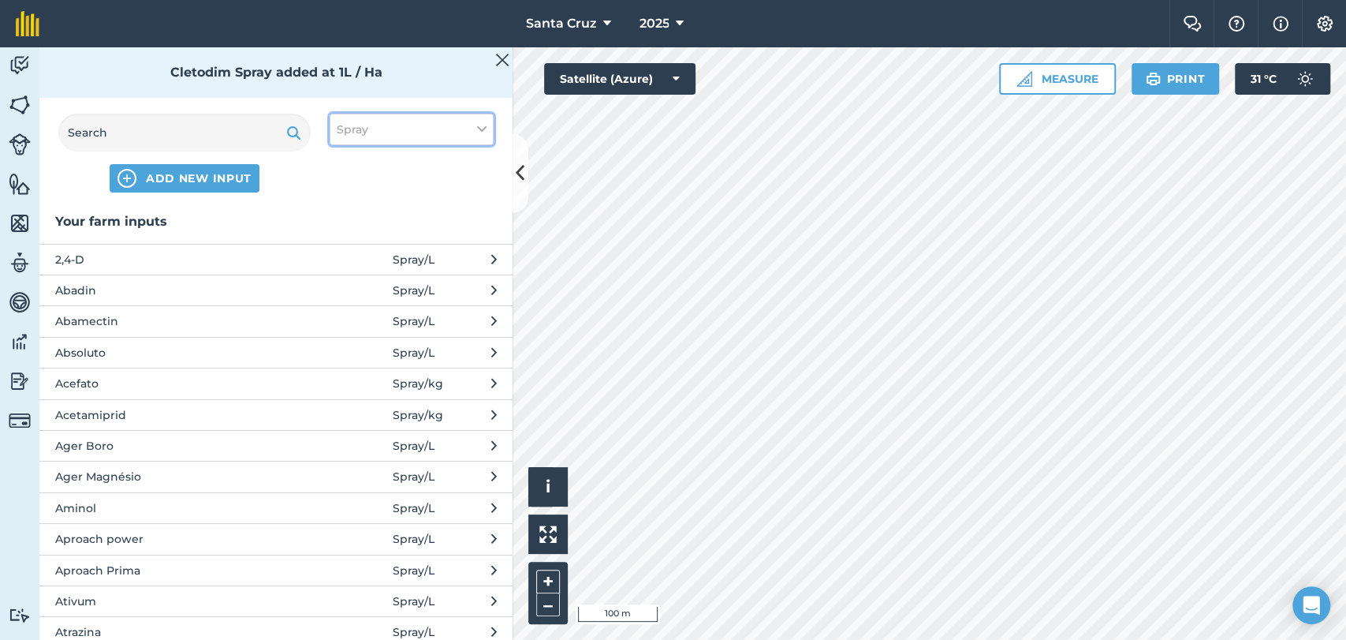
click at [408, 128] on button "Spray" at bounding box center [412, 130] width 164 height 32
click at [353, 280] on label "Other" at bounding box center [412, 280] width 150 height 17
click at [347, 280] on input "Other" at bounding box center [342, 277] width 10 height 10
checkbox input "true"
click at [356, 229] on div "Spray" at bounding box center [411, 221] width 162 height 30
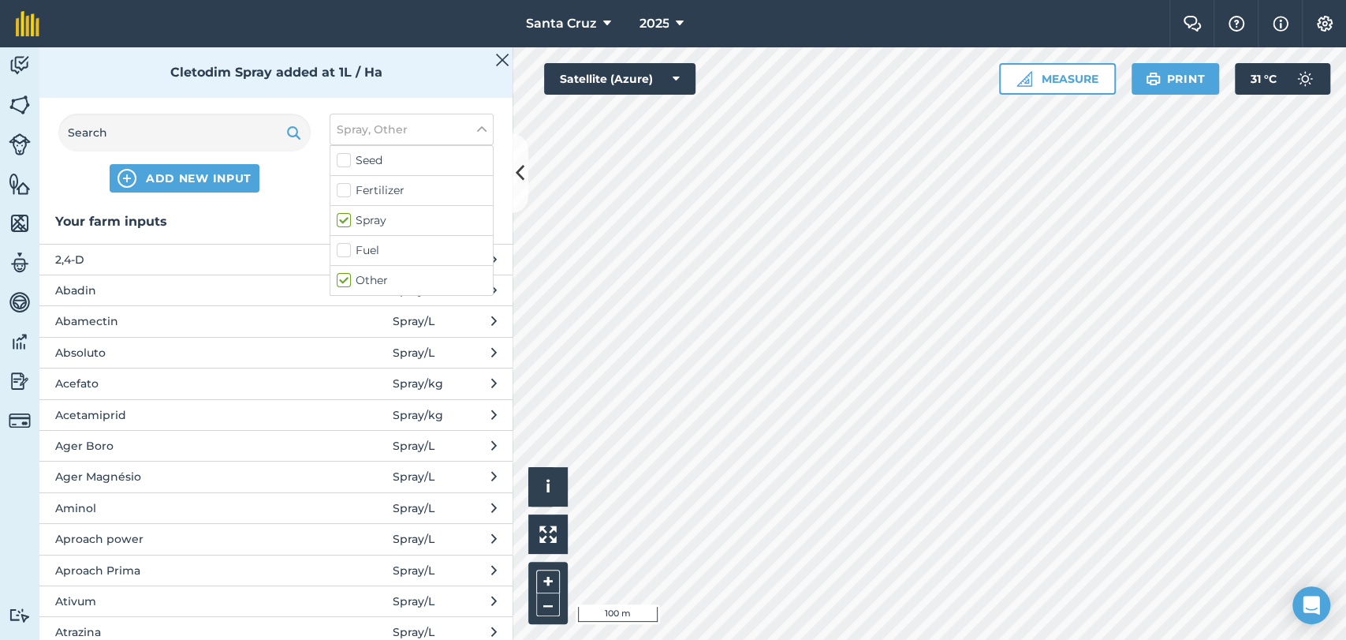
click at [349, 218] on label "Spray" at bounding box center [412, 220] width 150 height 17
click at [347, 218] on input "Spray" at bounding box center [342, 217] width 10 height 10
checkbox input "false"
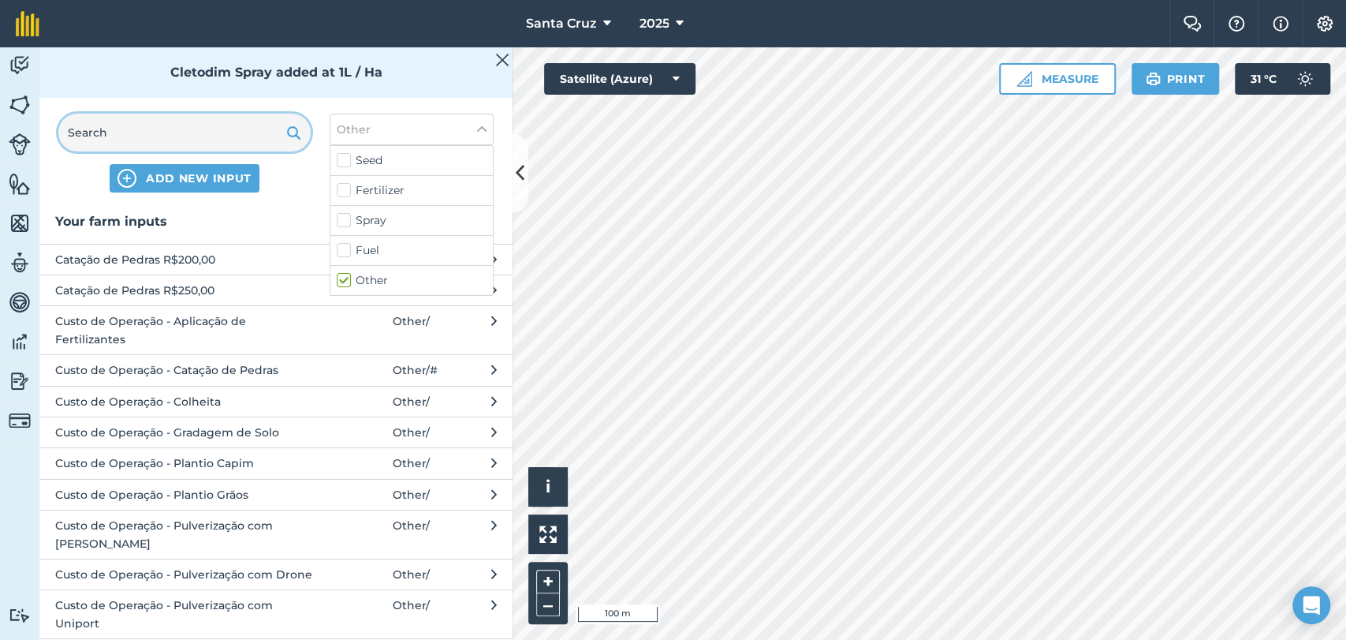
click at [207, 128] on input "text" at bounding box center [184, 133] width 252 height 38
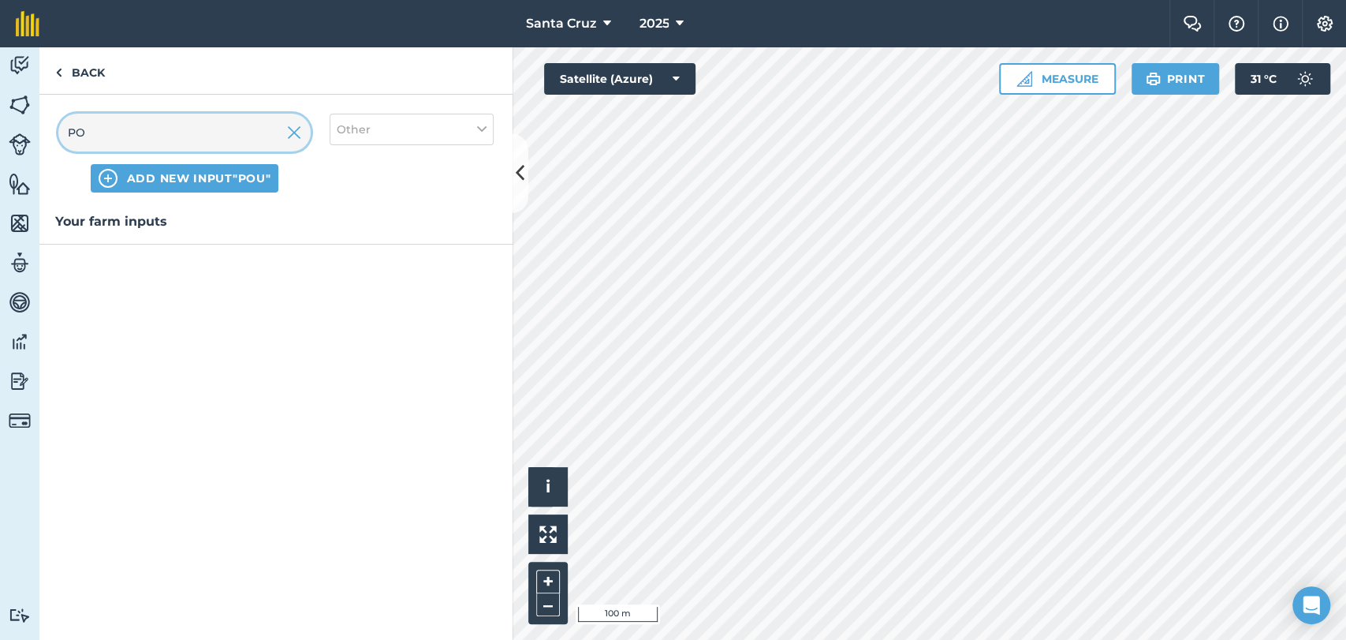
type input "P"
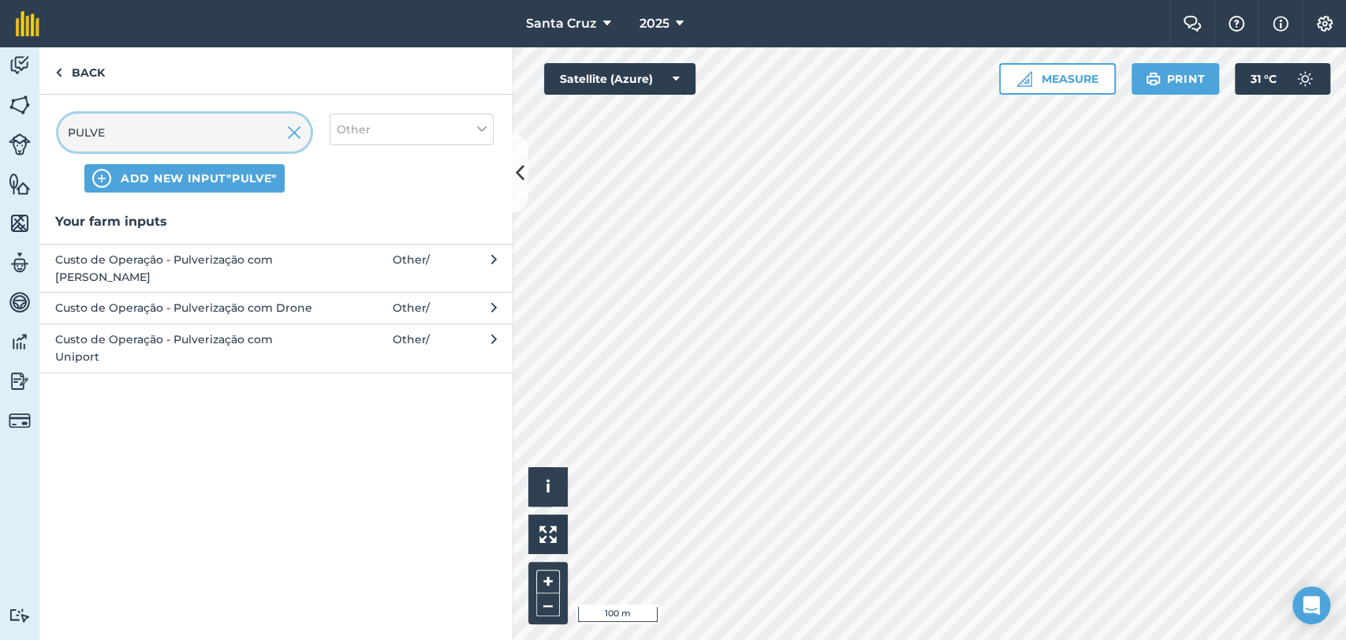
type input "PULVE"
click at [177, 346] on span "Custo de Operação - Pulverização com Uniport" at bounding box center [184, 347] width 258 height 35
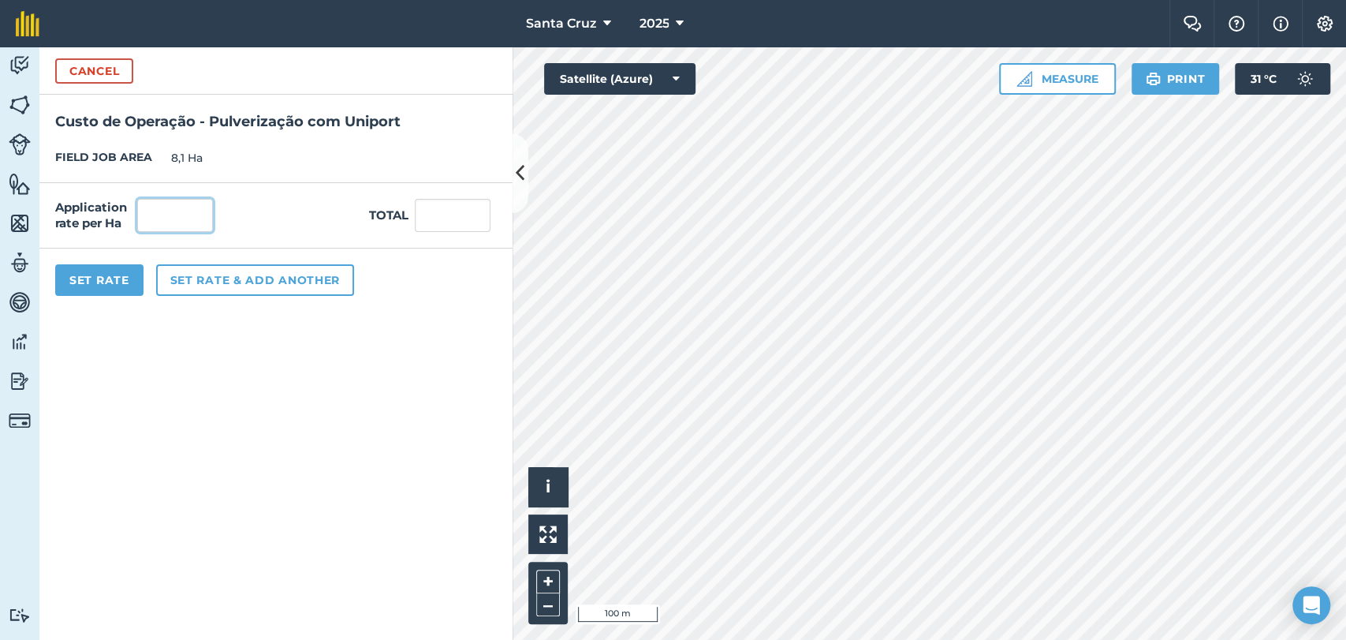
click at [175, 223] on input "text" at bounding box center [175, 215] width 76 height 33
type input "1"
type input "8,1"
click at [131, 270] on button "Set Rate" at bounding box center [99, 280] width 88 height 32
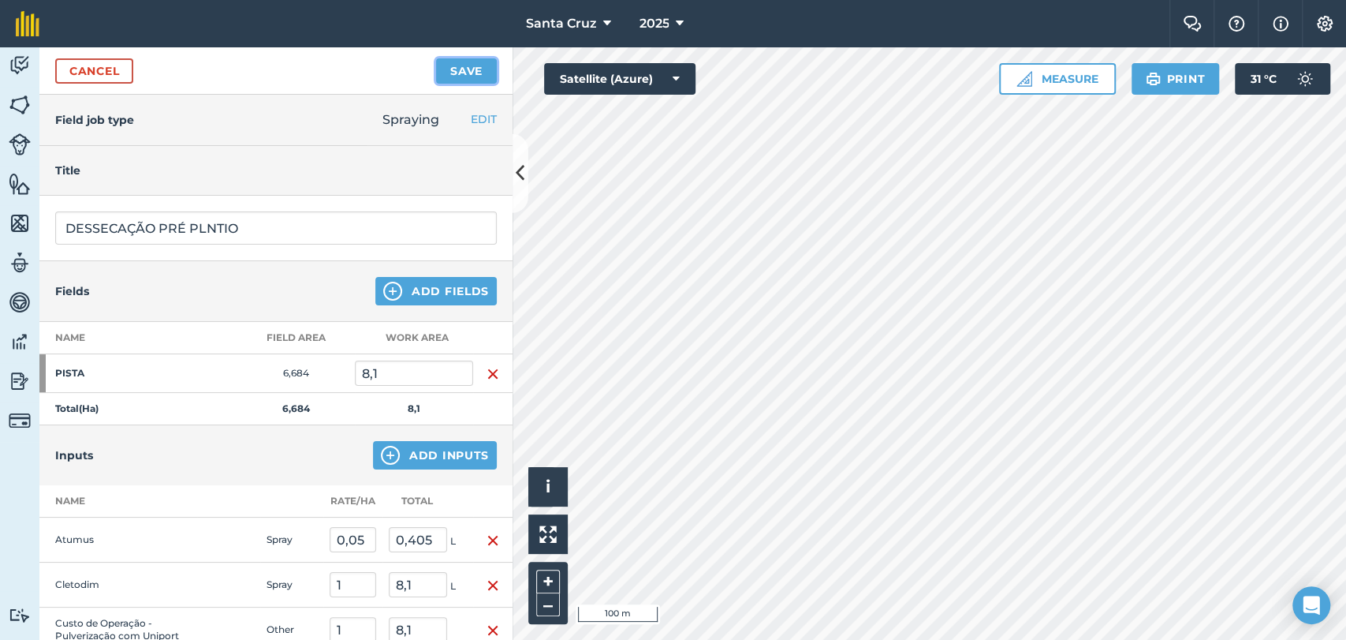
click at [446, 76] on button "Save" at bounding box center [466, 70] width 61 height 25
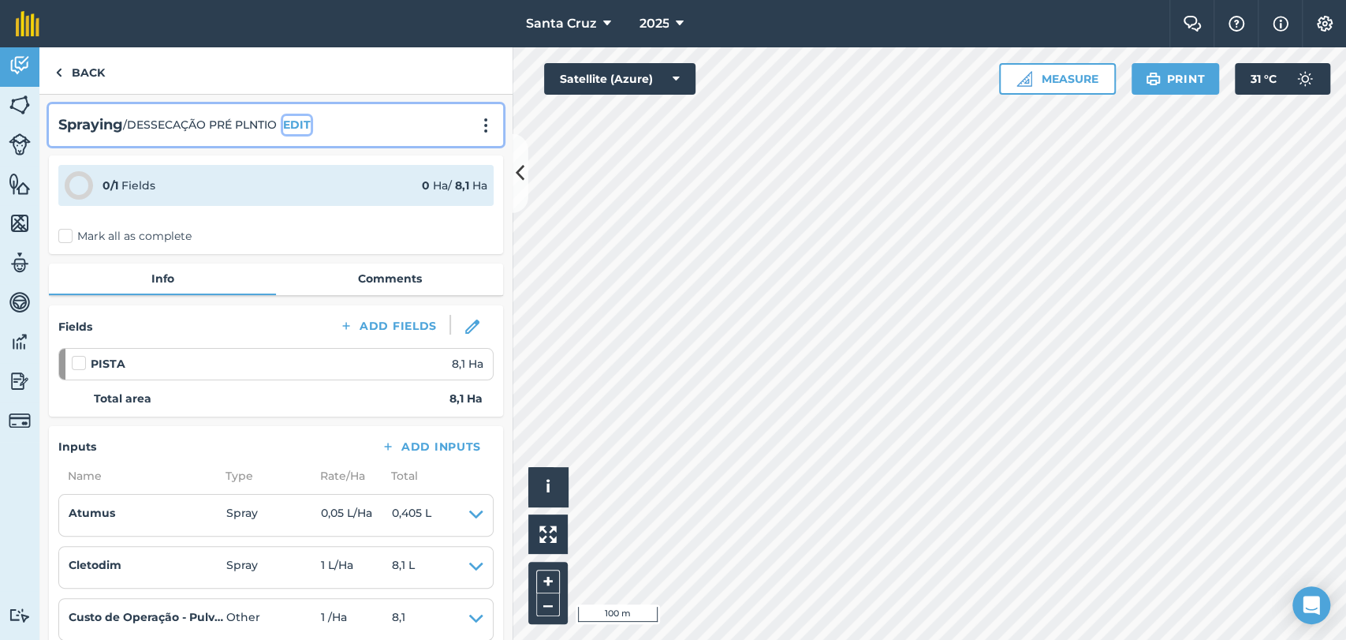
click at [307, 121] on button "EDIT" at bounding box center [297, 124] width 28 height 17
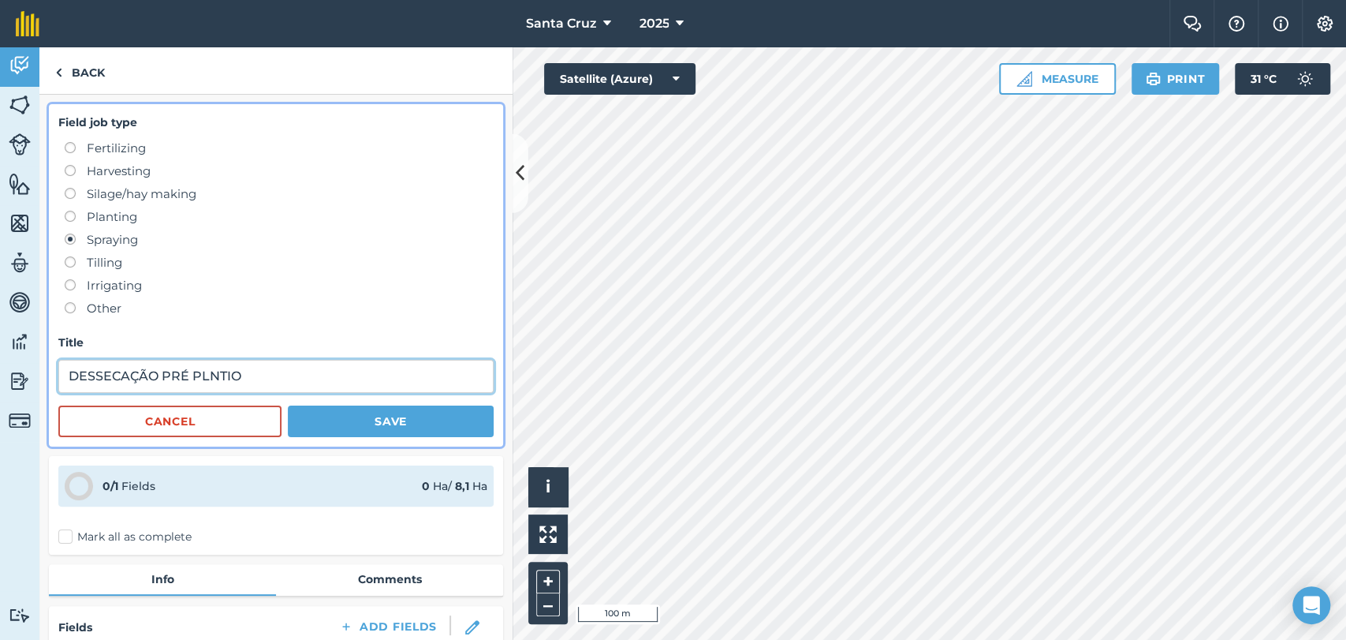
click at [207, 382] on input "DESSECAÇÃO PRÉ PLNTIO" at bounding box center [275, 376] width 435 height 33
type input "DESSECAÇÃO PRÉ PLANTIO"
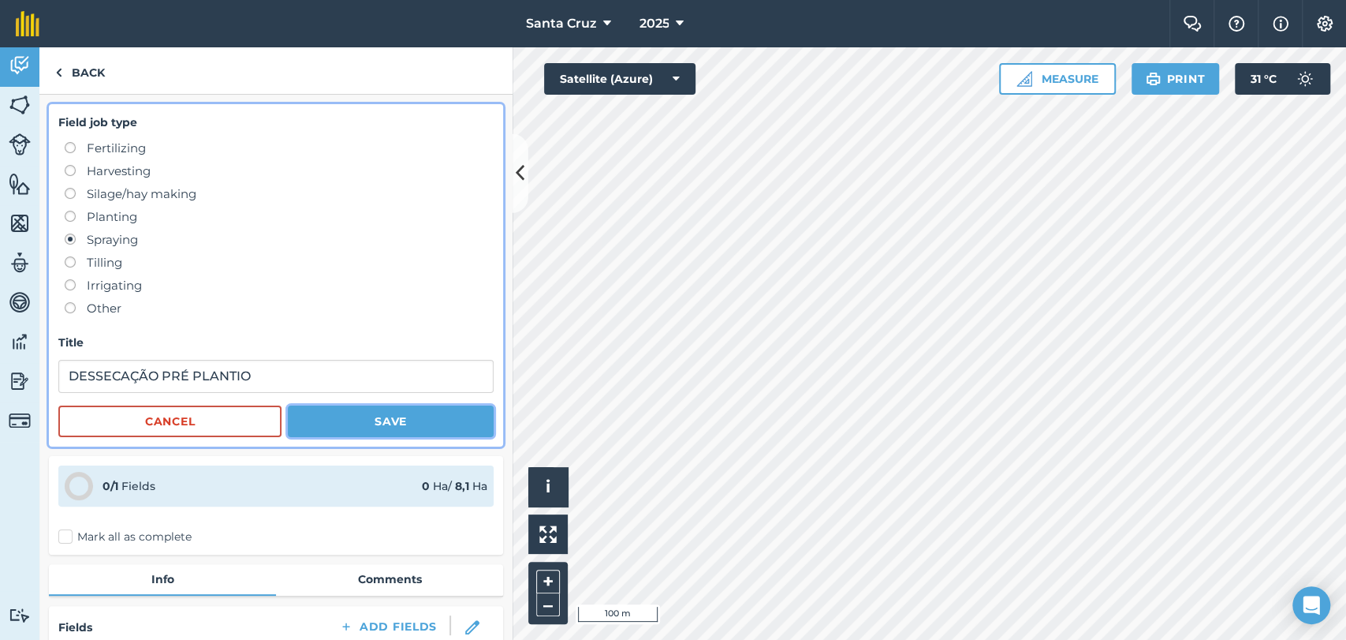
click at [335, 424] on button "Save" at bounding box center [391, 421] width 206 height 32
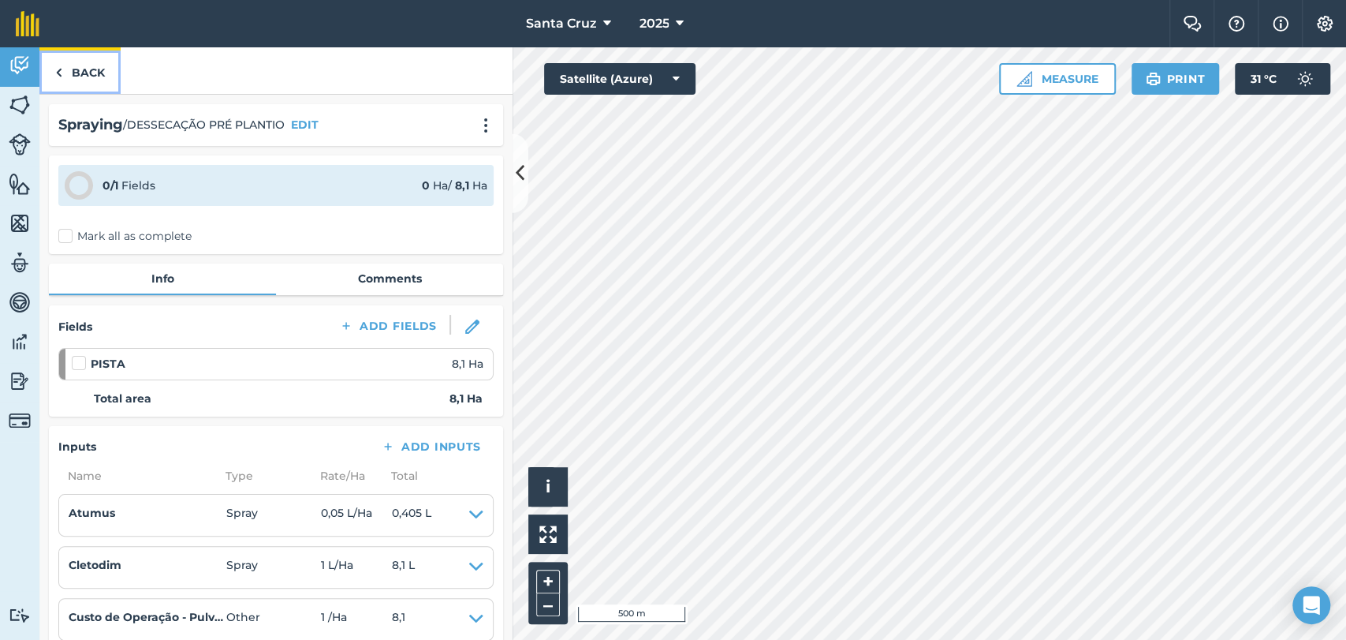
click at [77, 72] on link "Back" at bounding box center [79, 70] width 81 height 47
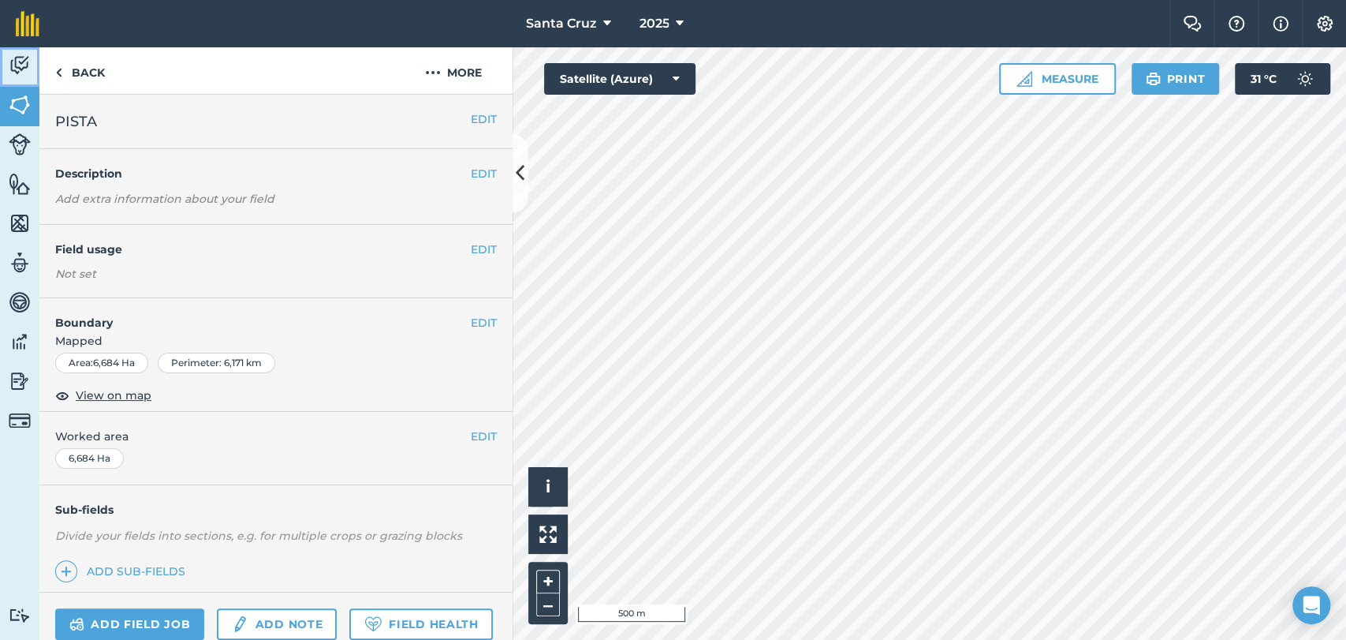
click at [32, 65] on link "Activity" at bounding box center [19, 66] width 39 height 39
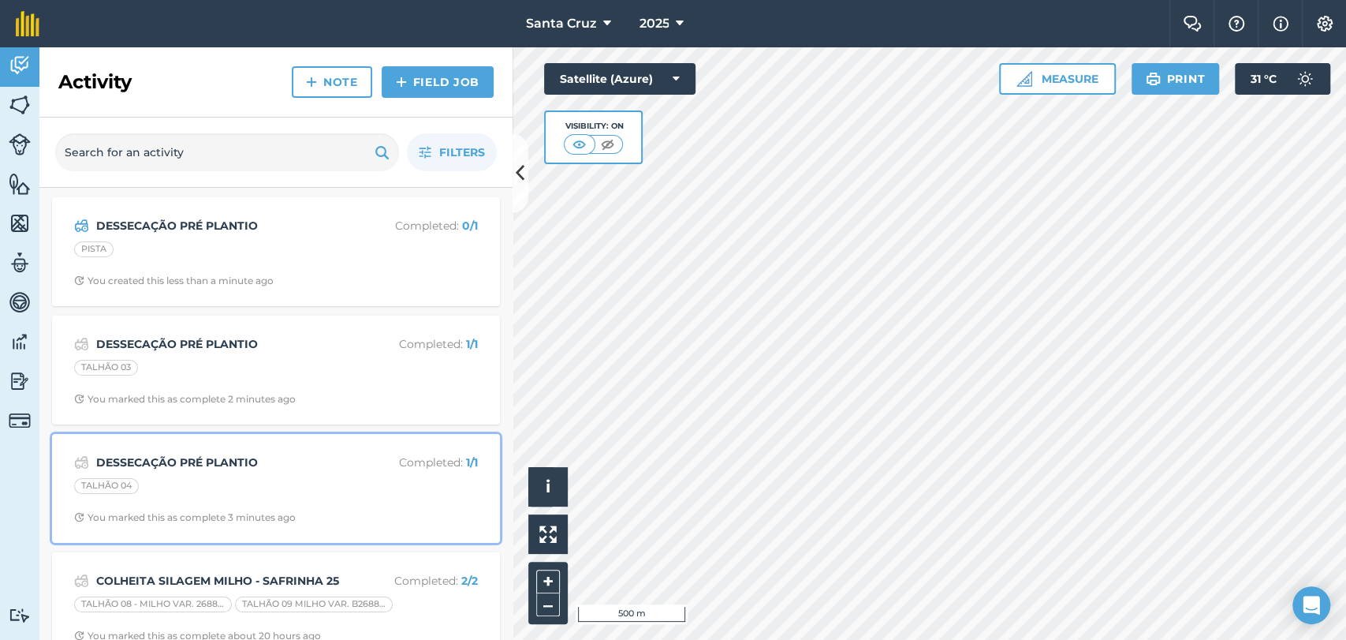
click at [272, 478] on div "TALHÃO 04" at bounding box center [276, 488] width 404 height 21
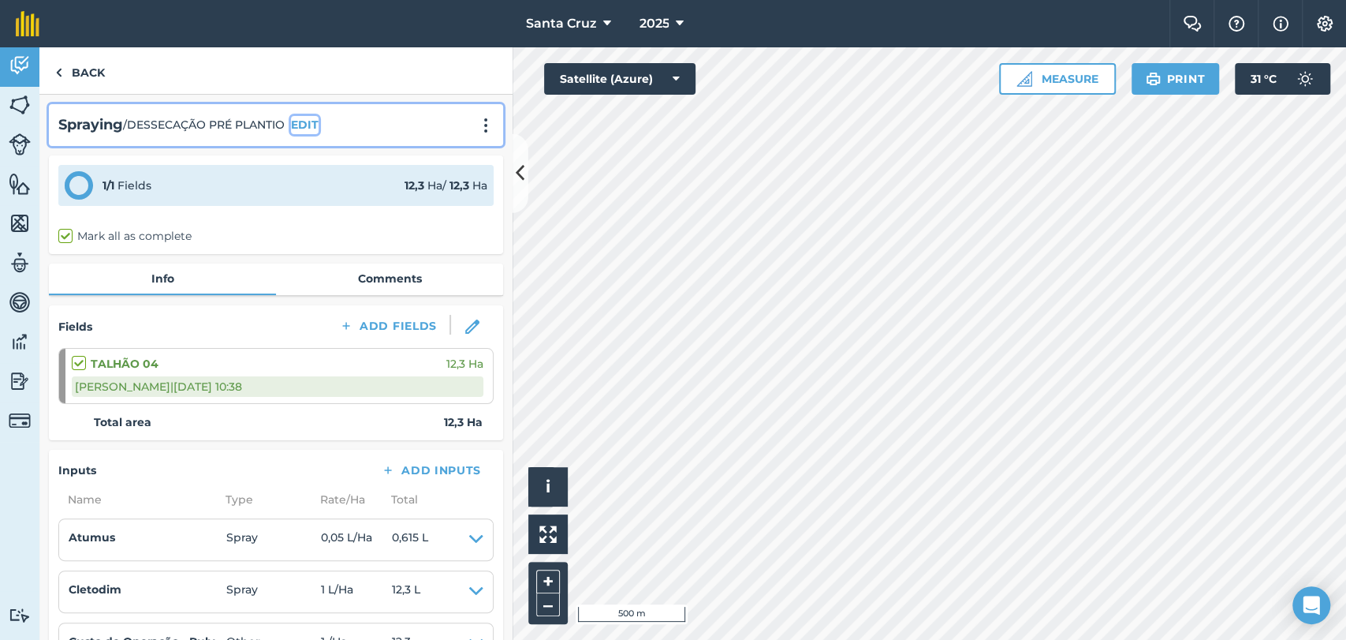
click at [315, 123] on button "EDIT" at bounding box center [305, 124] width 28 height 17
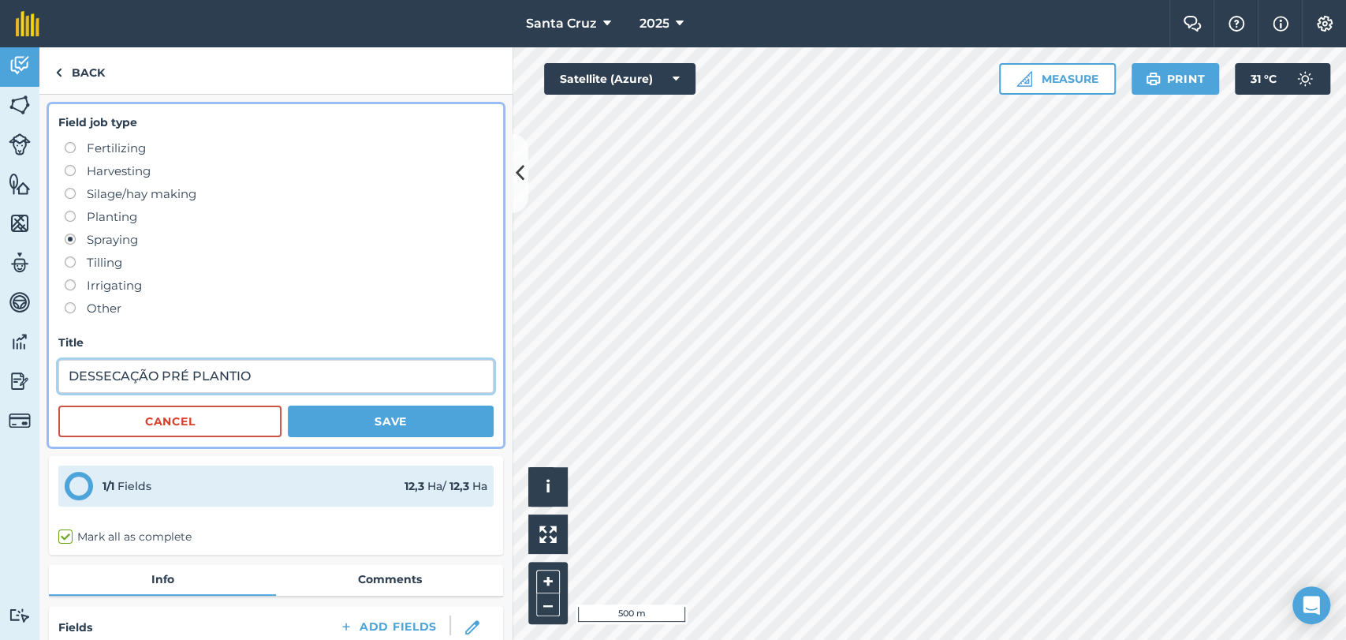
click at [297, 372] on input "DESSECAÇÃO PRÉ PLANTIO" at bounding box center [275, 376] width 435 height 33
type input "DESSECAÇÃO"
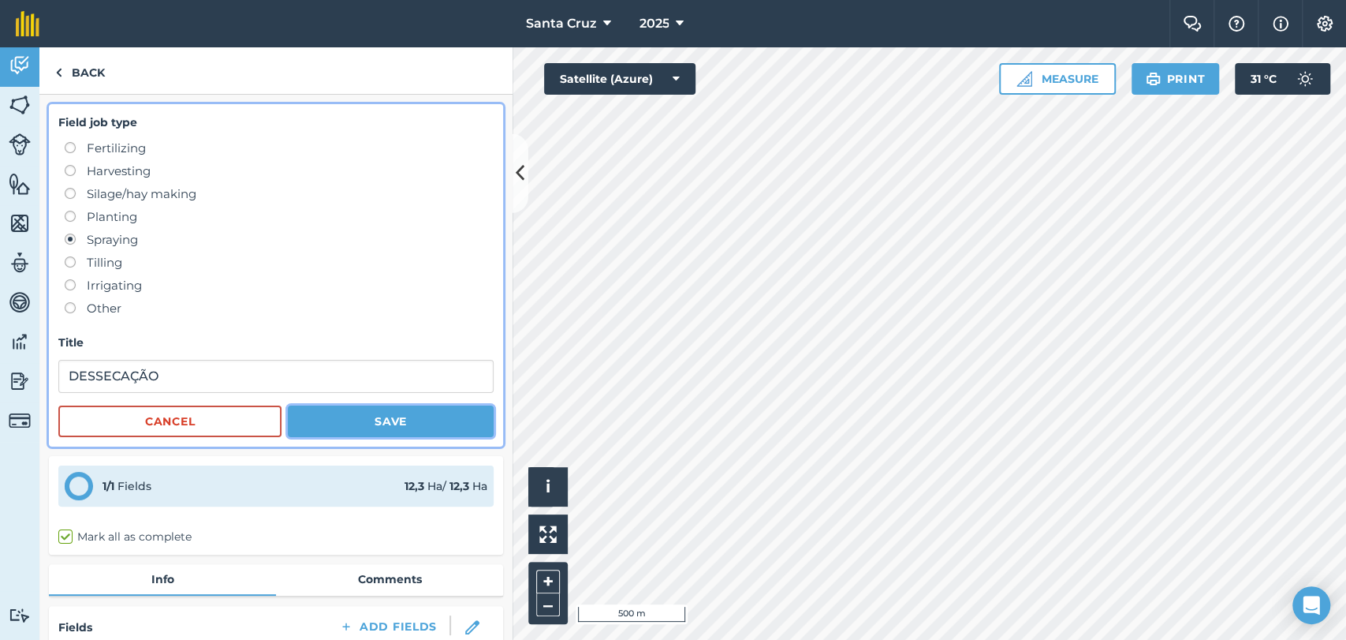
click at [408, 427] on button "Save" at bounding box center [391, 421] width 206 height 32
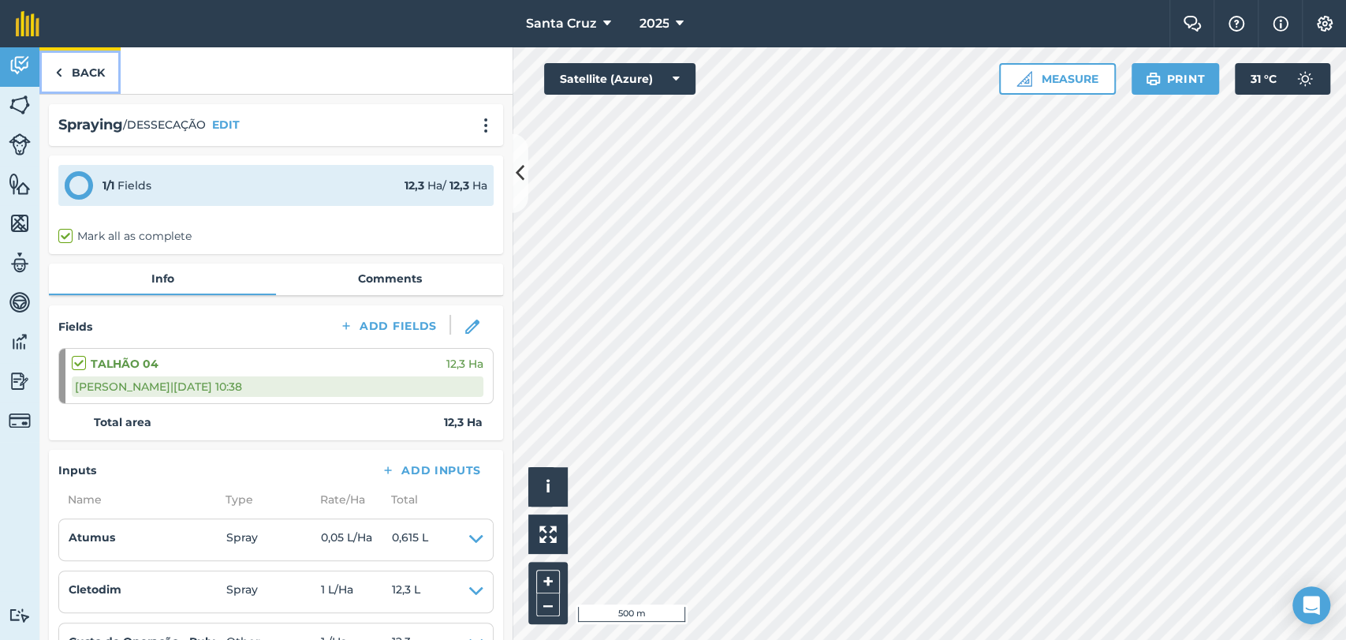
click at [80, 79] on link "Back" at bounding box center [79, 70] width 81 height 47
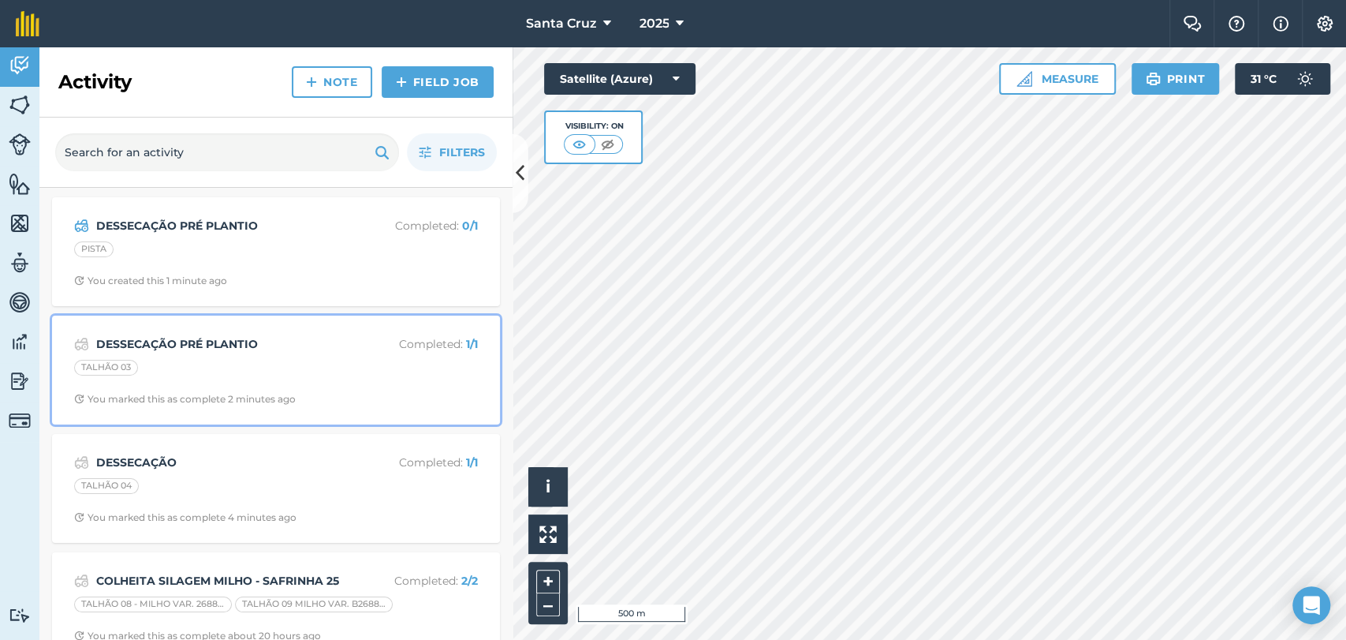
click at [226, 356] on div "DESSECAÇÃO PRÉ PLANTIO Completed : 1 / 1 TALHÃO 03 You marked this as complete …" at bounding box center [276, 370] width 429 height 90
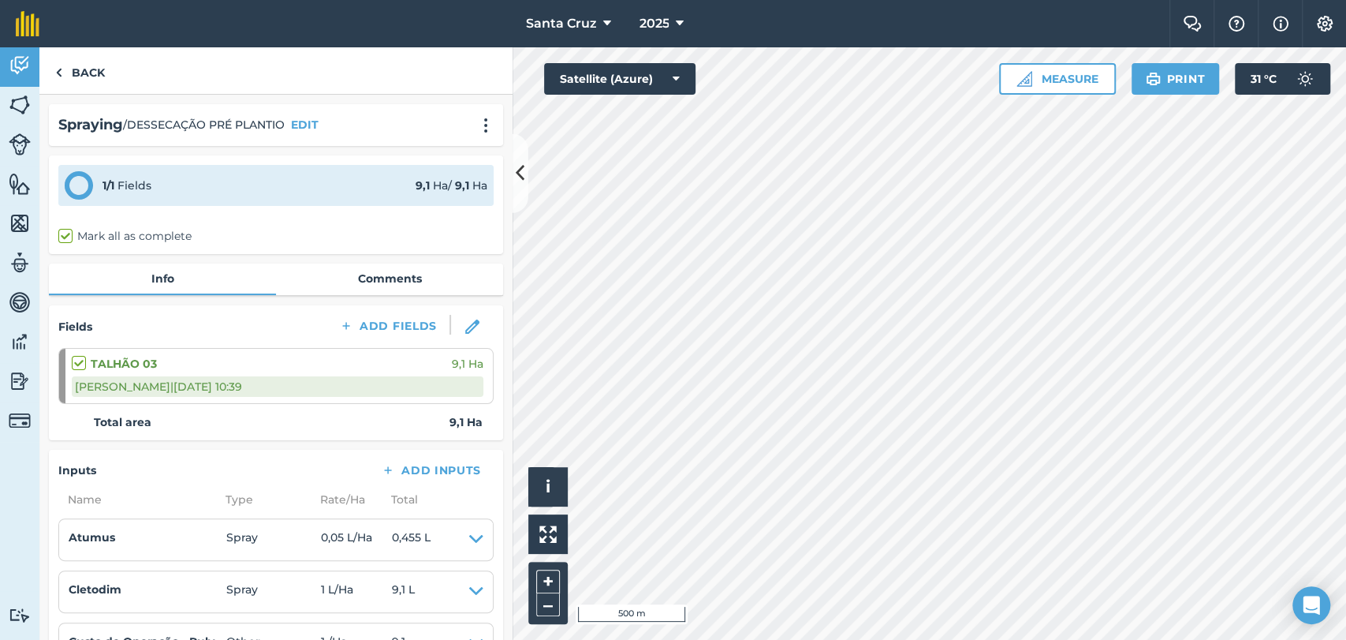
click at [334, 121] on div "Spraying / DESSECAÇÃO PRÉ PLANTIO EDIT" at bounding box center [275, 125] width 435 height 23
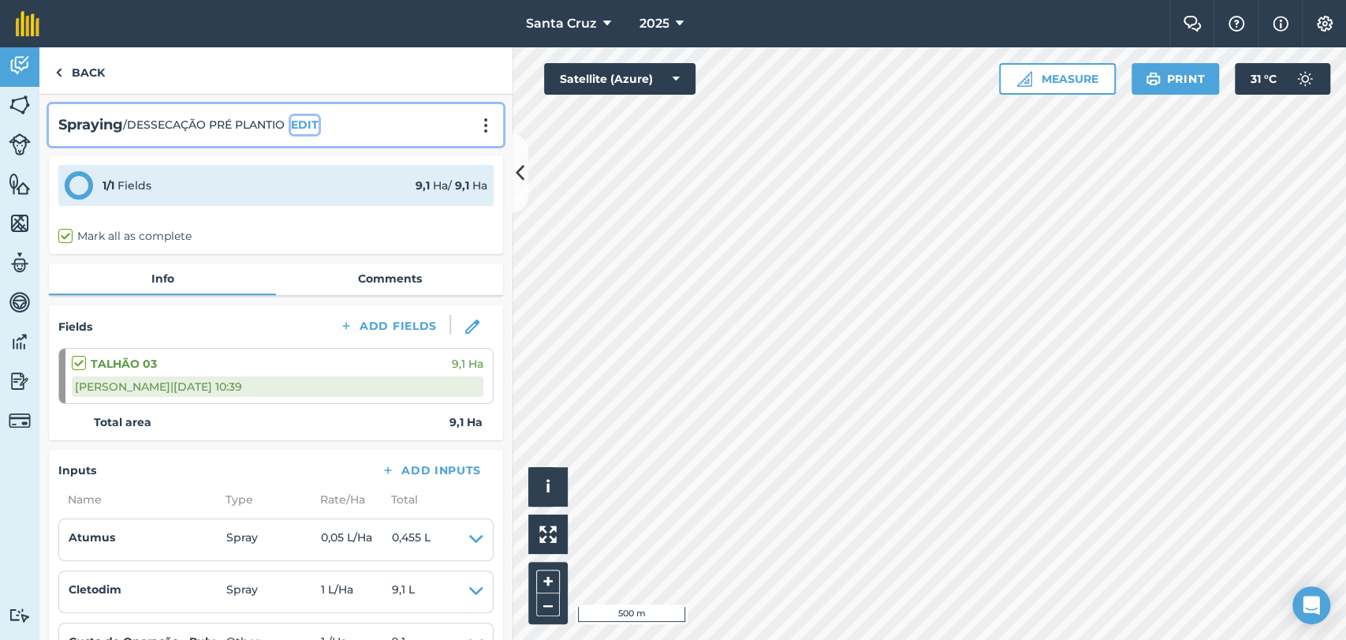
click at [317, 126] on button "EDIT" at bounding box center [305, 124] width 28 height 17
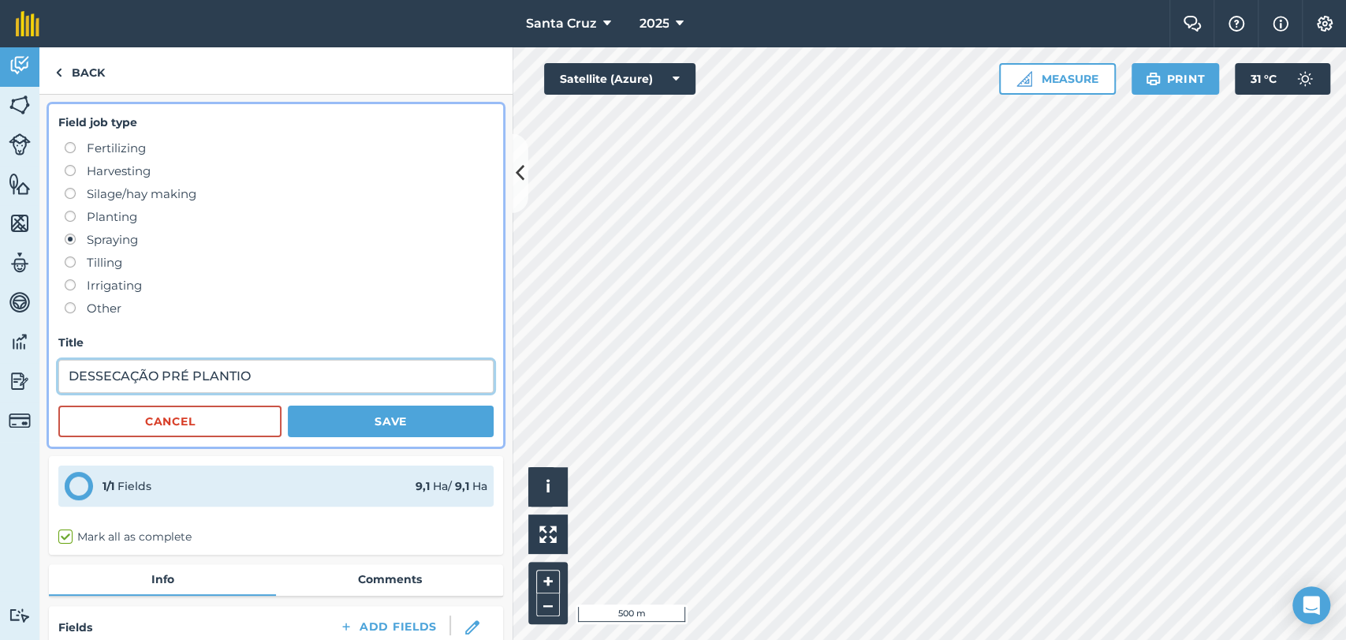
click at [306, 364] on input "DESSECAÇÃO PRÉ PLANTIO" at bounding box center [275, 376] width 435 height 33
type input "DESSECAÇÃO"
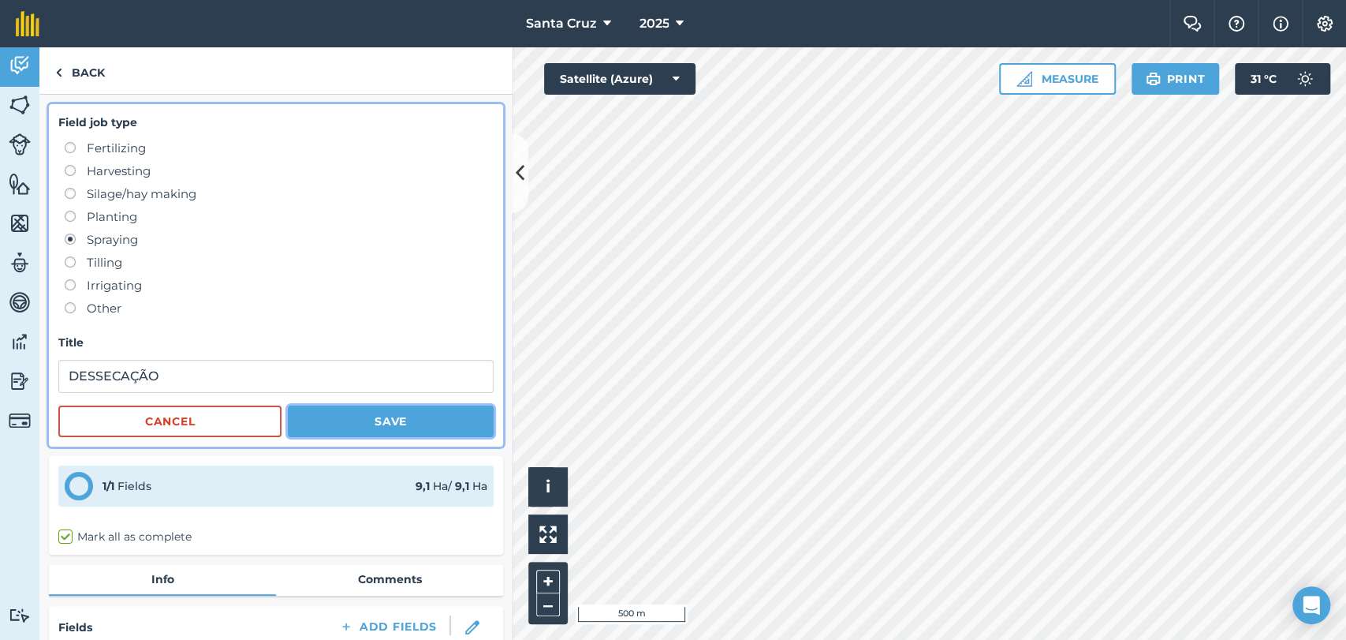
click at [375, 418] on button "Save" at bounding box center [391, 421] width 206 height 32
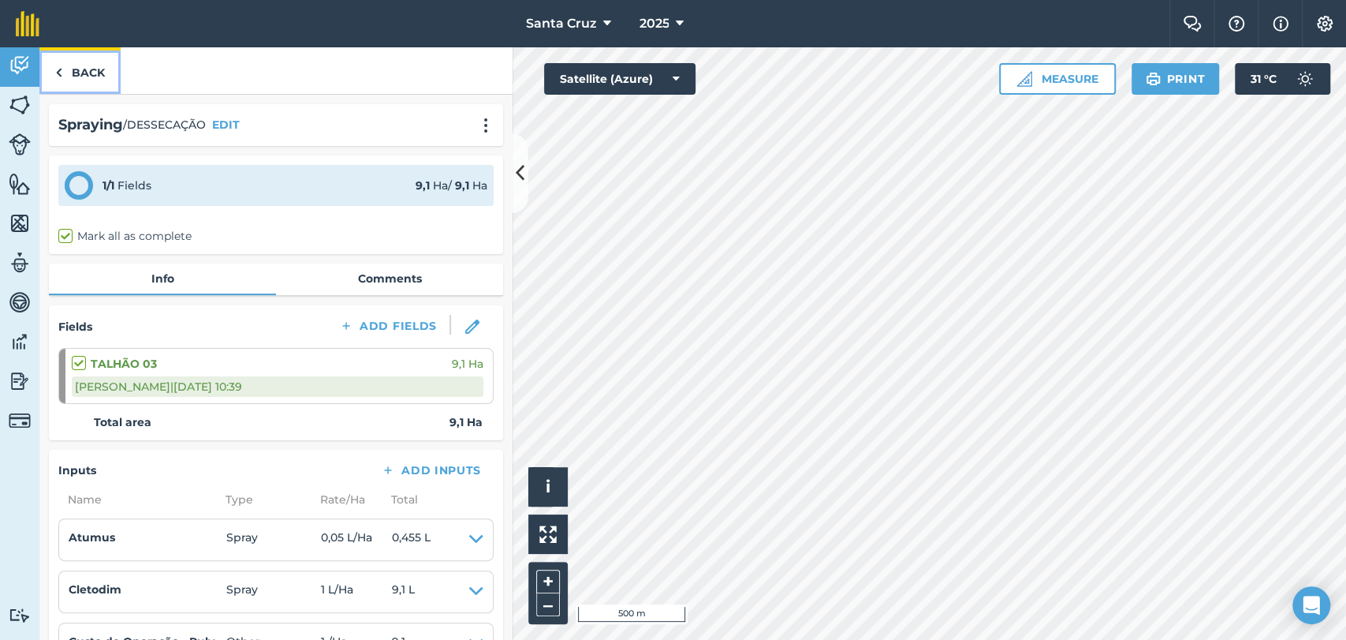
click at [77, 79] on link "Back" at bounding box center [79, 70] width 81 height 47
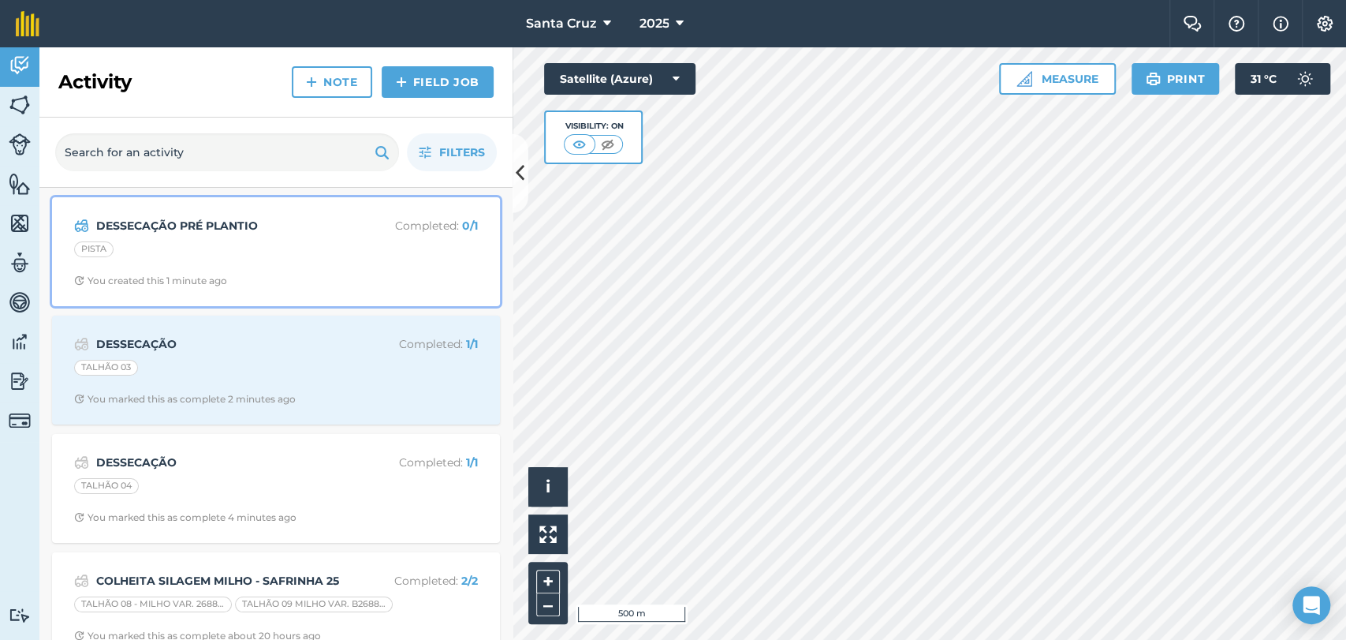
click at [200, 229] on strong "DESSECAÇÃO PRÉ PLANTIO" at bounding box center [221, 225] width 250 height 17
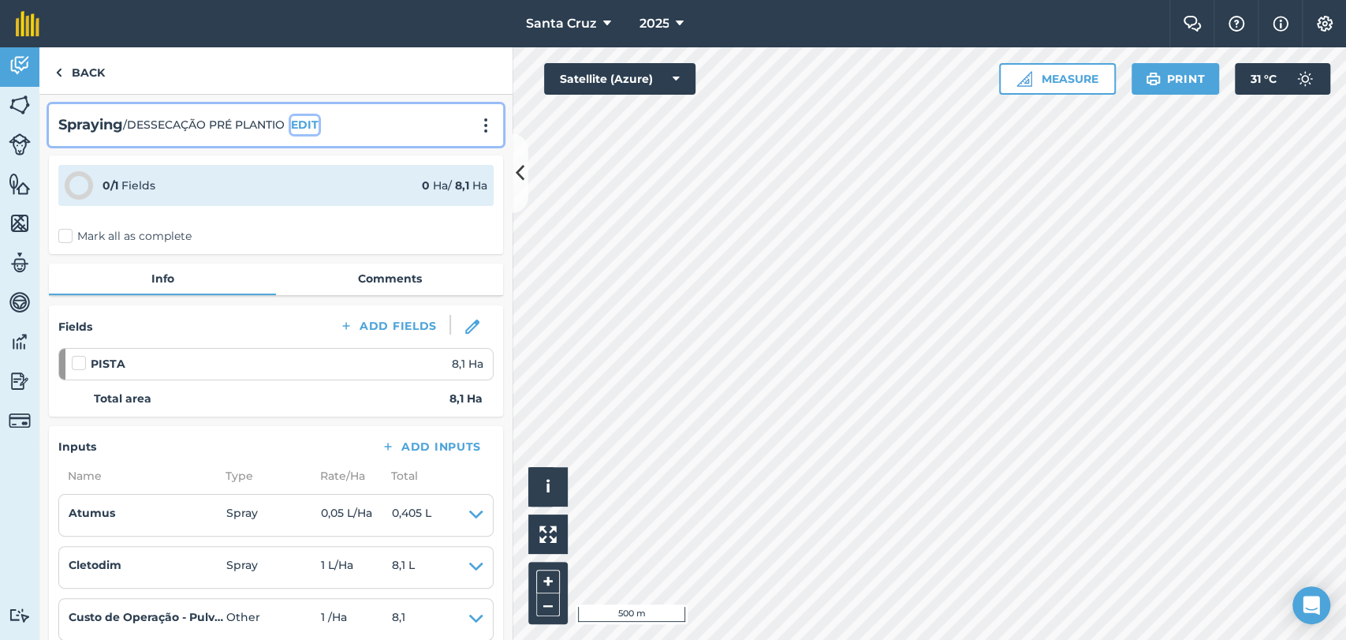
click at [315, 122] on button "EDIT" at bounding box center [305, 124] width 28 height 17
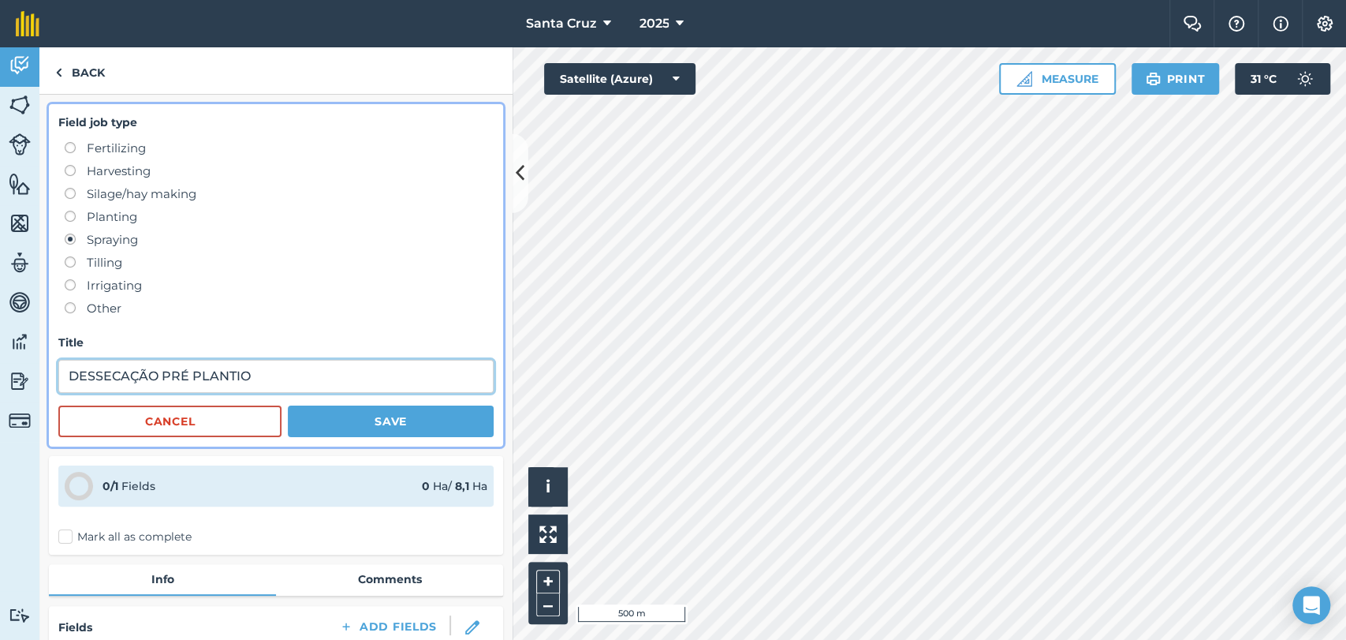
click at [304, 378] on input "DESSECAÇÃO PRÉ PLANTIO" at bounding box center [275, 376] width 435 height 33
type input "DESSECAÇÃO"
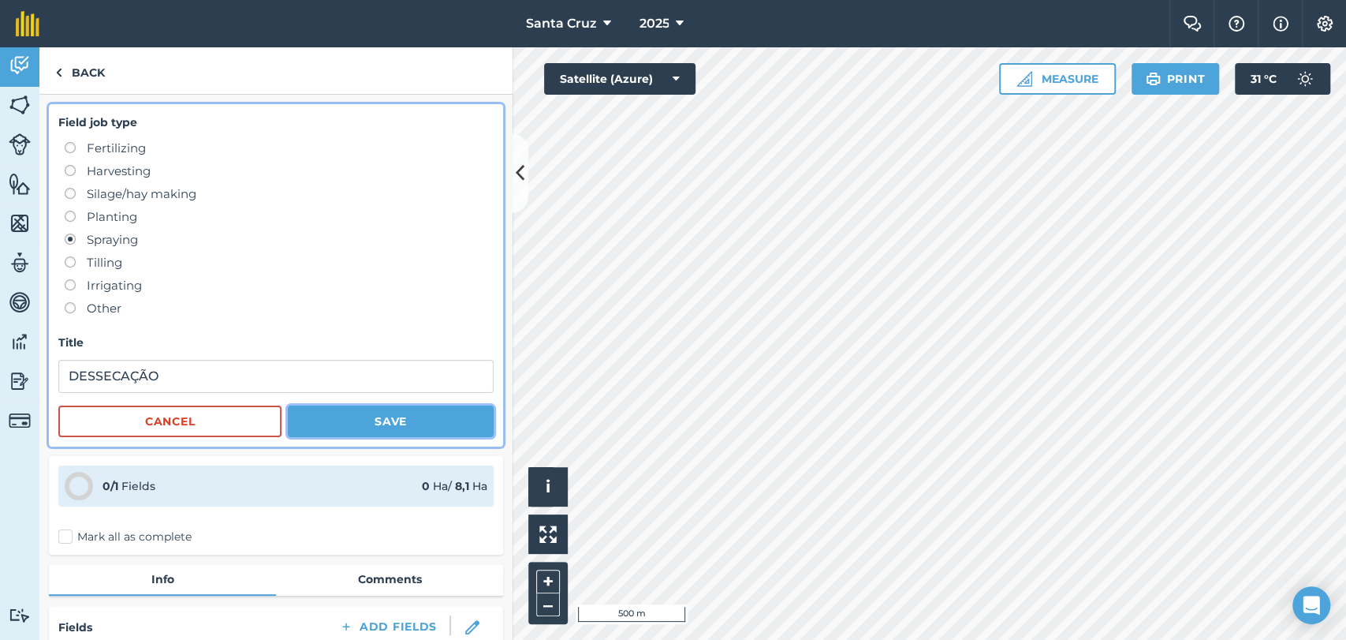
click at [358, 416] on button "Save" at bounding box center [391, 421] width 206 height 32
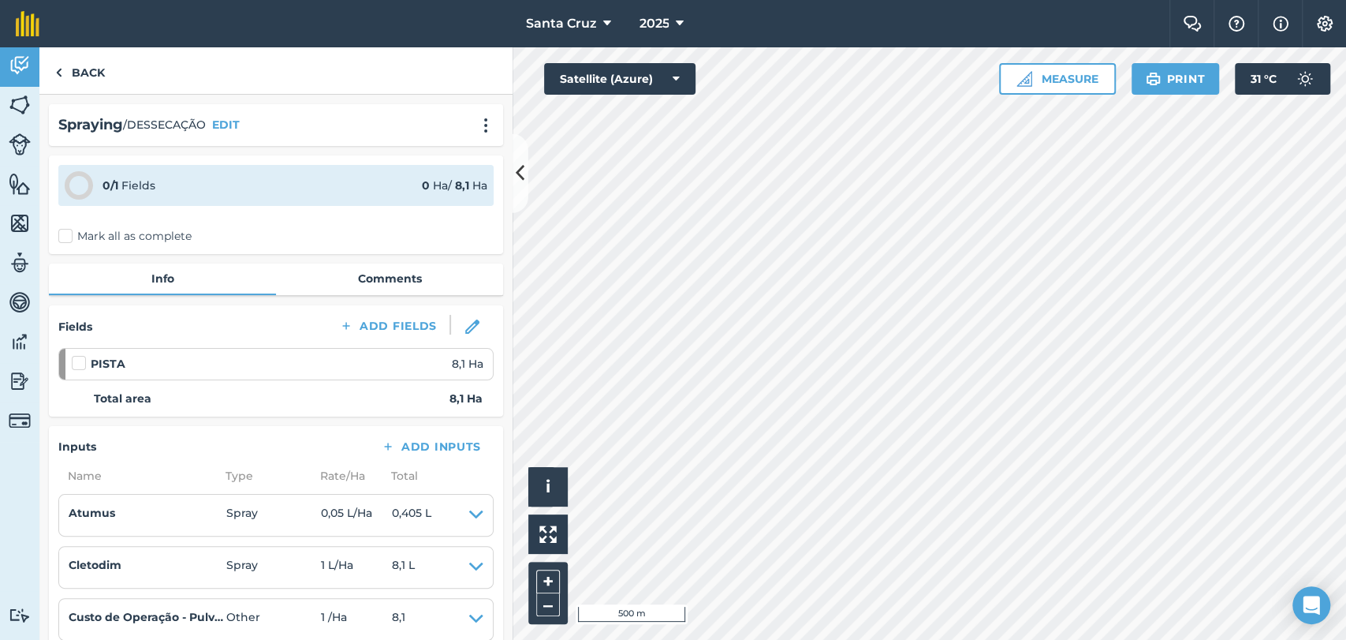
click at [69, 235] on label "Mark all as complete" at bounding box center [124, 236] width 133 height 17
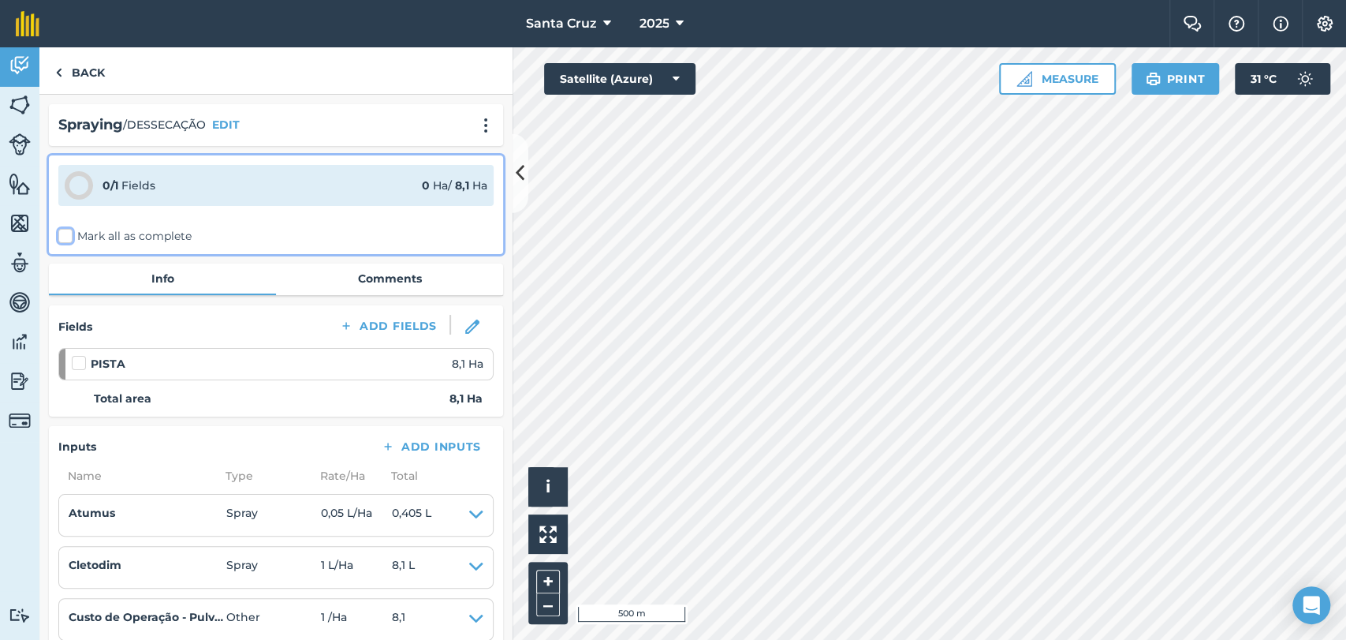
click at [69, 235] on input "Mark all as complete" at bounding box center [63, 233] width 10 height 10
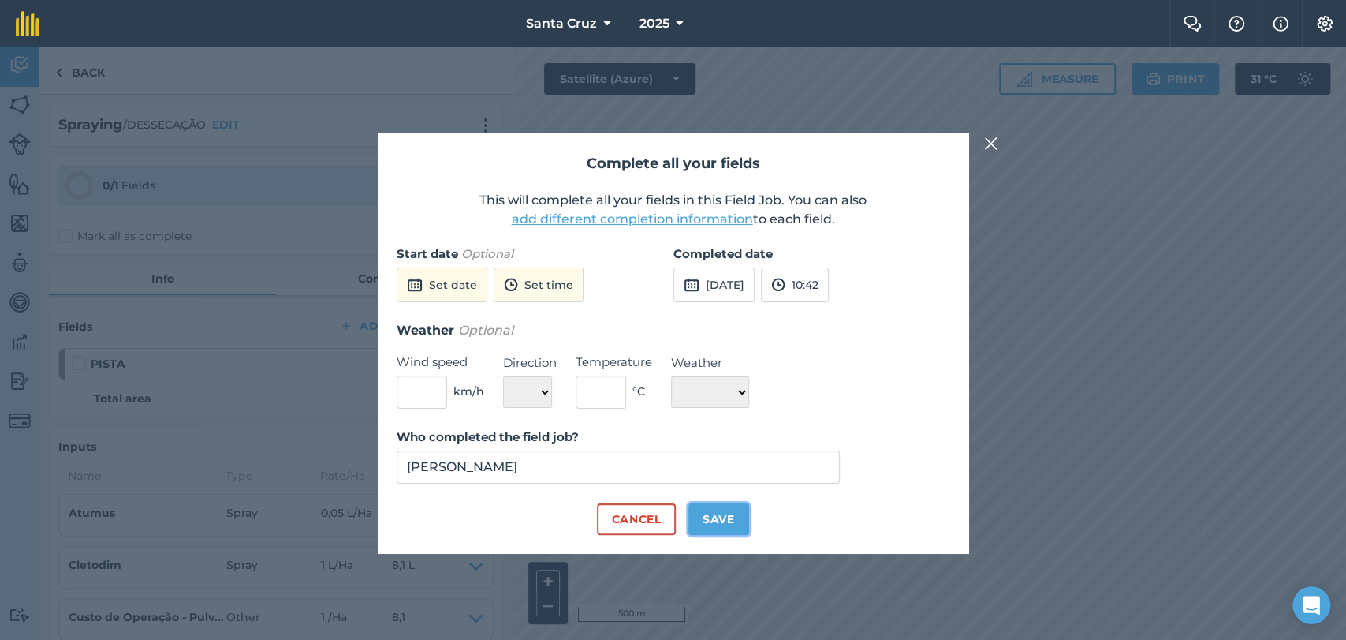
click at [726, 515] on button "Save" at bounding box center [718, 519] width 61 height 32
checkbox input "true"
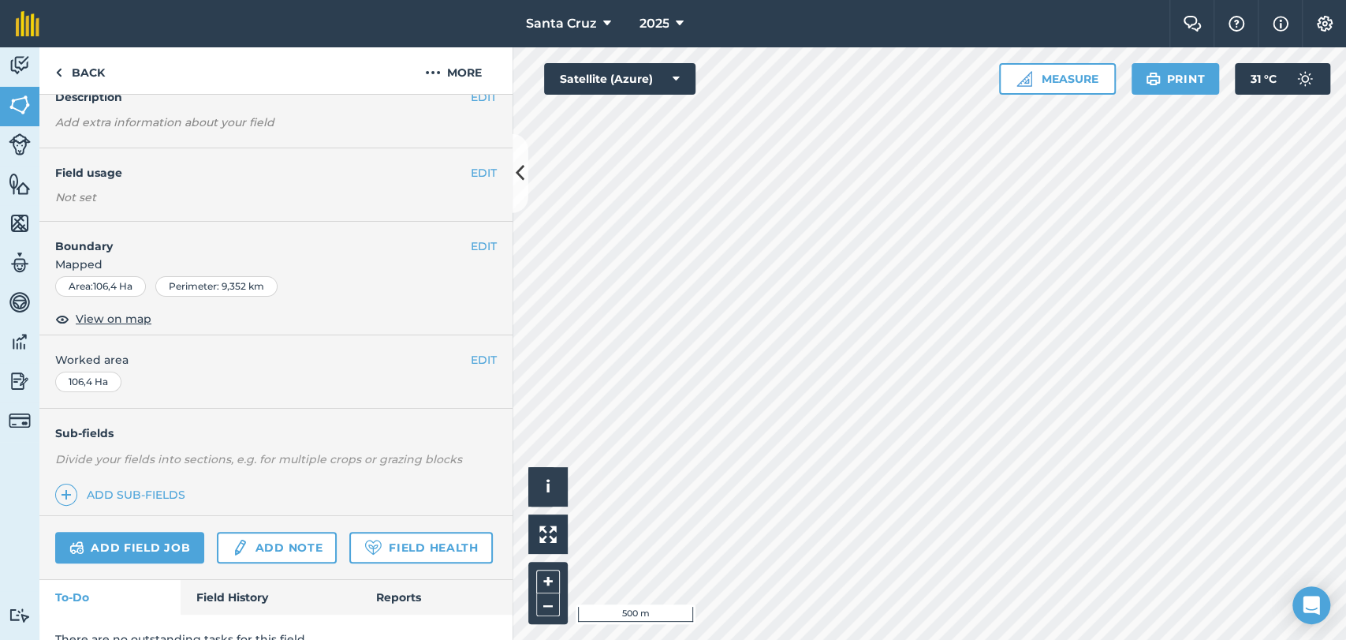
scroll to position [144, 0]
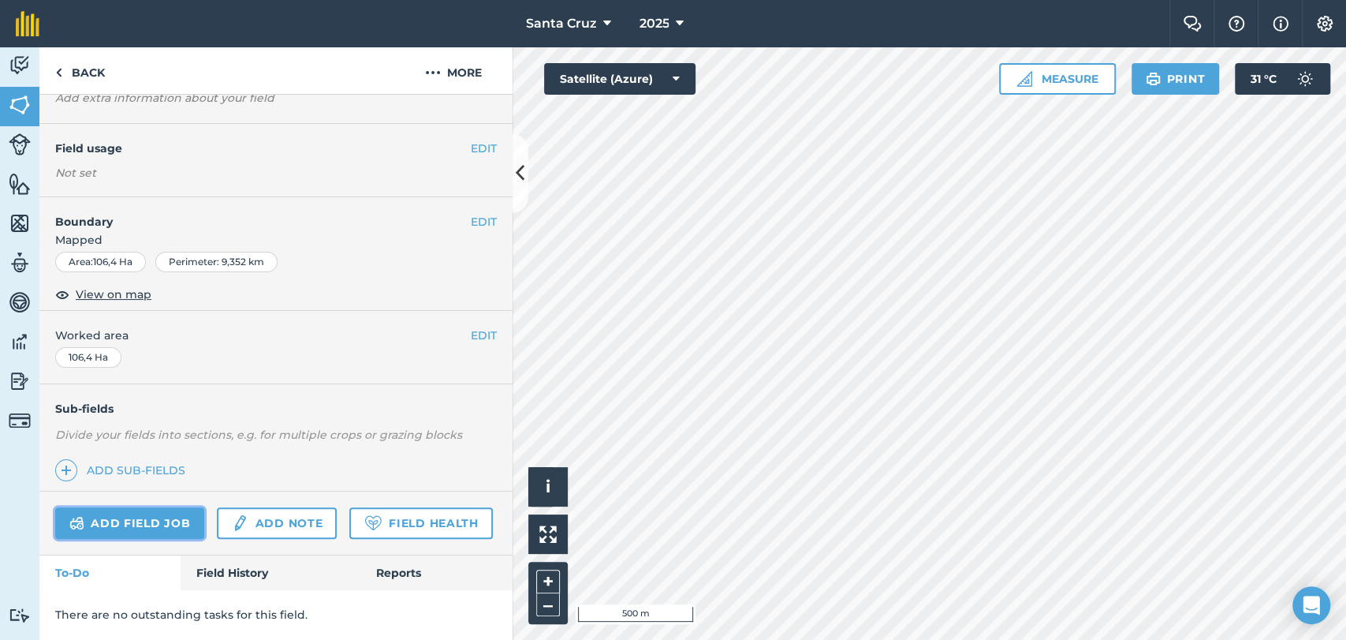
click at [104, 507] on link "Add field job" at bounding box center [129, 523] width 149 height 32
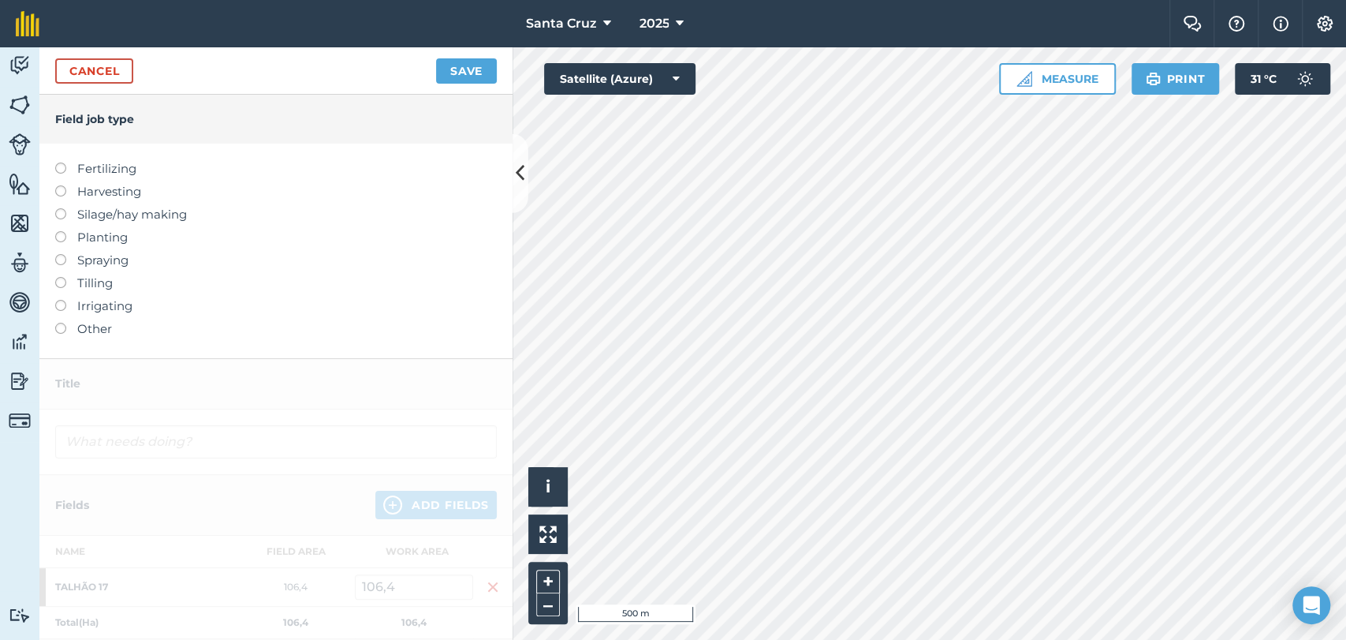
click at [63, 265] on label "Spraying" at bounding box center [276, 260] width 442 height 19
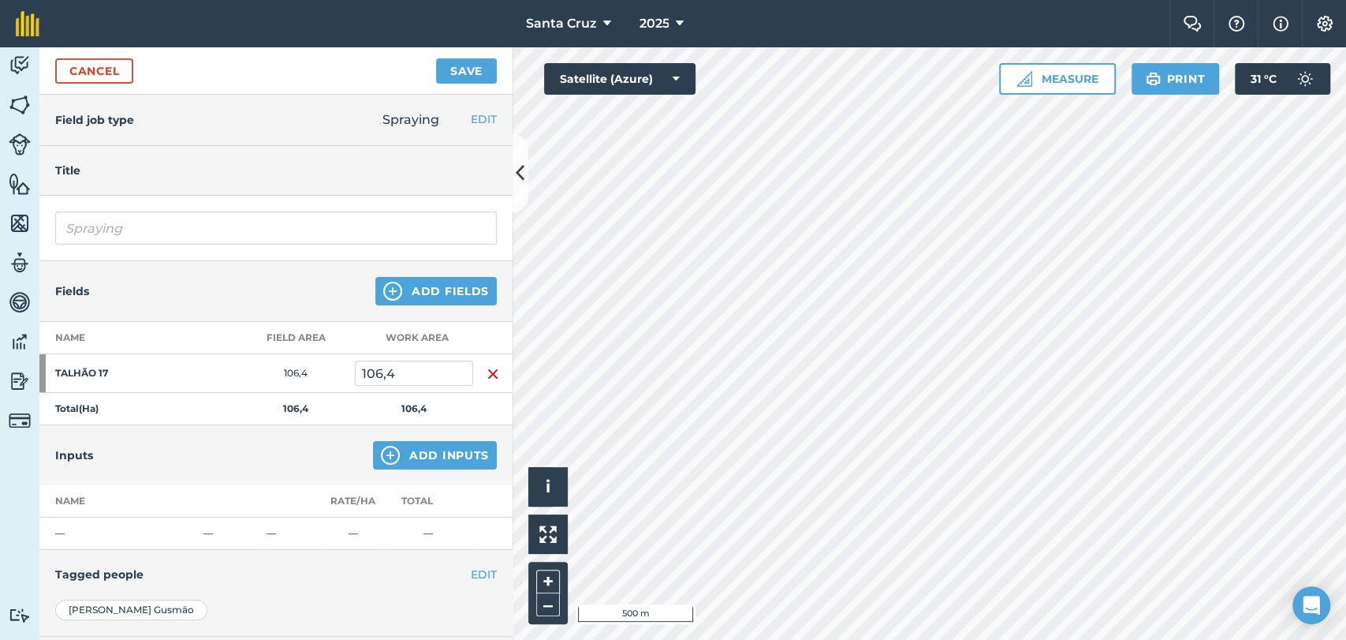
click at [58, 256] on div "Spraying" at bounding box center [275, 228] width 473 height 65
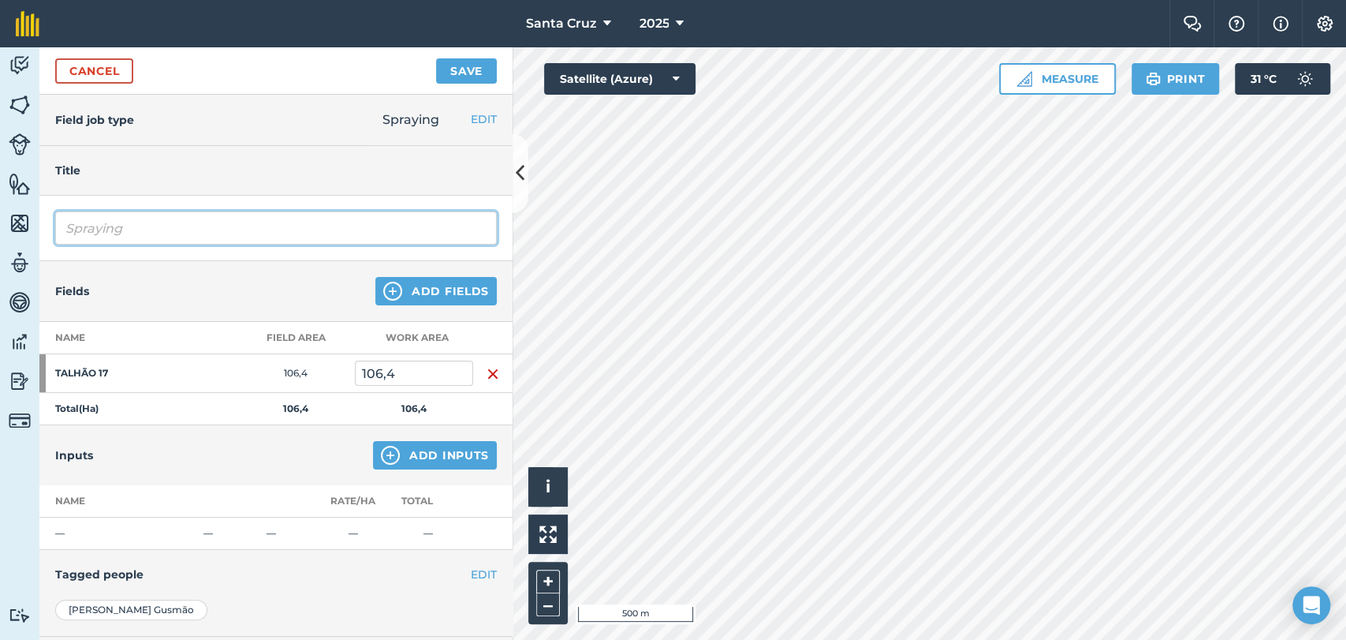
click at [125, 241] on input "Spraying" at bounding box center [276, 227] width 442 height 33
type input "S"
type input "DESSECAÇÃO"
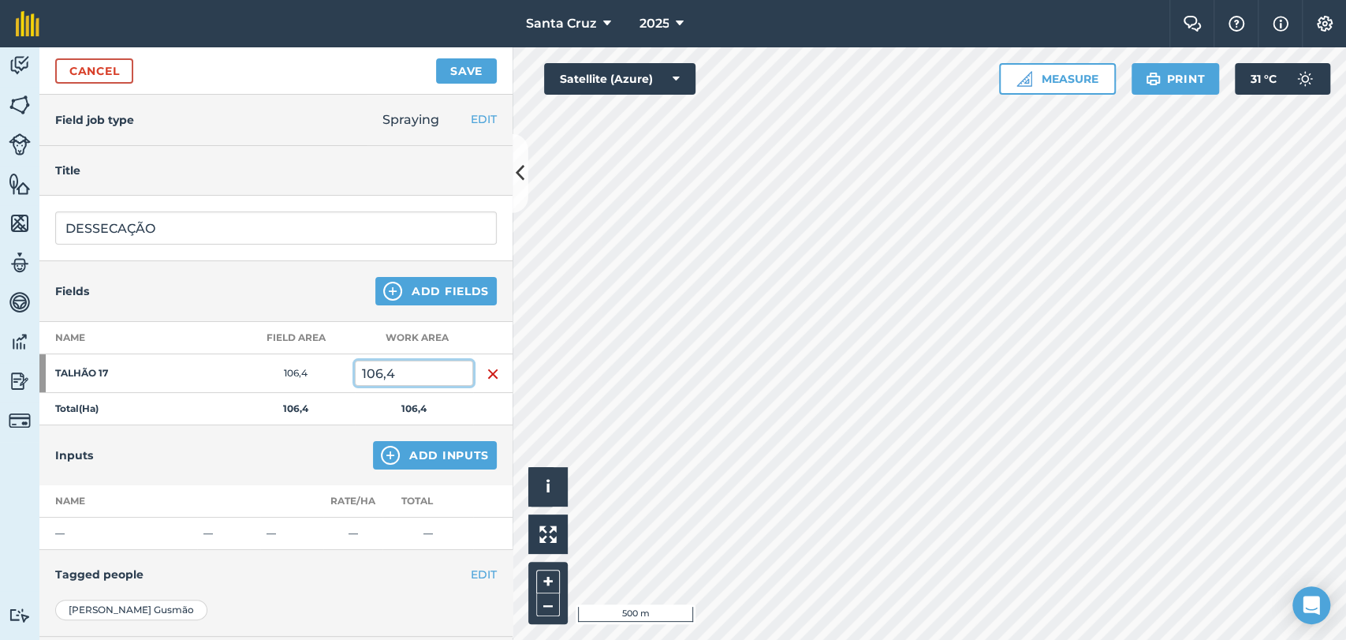
click at [425, 374] on input "106,4" at bounding box center [414, 372] width 118 height 25
type input "1"
type input "75"
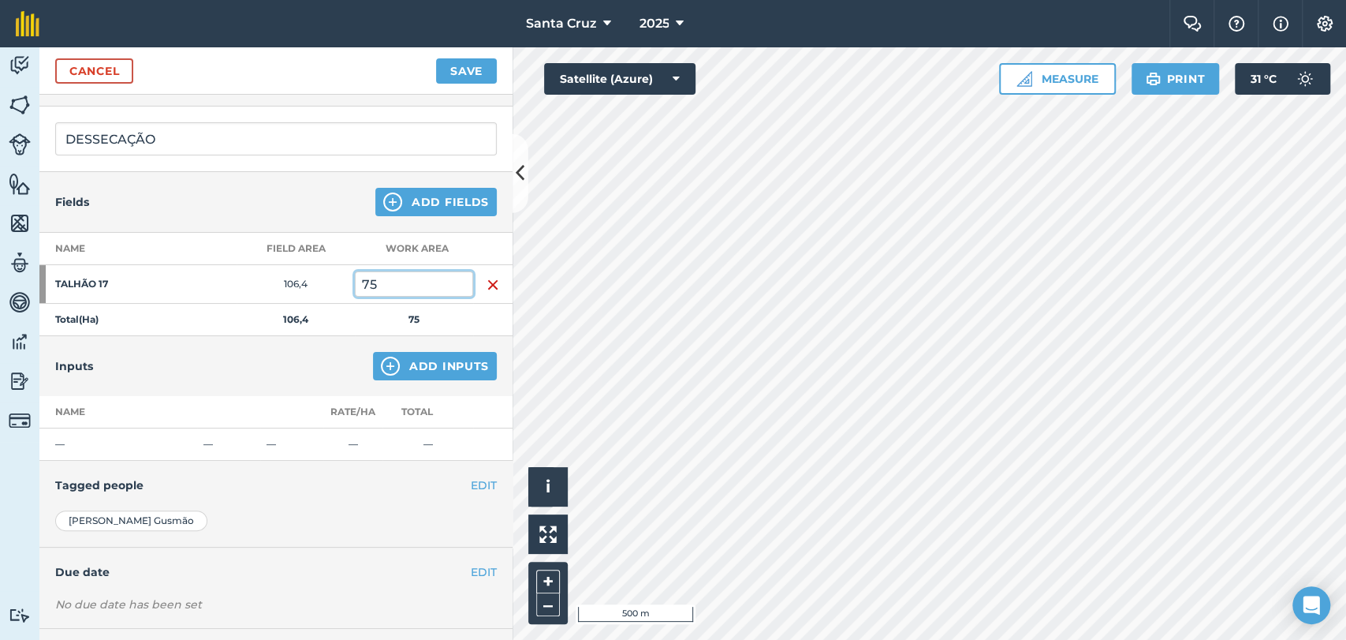
scroll to position [159, 0]
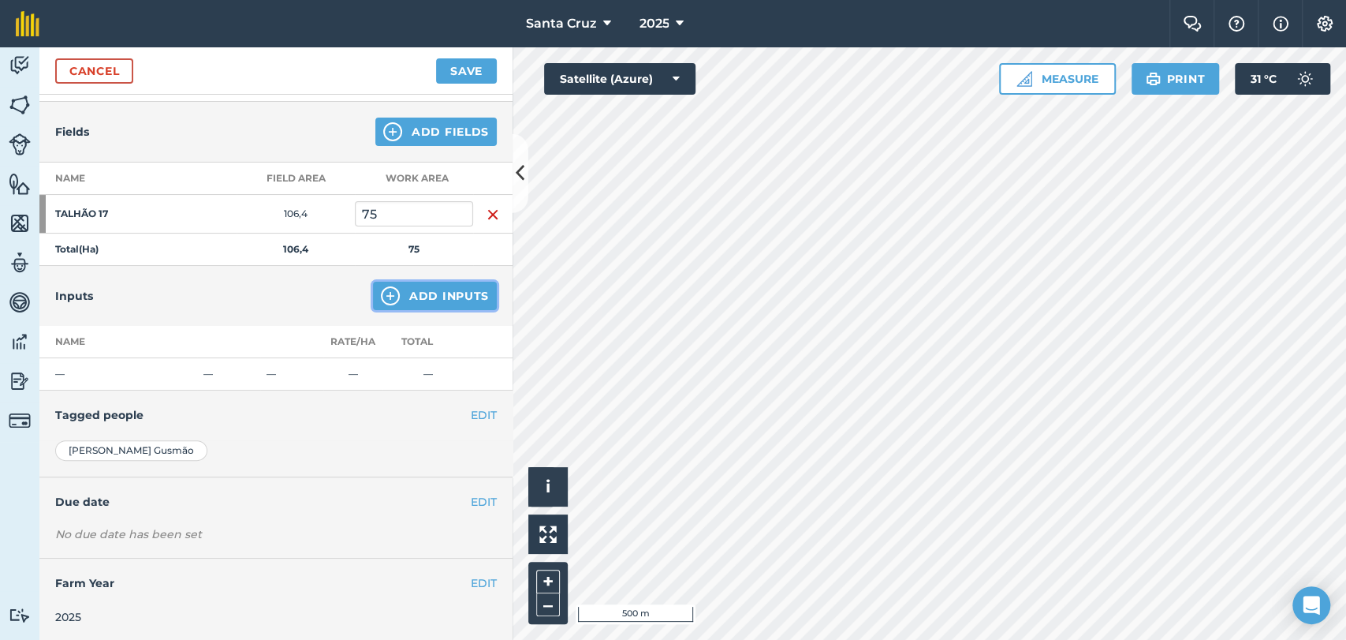
click at [420, 298] on button "Add Inputs" at bounding box center [435, 296] width 124 height 28
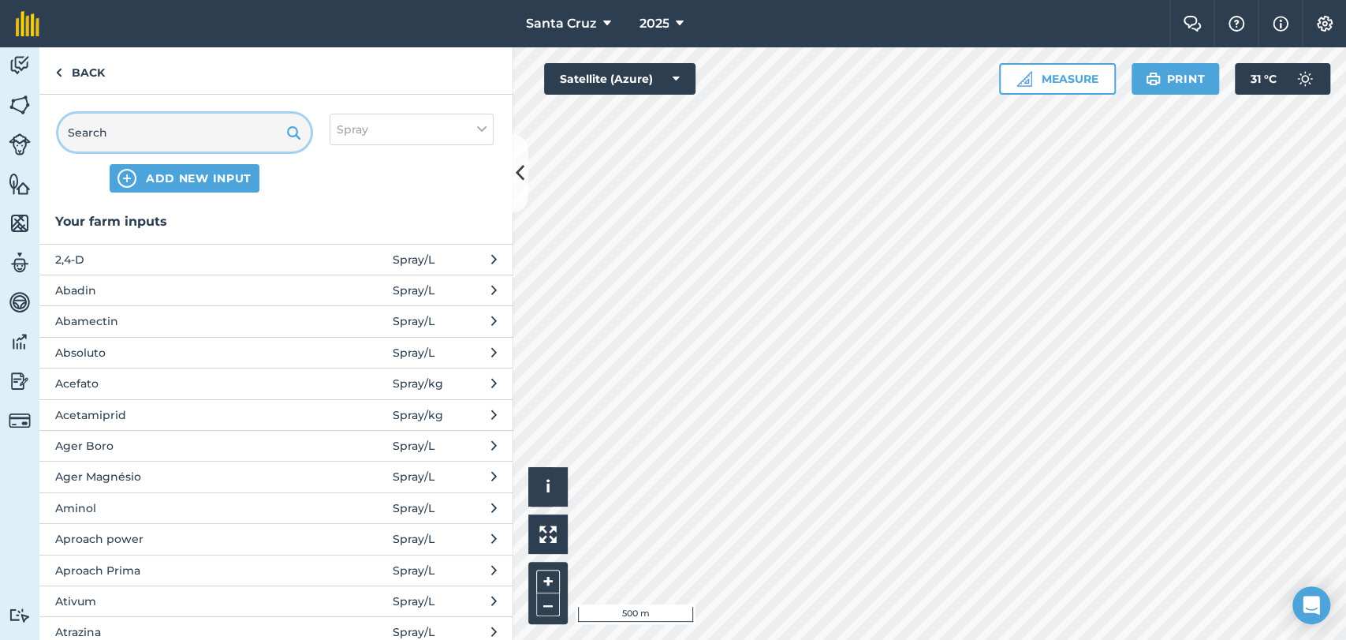
click at [177, 134] on input "text" at bounding box center [184, 133] width 252 height 38
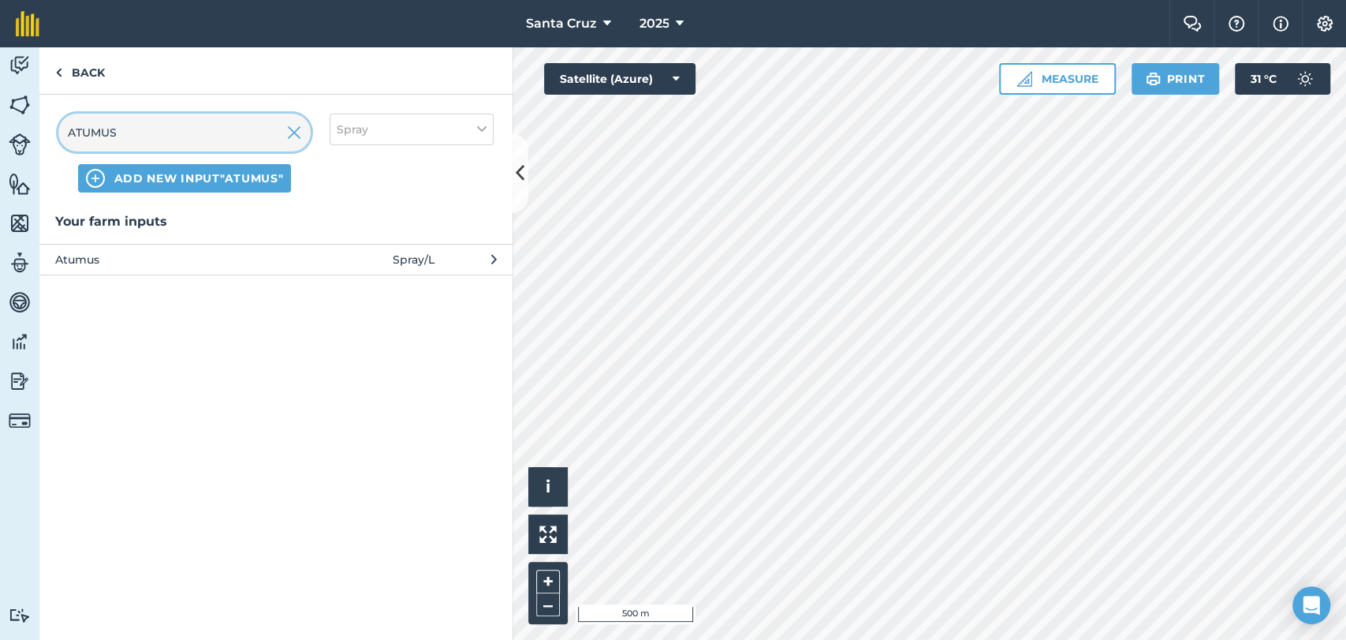
type input "ATUMUS"
click at [177, 255] on span "Atumus" at bounding box center [184, 259] width 258 height 17
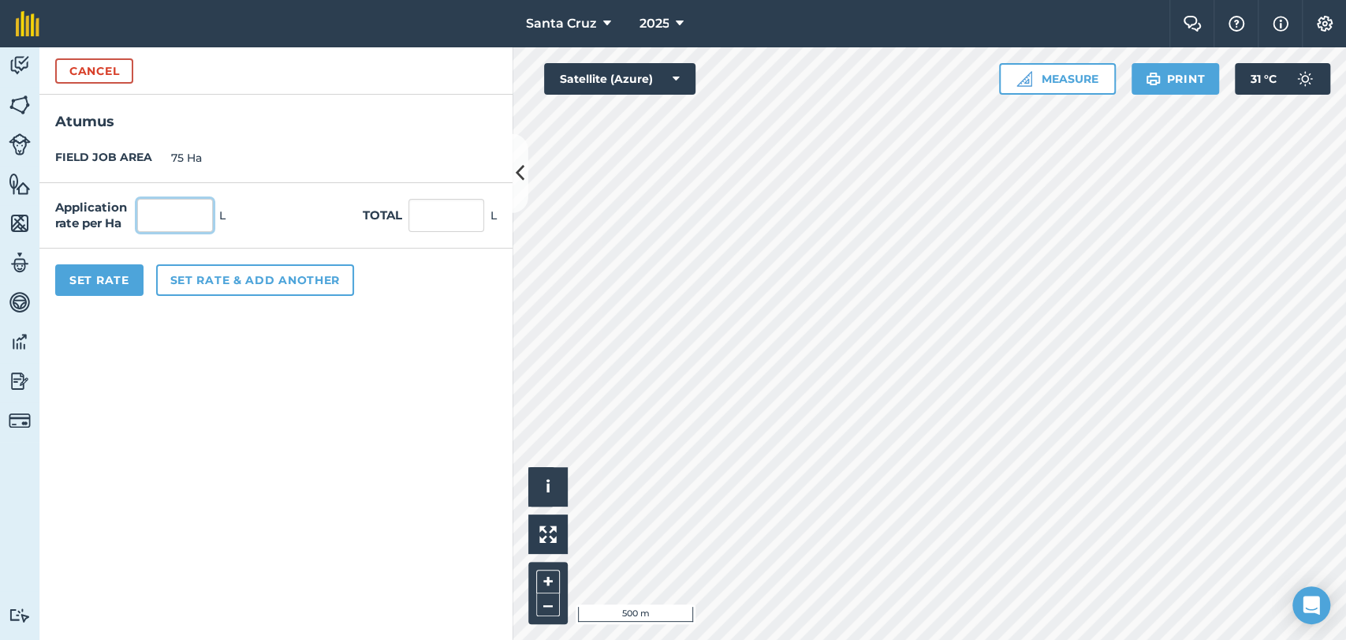
click at [178, 220] on input "text" at bounding box center [175, 215] width 76 height 33
type input "0,05"
type input "3,75"
click at [205, 266] on button "Set rate & add another" at bounding box center [255, 280] width 198 height 32
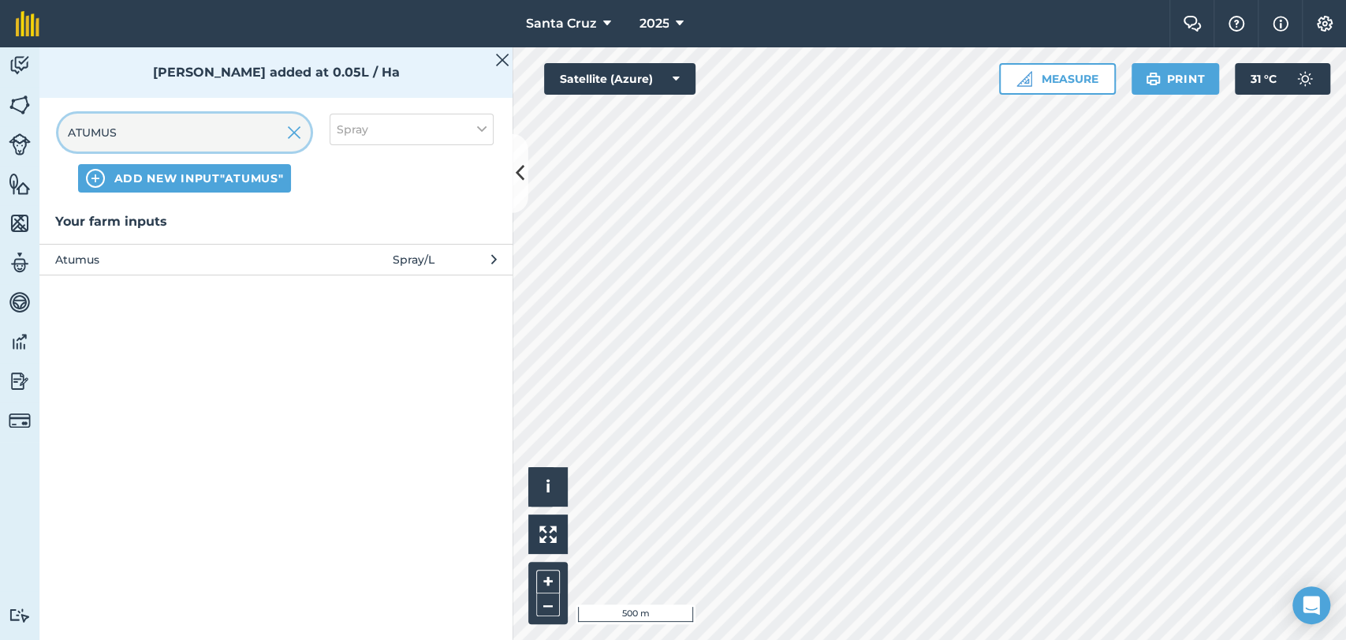
click at [225, 145] on input "ATUMUS" at bounding box center [184, 133] width 252 height 38
click at [297, 133] on img at bounding box center [294, 132] width 14 height 19
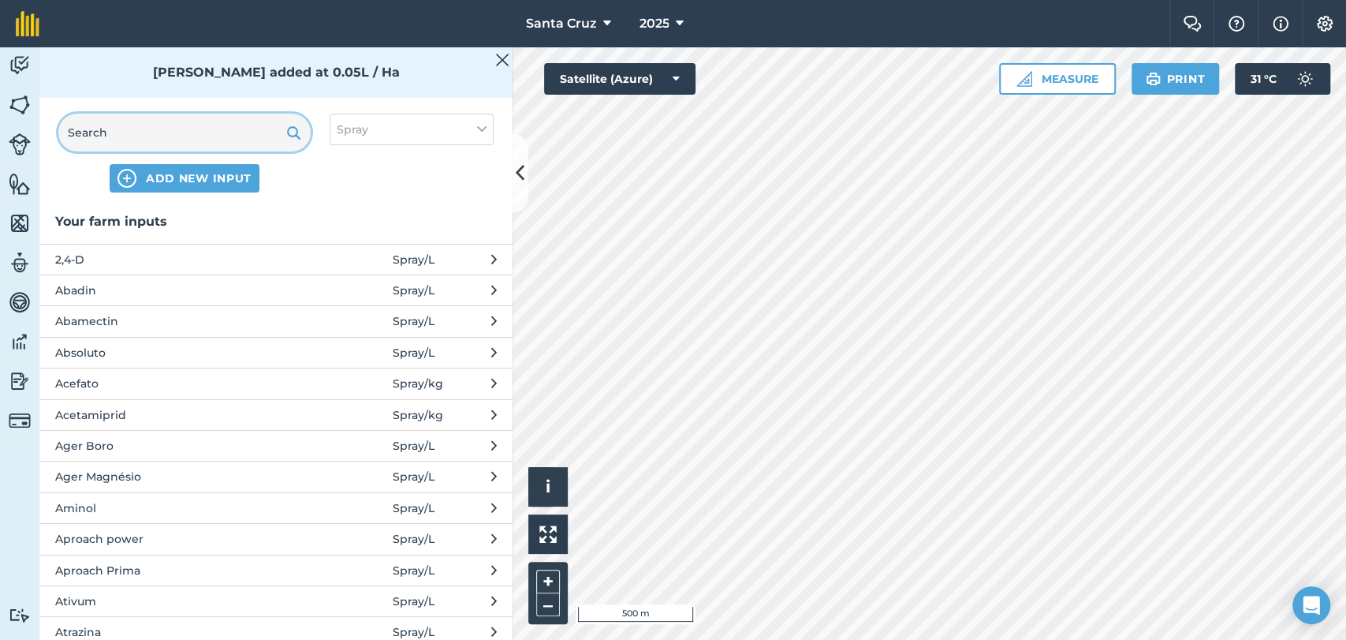
click at [176, 137] on input "text" at bounding box center [184, 133] width 252 height 38
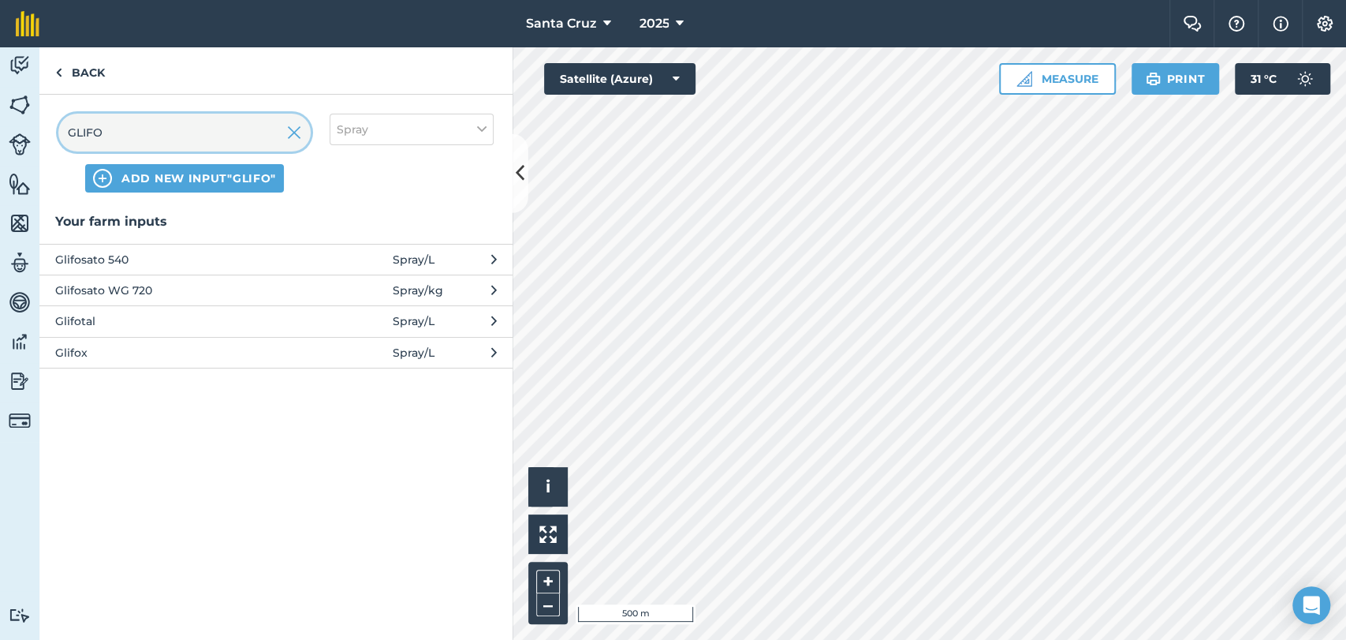
type input "GLIFO"
click at [126, 300] on button "Glifosato WG 720 Spray / kg" at bounding box center [275, 289] width 473 height 31
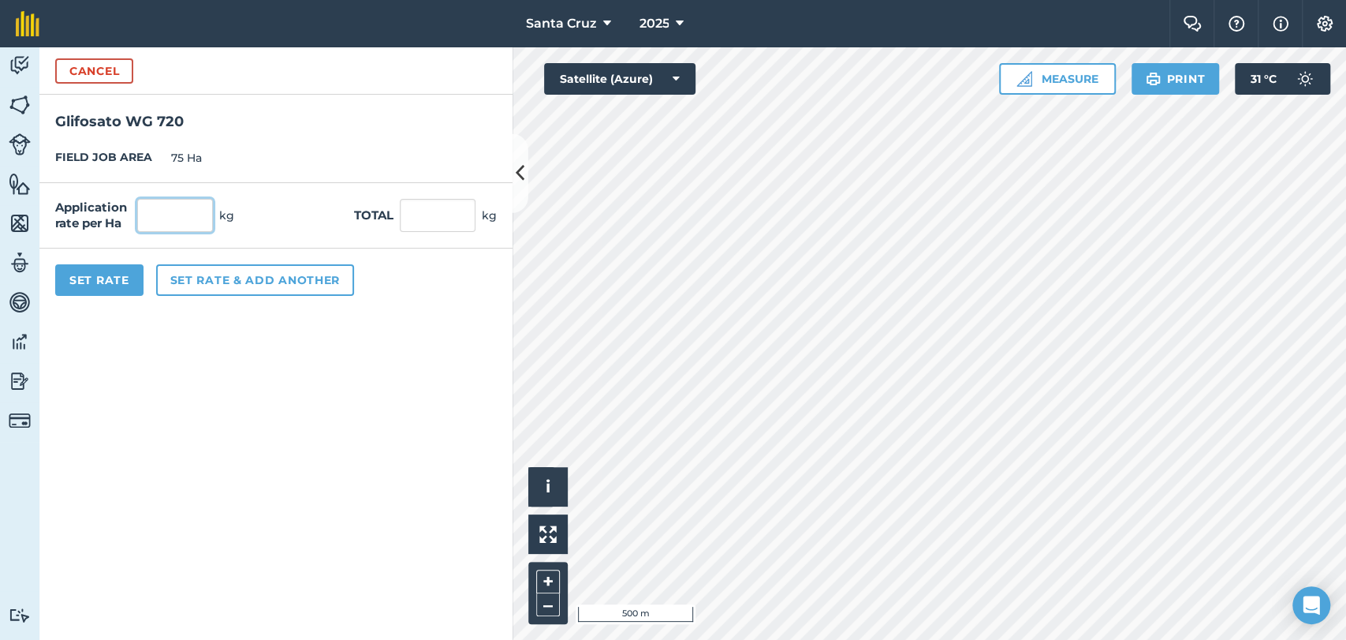
click at [162, 207] on input "text" at bounding box center [175, 215] width 76 height 33
type input "2,5"
type input "187,5"
click at [263, 270] on button "Set rate & add another" at bounding box center [255, 280] width 198 height 32
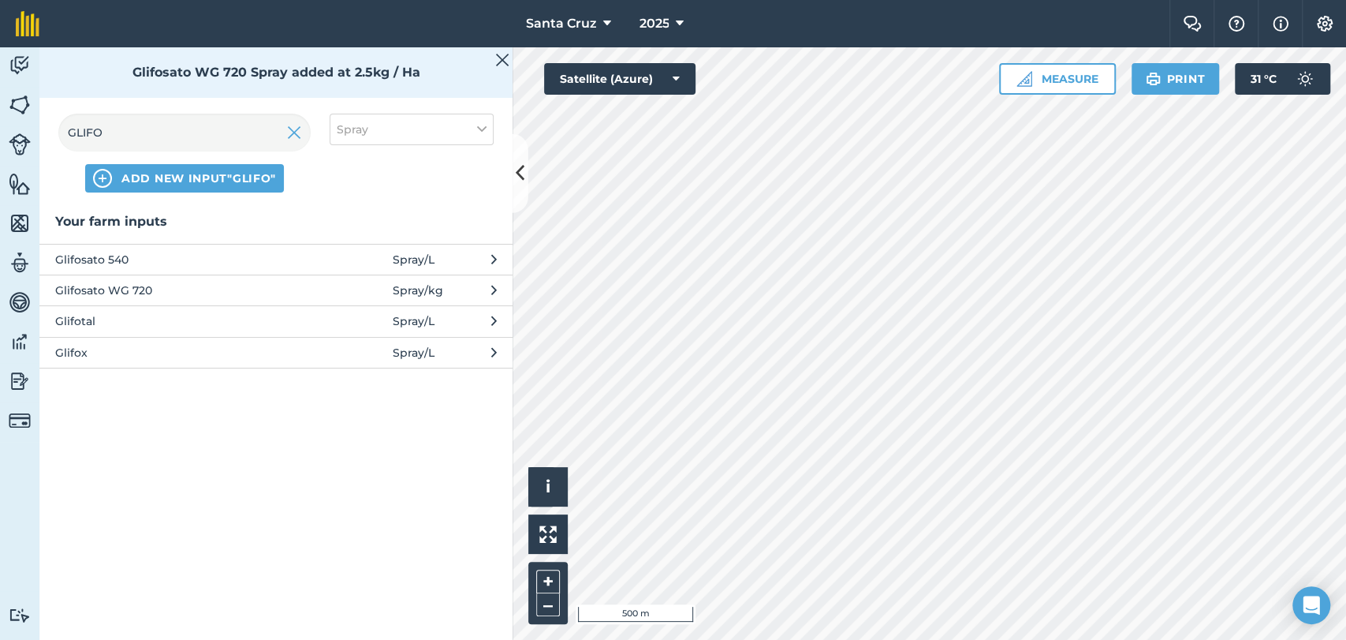
click at [198, 155] on div "GLIFO ADD NEW INPUT "GLIFO"" at bounding box center [184, 153] width 252 height 79
click at [265, 127] on input "GLIFO" at bounding box center [184, 133] width 252 height 38
click at [314, 129] on div "GLIFO ADD NEW INPUT "GLIFO" Spray" at bounding box center [275, 153] width 473 height 117
click at [293, 132] on img at bounding box center [294, 132] width 14 height 19
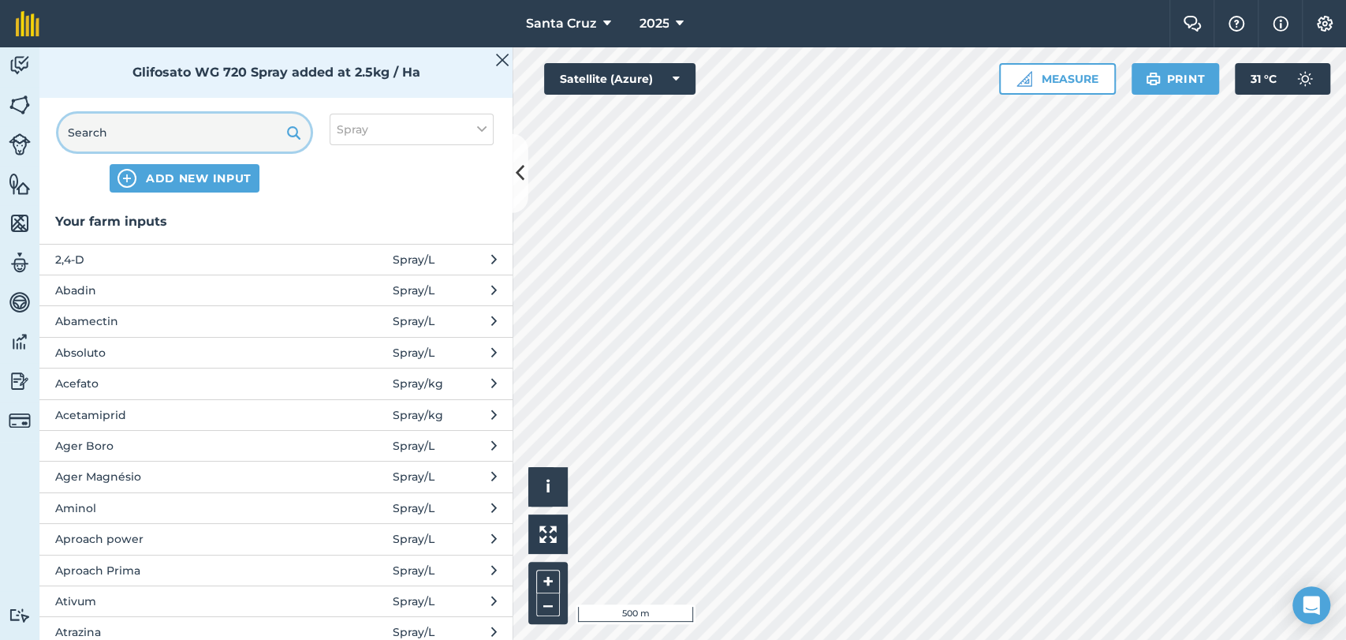
click at [188, 140] on input "text" at bounding box center [184, 133] width 252 height 38
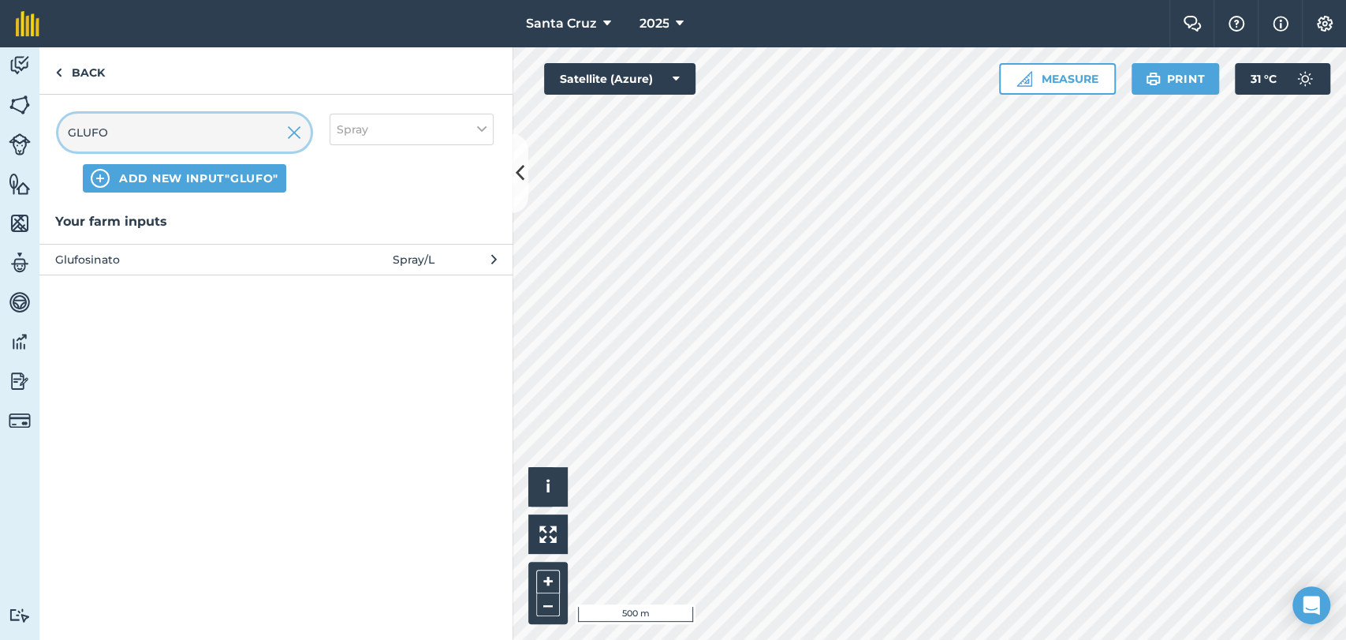
type input "GLUFO"
click at [270, 267] on span "Glufosinato" at bounding box center [184, 259] width 258 height 17
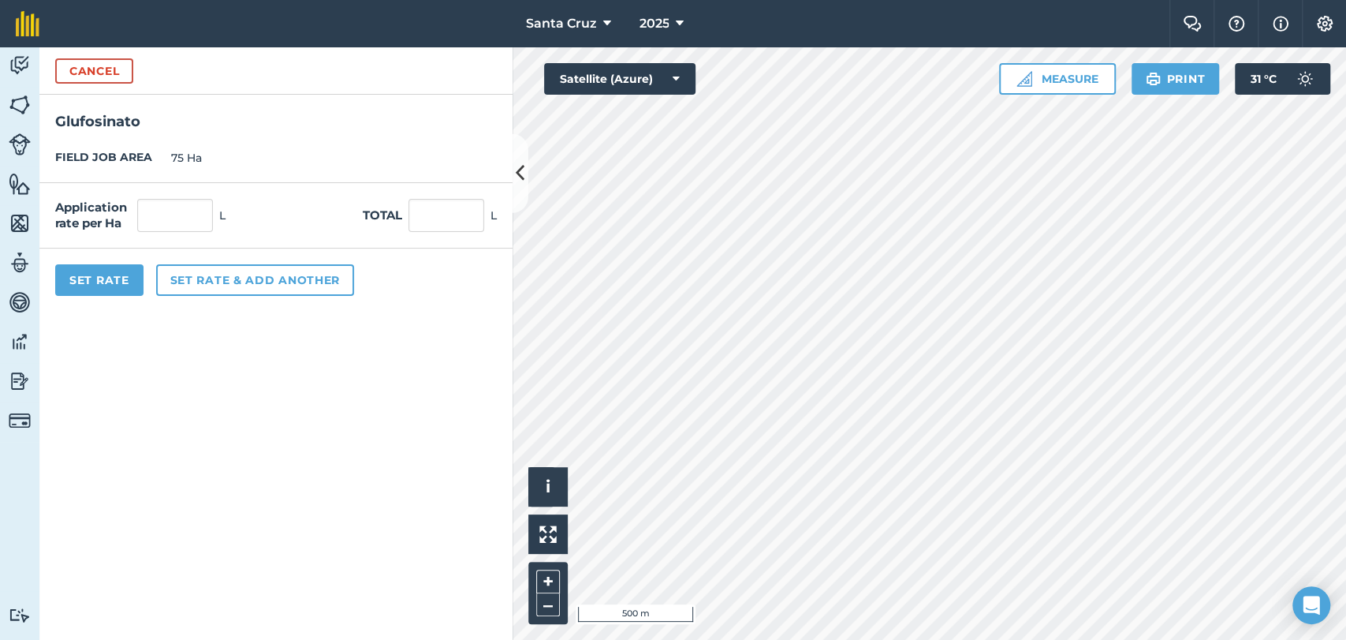
click at [213, 225] on div "Application rate per Ha L" at bounding box center [140, 215] width 170 height 33
click at [211, 215] on input "text" at bounding box center [175, 215] width 76 height 33
type input "0,5"
type input "37,5"
click at [202, 278] on button "Set rate & add another" at bounding box center [255, 280] width 198 height 32
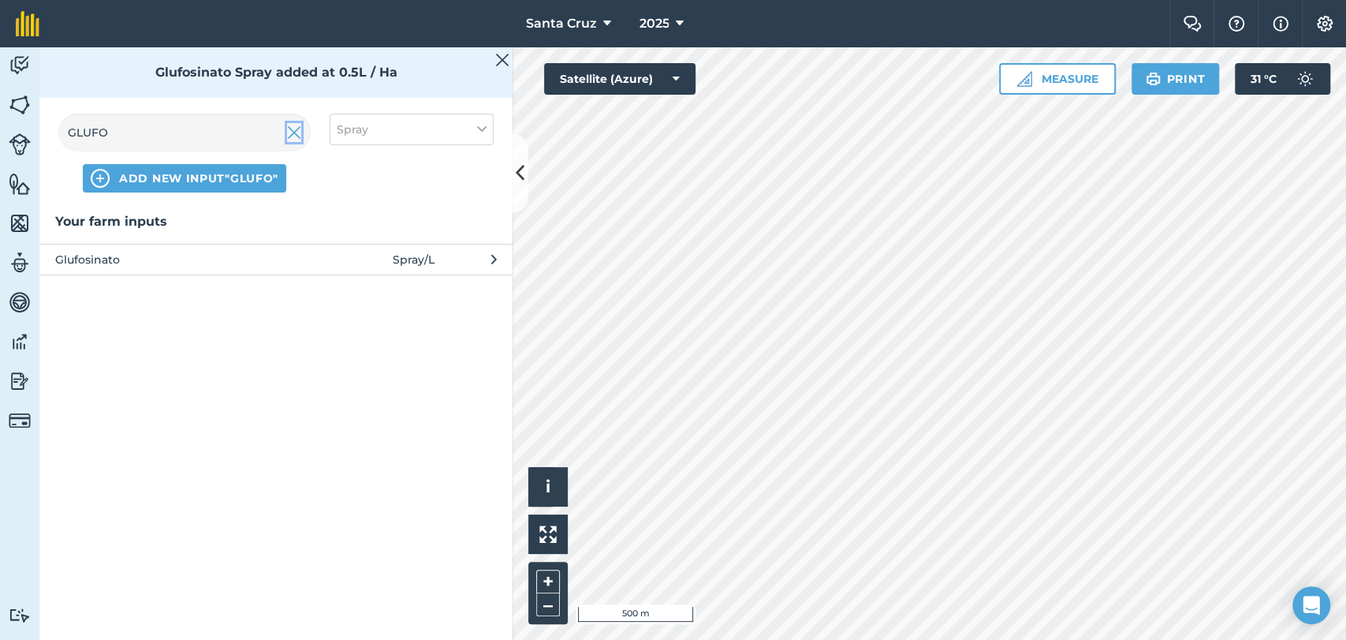
click at [291, 130] on img at bounding box center [294, 132] width 14 height 19
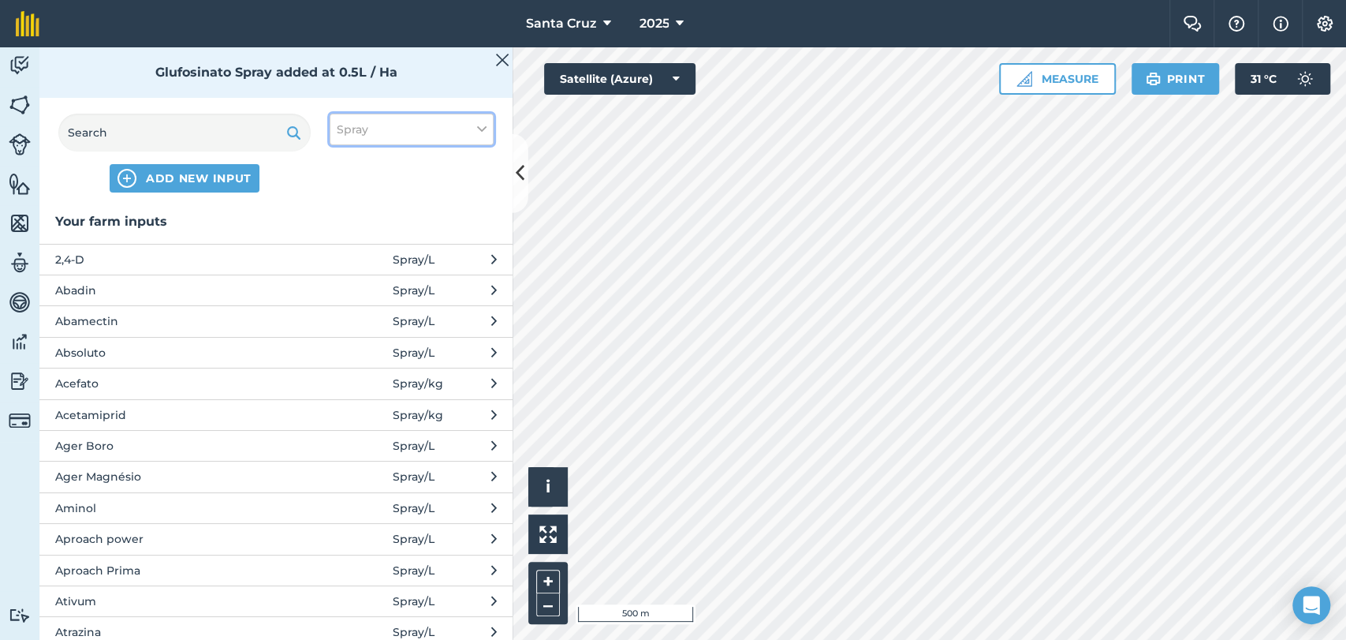
click at [402, 125] on button "Spray" at bounding box center [412, 130] width 164 height 32
click at [349, 283] on label "Other" at bounding box center [412, 280] width 150 height 17
click at [347, 282] on input "Other" at bounding box center [342, 277] width 10 height 10
checkbox input "true"
click at [338, 215] on label "Spray" at bounding box center [412, 220] width 150 height 17
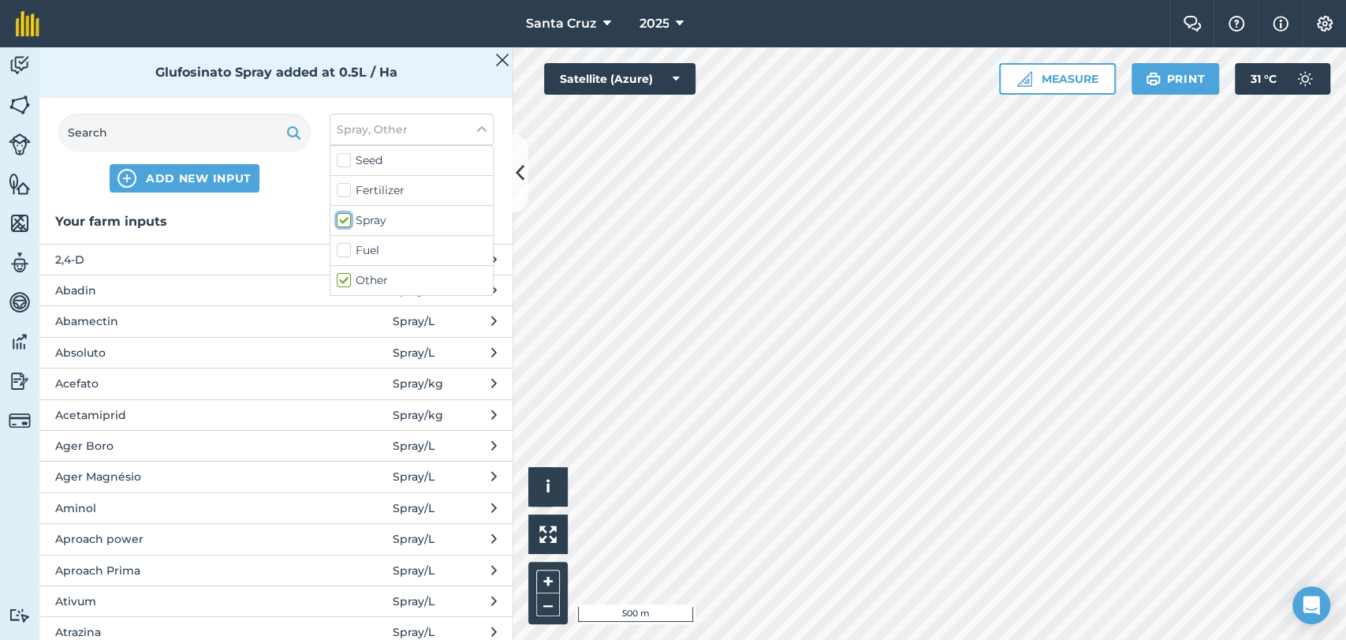
click at [338, 215] on input "Spray" at bounding box center [342, 217] width 10 height 10
checkbox input "false"
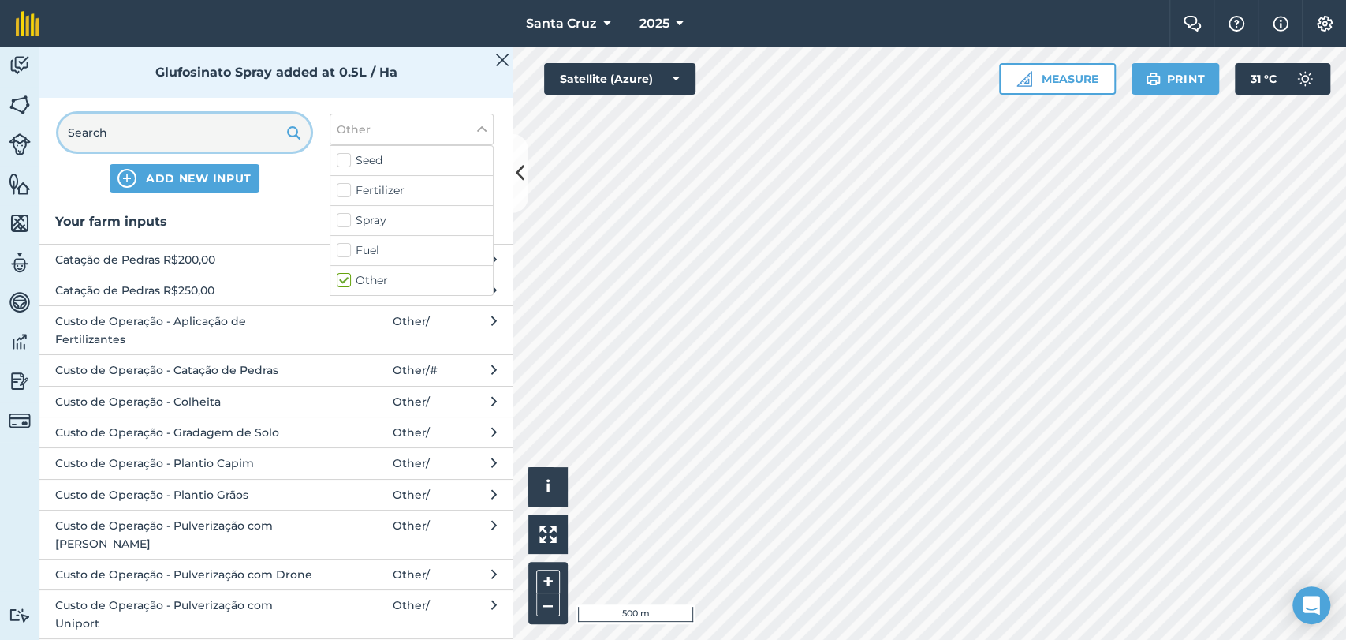
click at [192, 135] on input "text" at bounding box center [184, 133] width 252 height 38
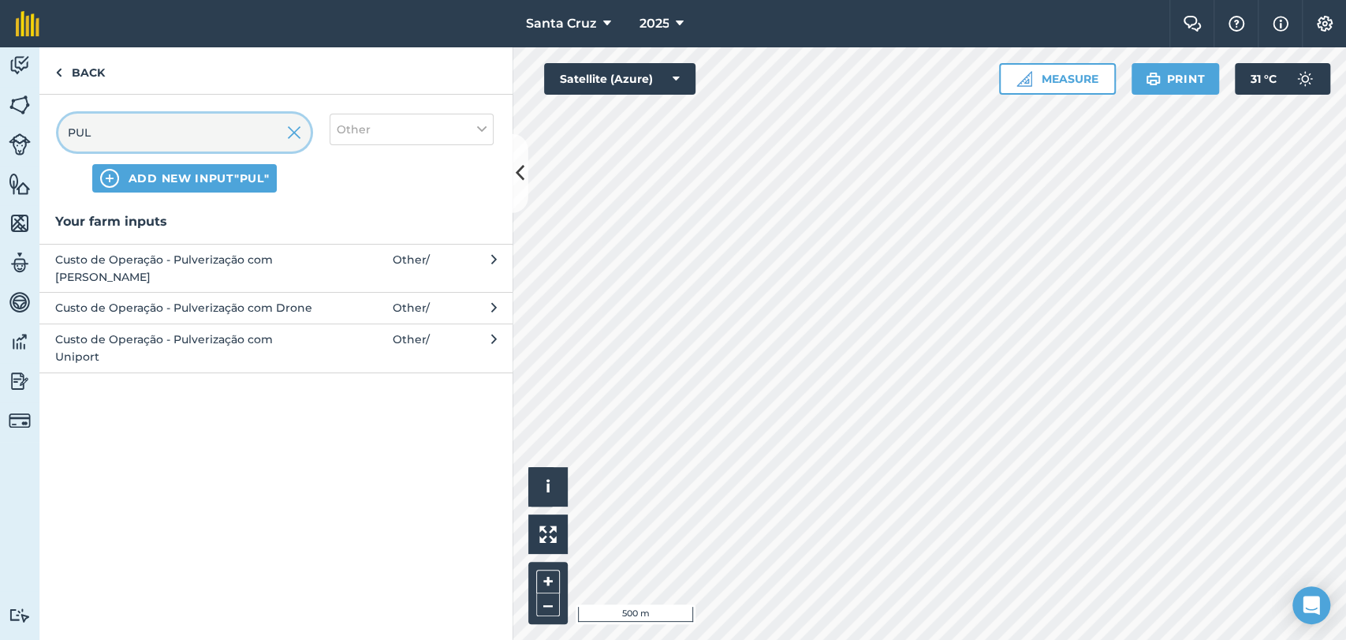
type input "PUL"
click at [182, 337] on span "Custo de Operação - Pulverização com Uniport" at bounding box center [184, 347] width 258 height 35
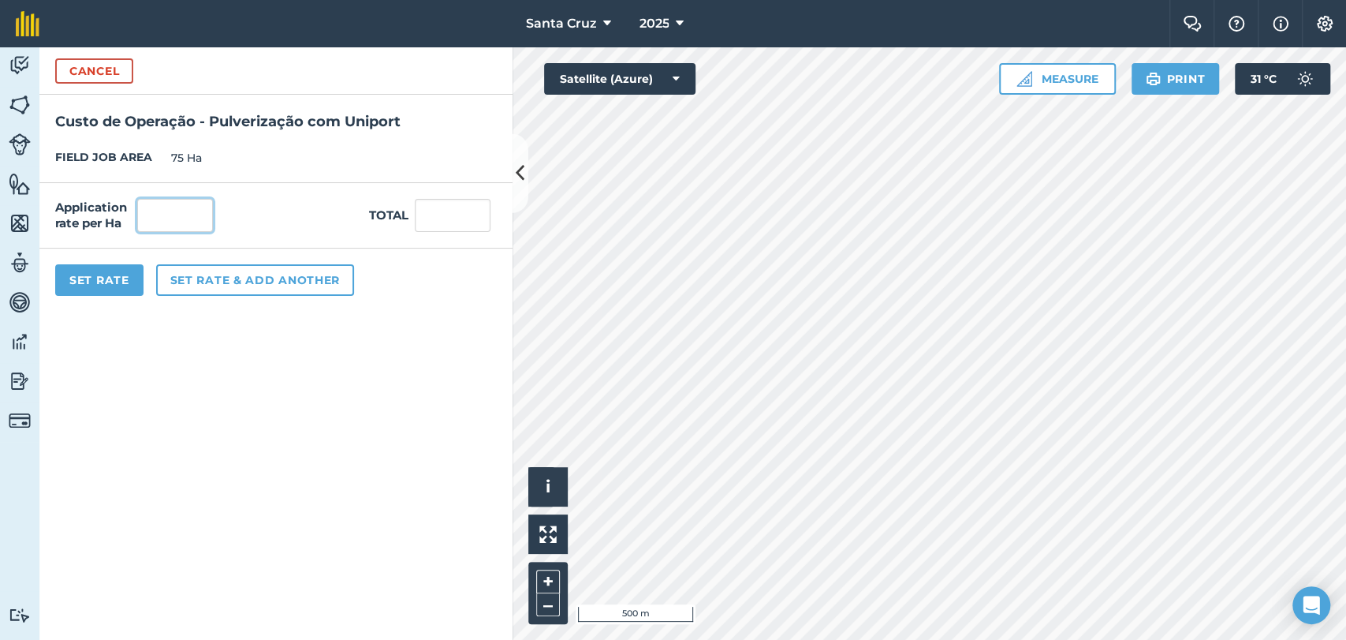
click at [175, 224] on input "text" at bounding box center [175, 215] width 76 height 33
type input "1"
type input "75"
click at [129, 274] on button "Set Rate" at bounding box center [99, 280] width 88 height 32
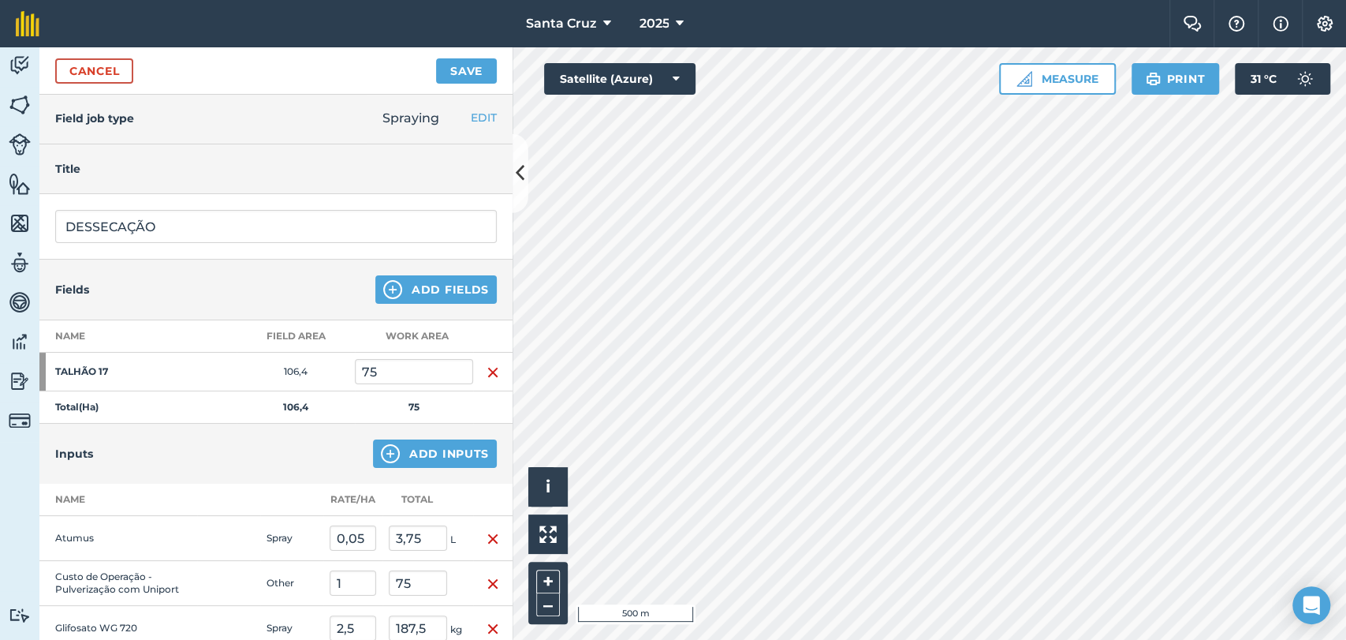
scroll to position [0, 0]
click at [443, 77] on button "Save" at bounding box center [466, 70] width 61 height 25
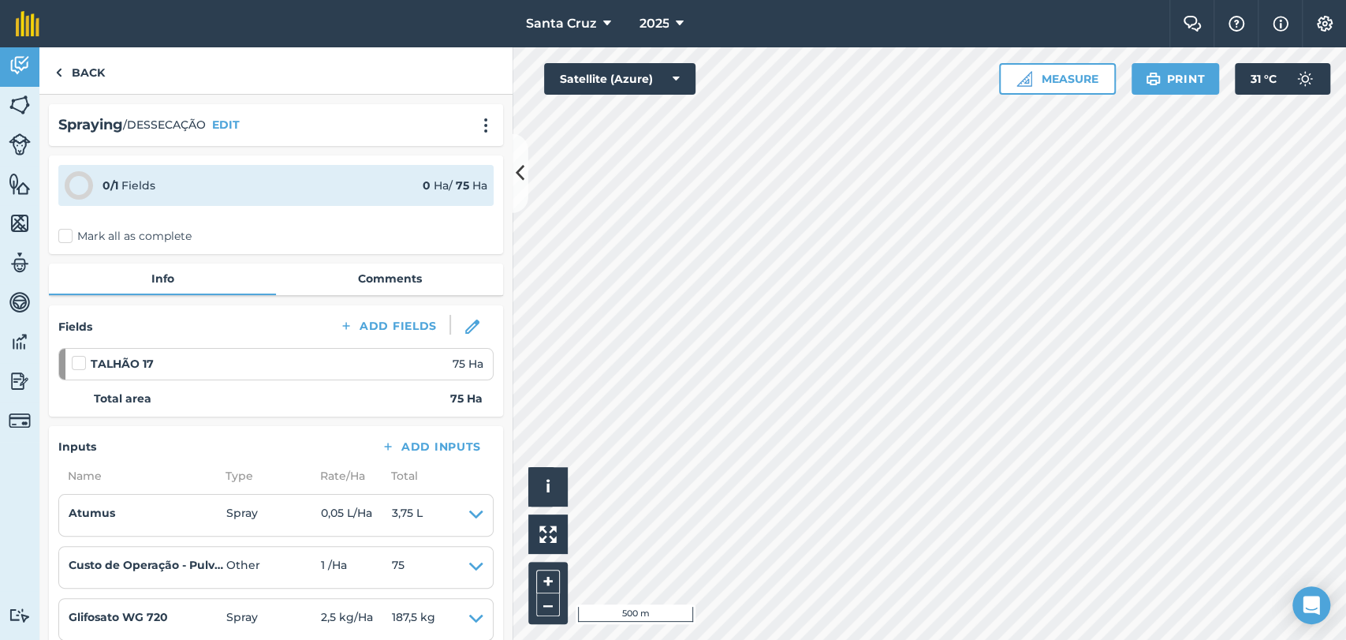
click at [62, 232] on label "Mark all as complete" at bounding box center [124, 236] width 133 height 17
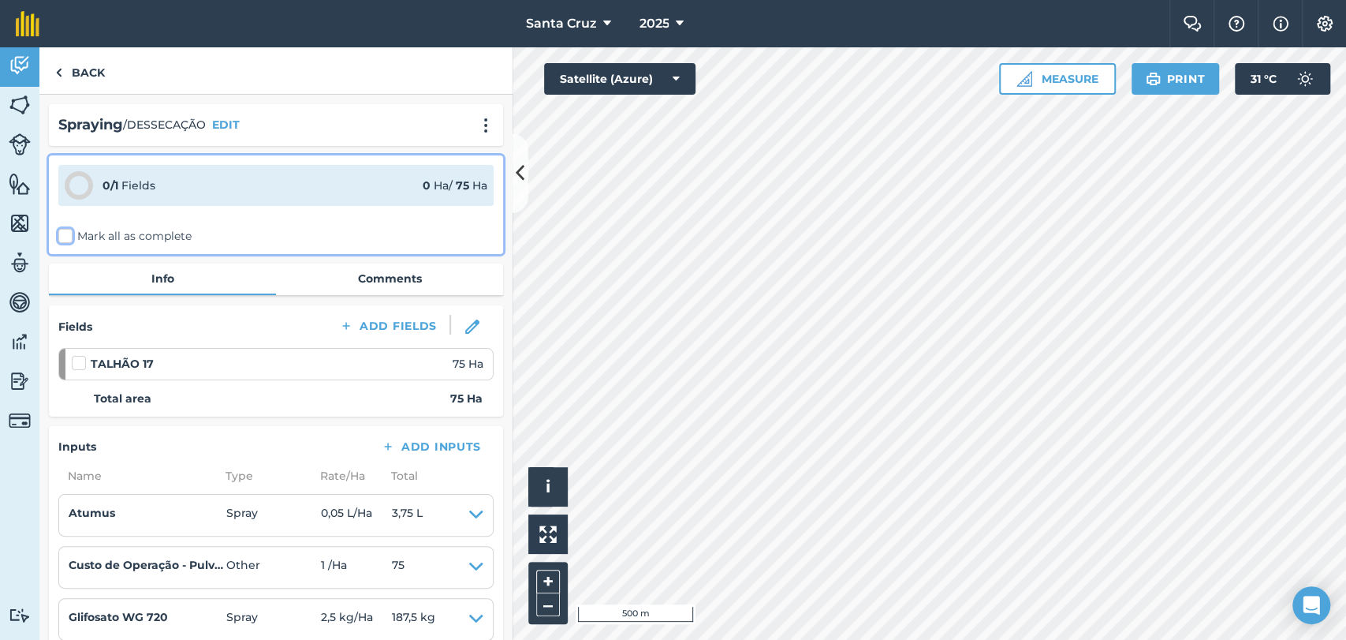
click at [62, 232] on input "Mark all as complete" at bounding box center [63, 233] width 10 height 10
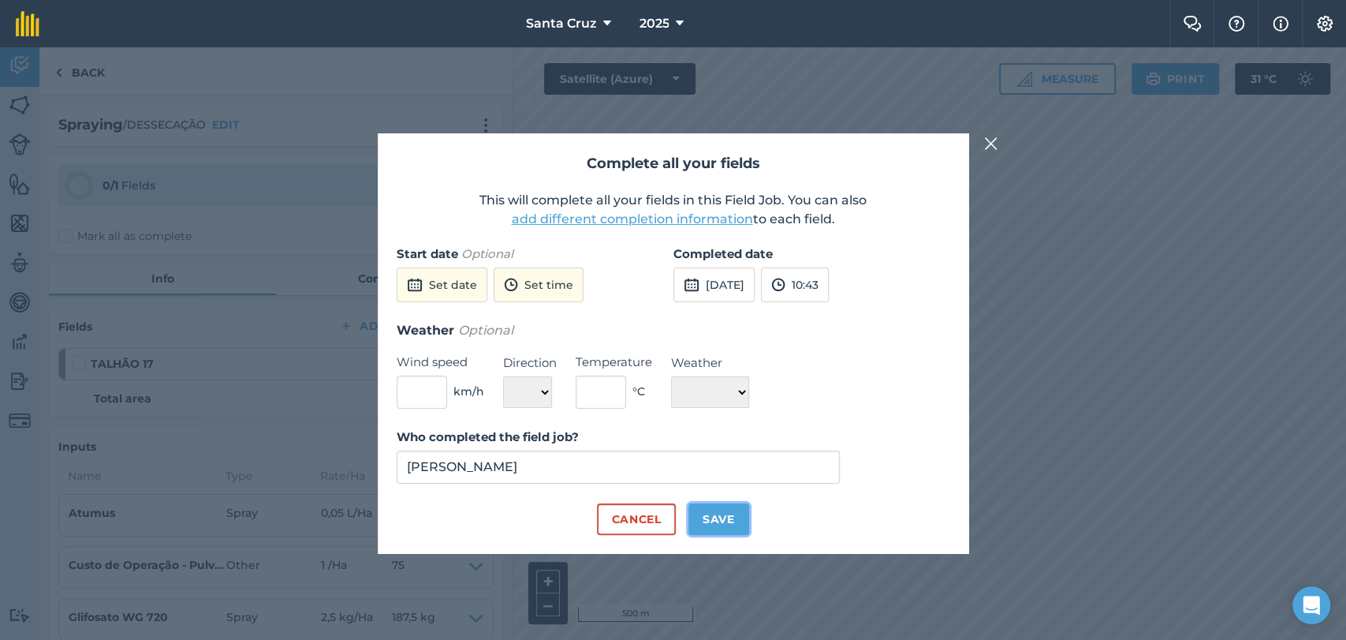
click at [734, 523] on button "Save" at bounding box center [718, 519] width 61 height 32
checkbox input "true"
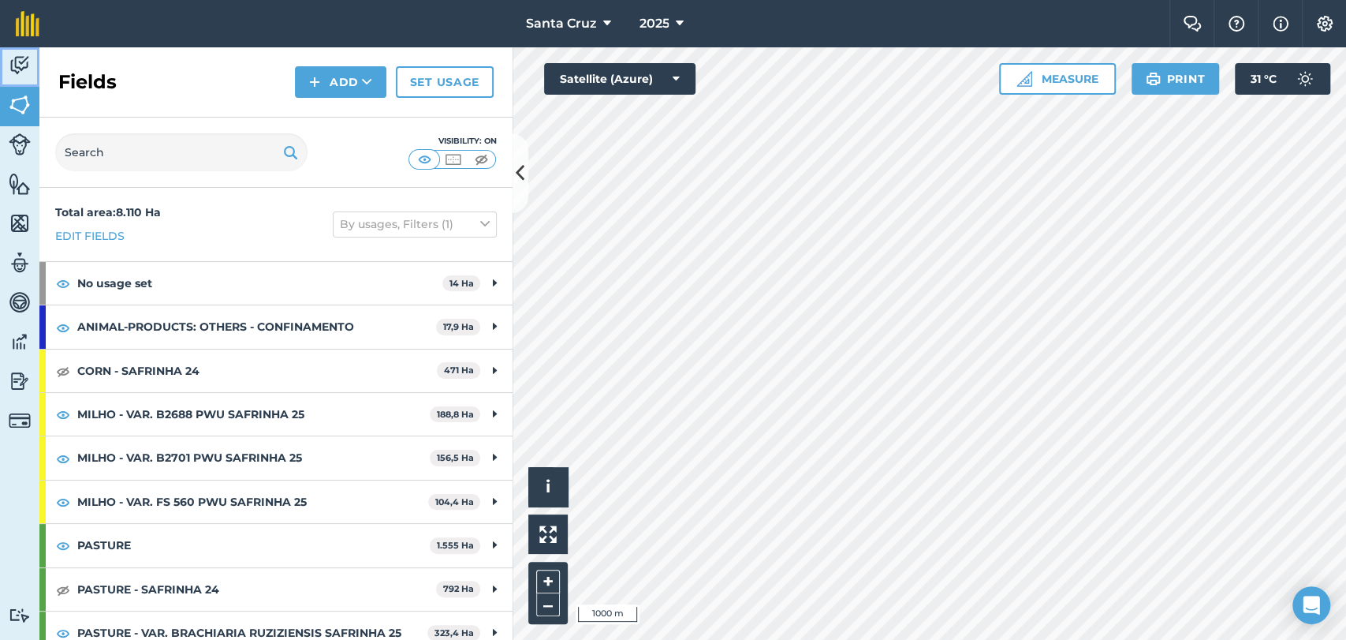
click at [33, 72] on link "Activity" at bounding box center [19, 66] width 39 height 39
